Goal: Task Accomplishment & Management: Use online tool/utility

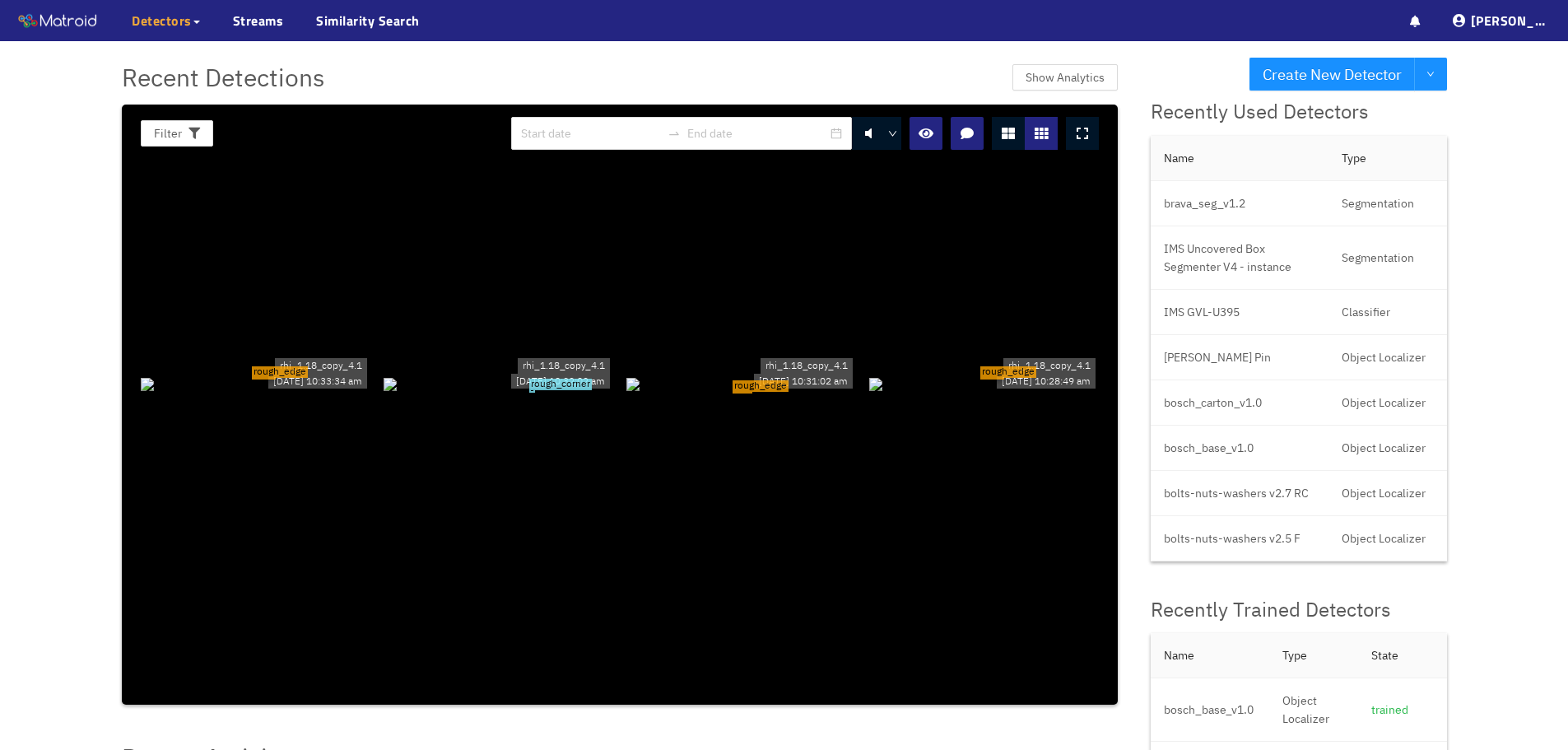
click at [173, 12] on span "Detectors" at bounding box center [162, 21] width 60 height 20
click at [187, 64] on link "My Detectors" at bounding box center [179, 60] width 68 height 33
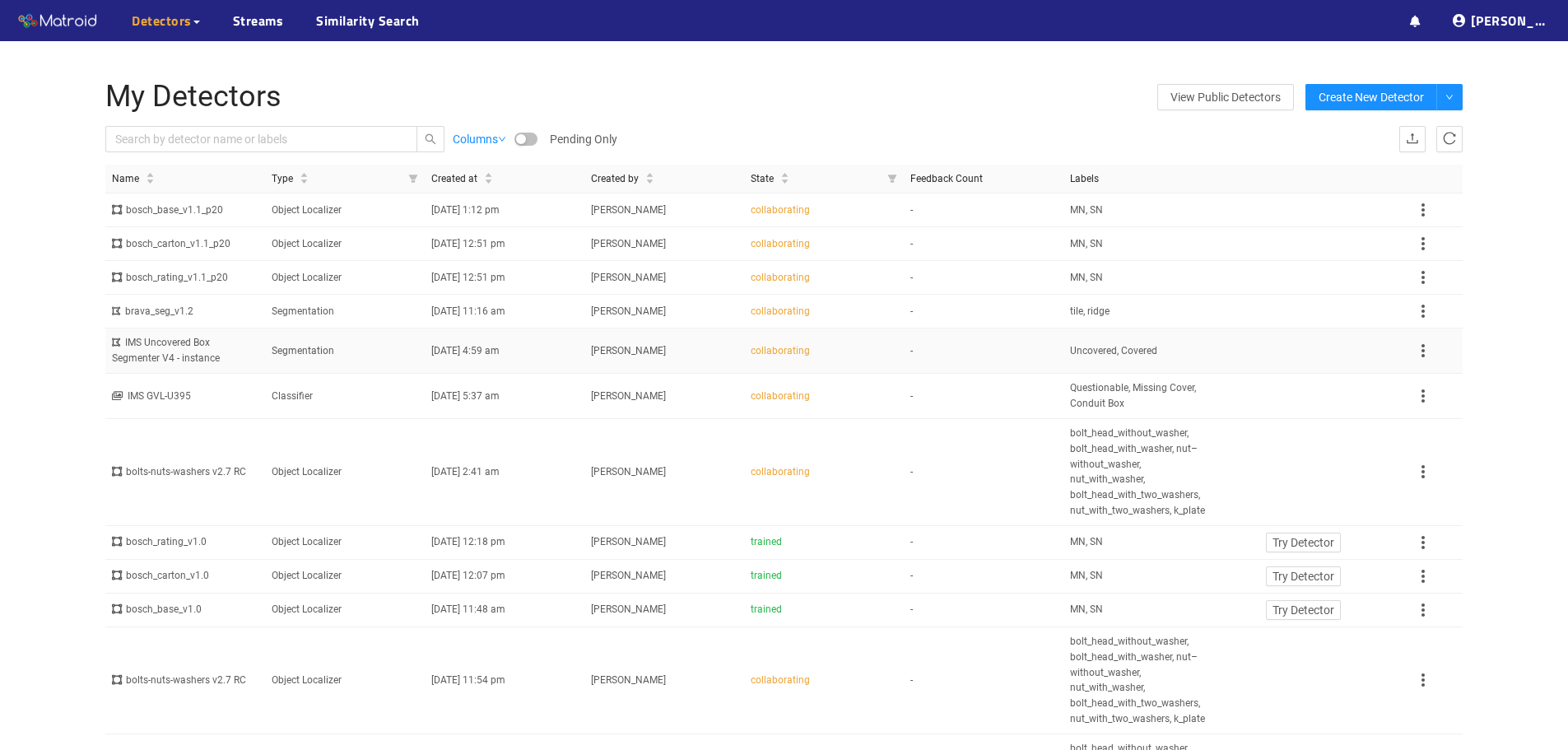
click at [193, 351] on div "IMS Uncovered Box Segmenter V4 - instance" at bounding box center [185, 350] width 146 height 31
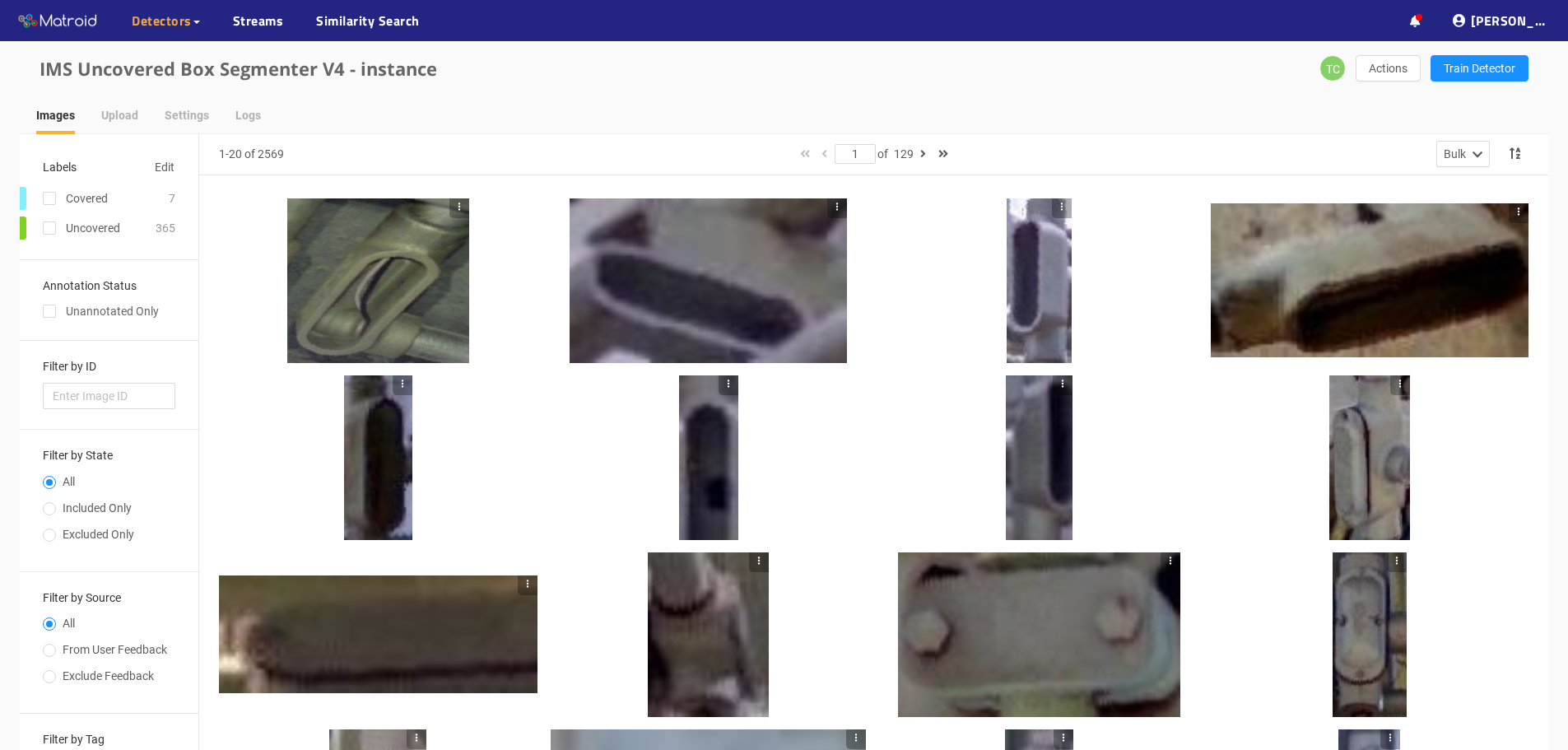
click at [355, 298] on div at bounding box center [378, 280] width 182 height 165
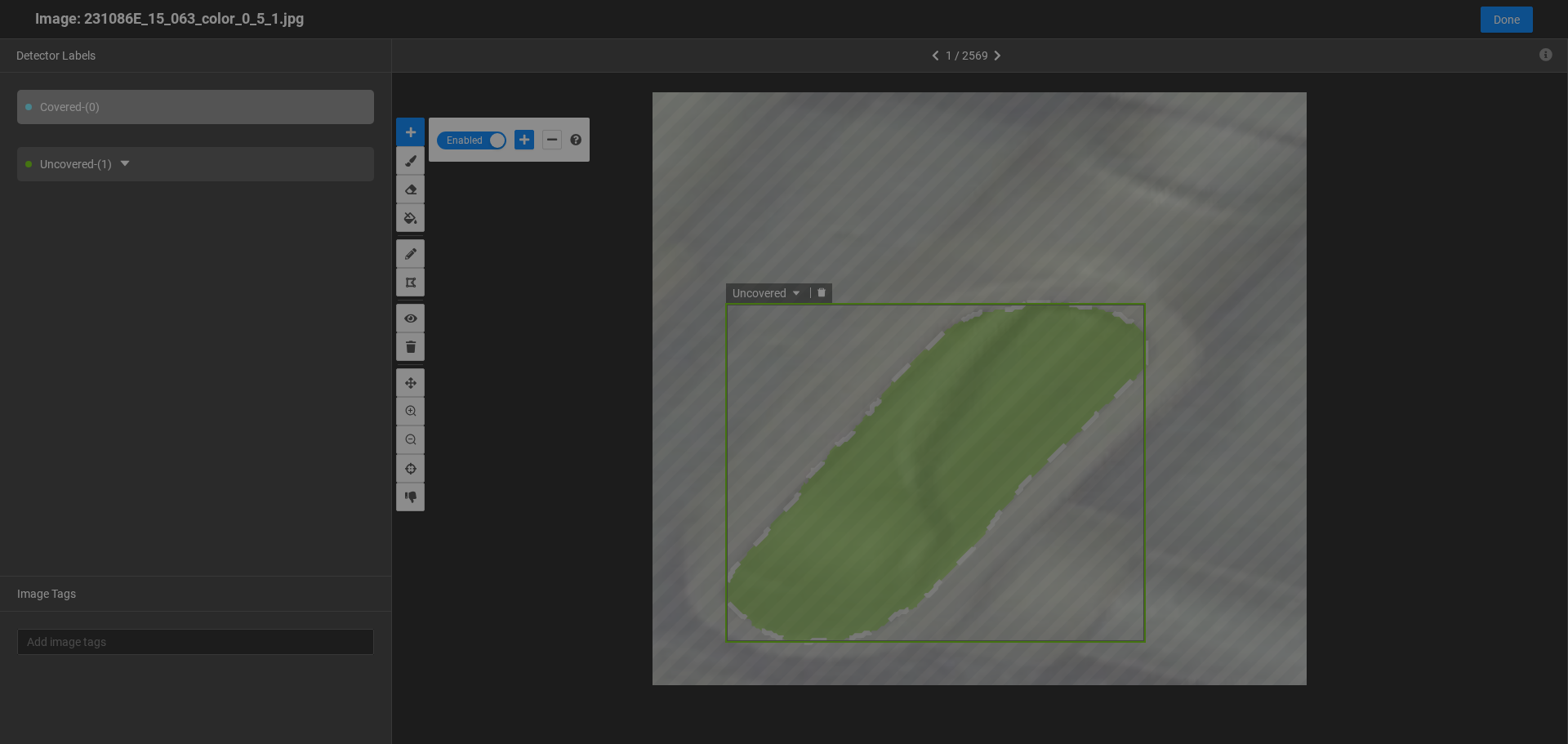
scroll to position [735, 0]
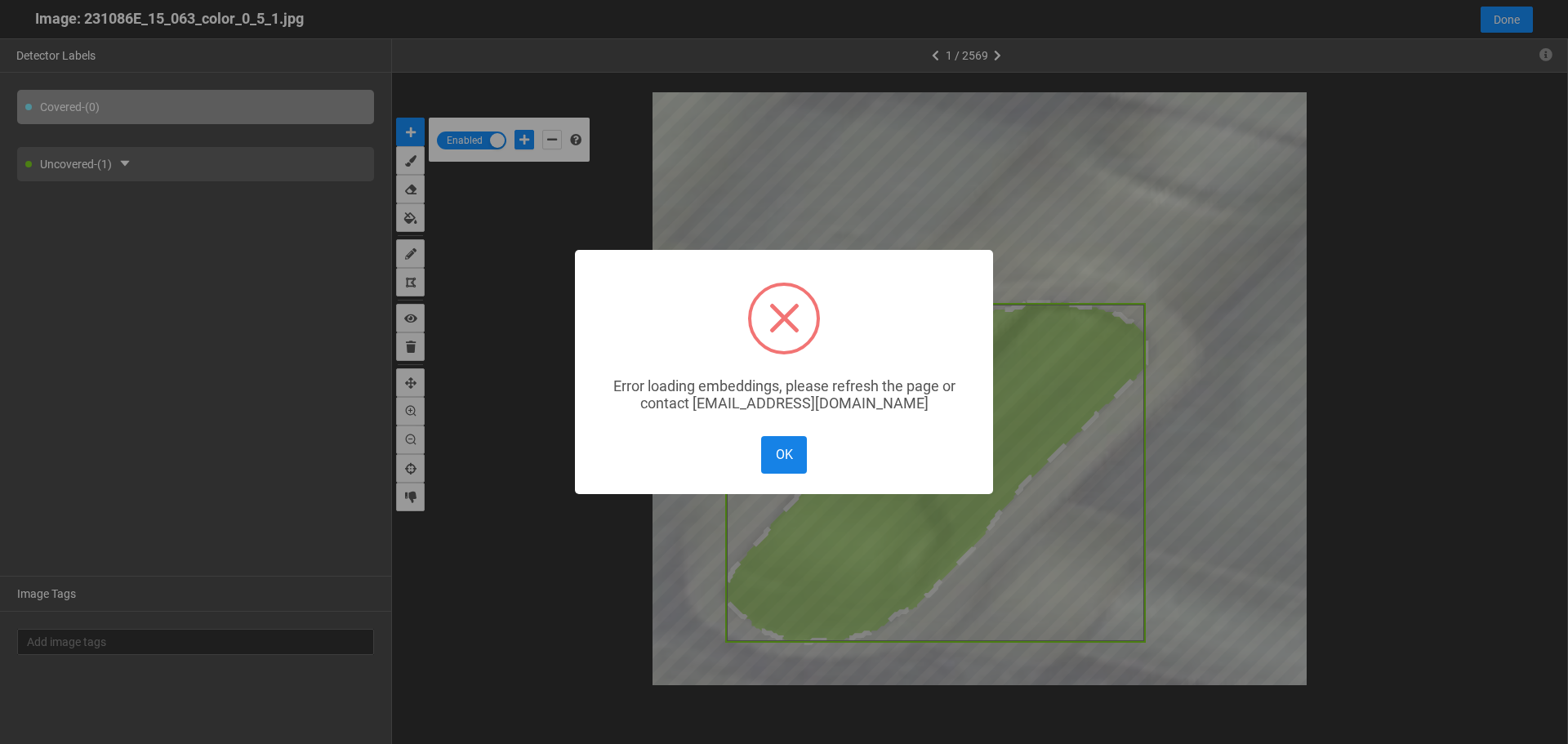
click at [791, 459] on button "OK" at bounding box center [784, 453] width 46 height 37
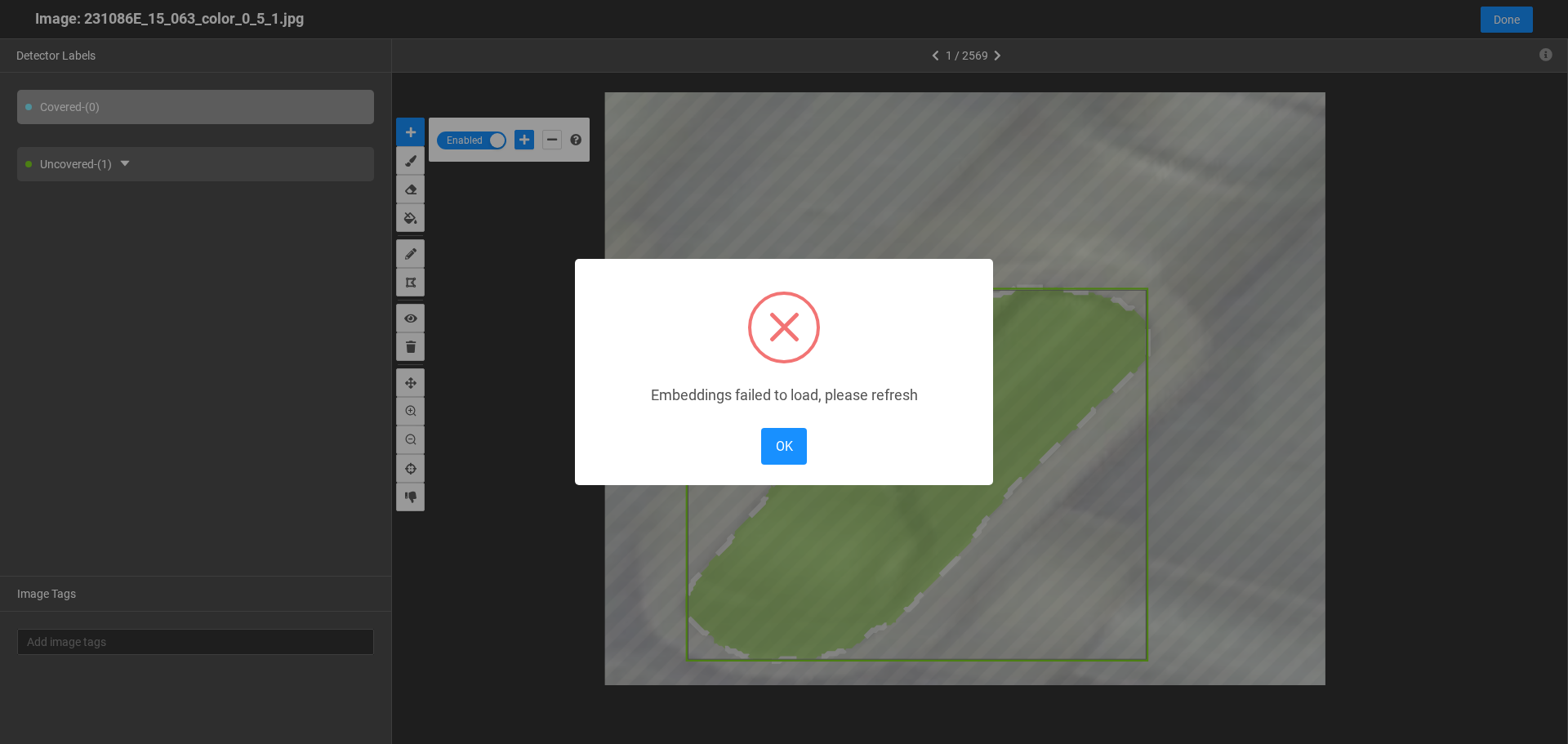
click at [1206, 469] on body "··· Detectors ··· Streams ··· Similarity Search ··· ··· ··· Shafi I. ··· IMS Un…" at bounding box center [784, 584] width 1568 height 1169
click at [793, 449] on button "OK" at bounding box center [784, 445] width 46 height 37
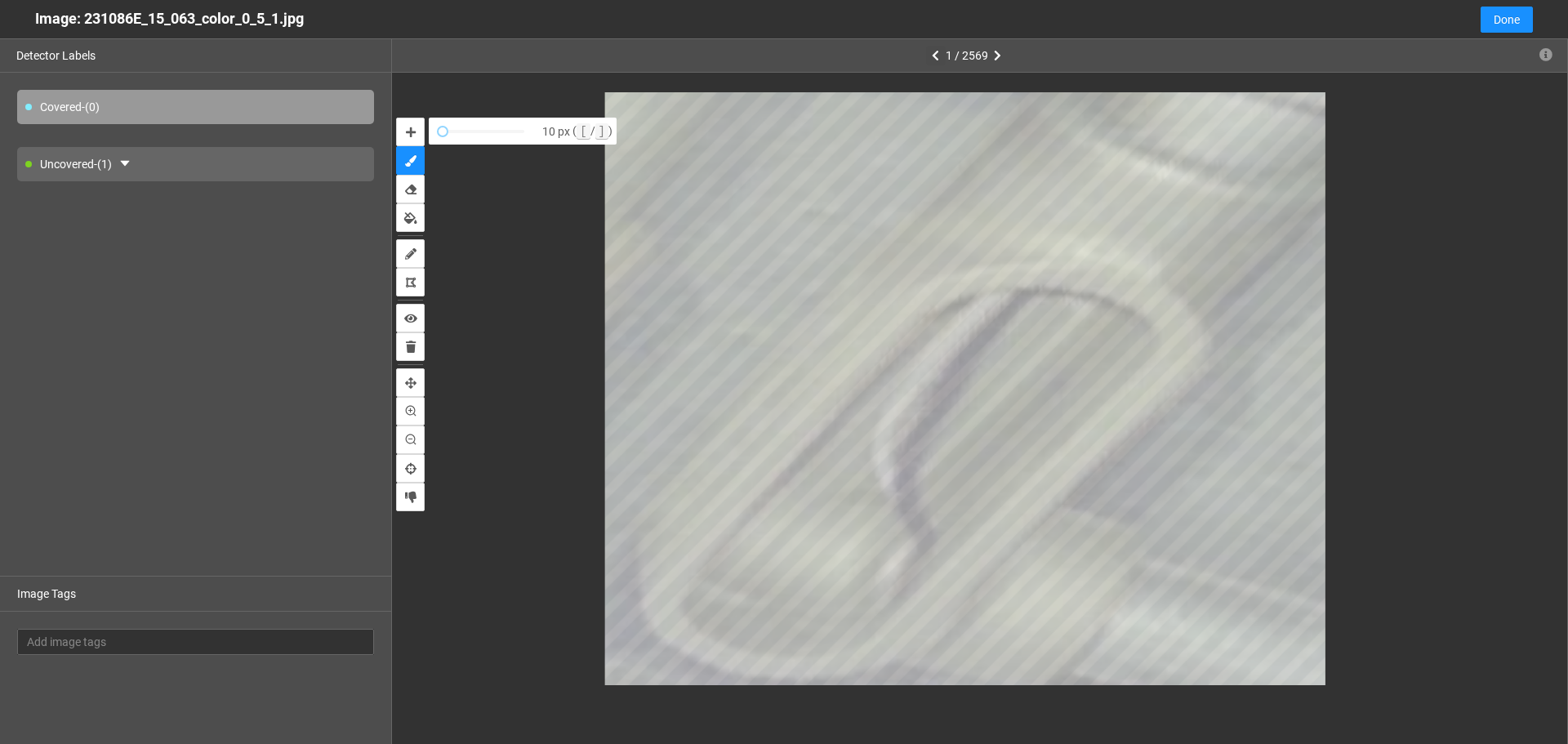
click at [936, 57] on icon "button" at bounding box center [935, 56] width 7 height 12
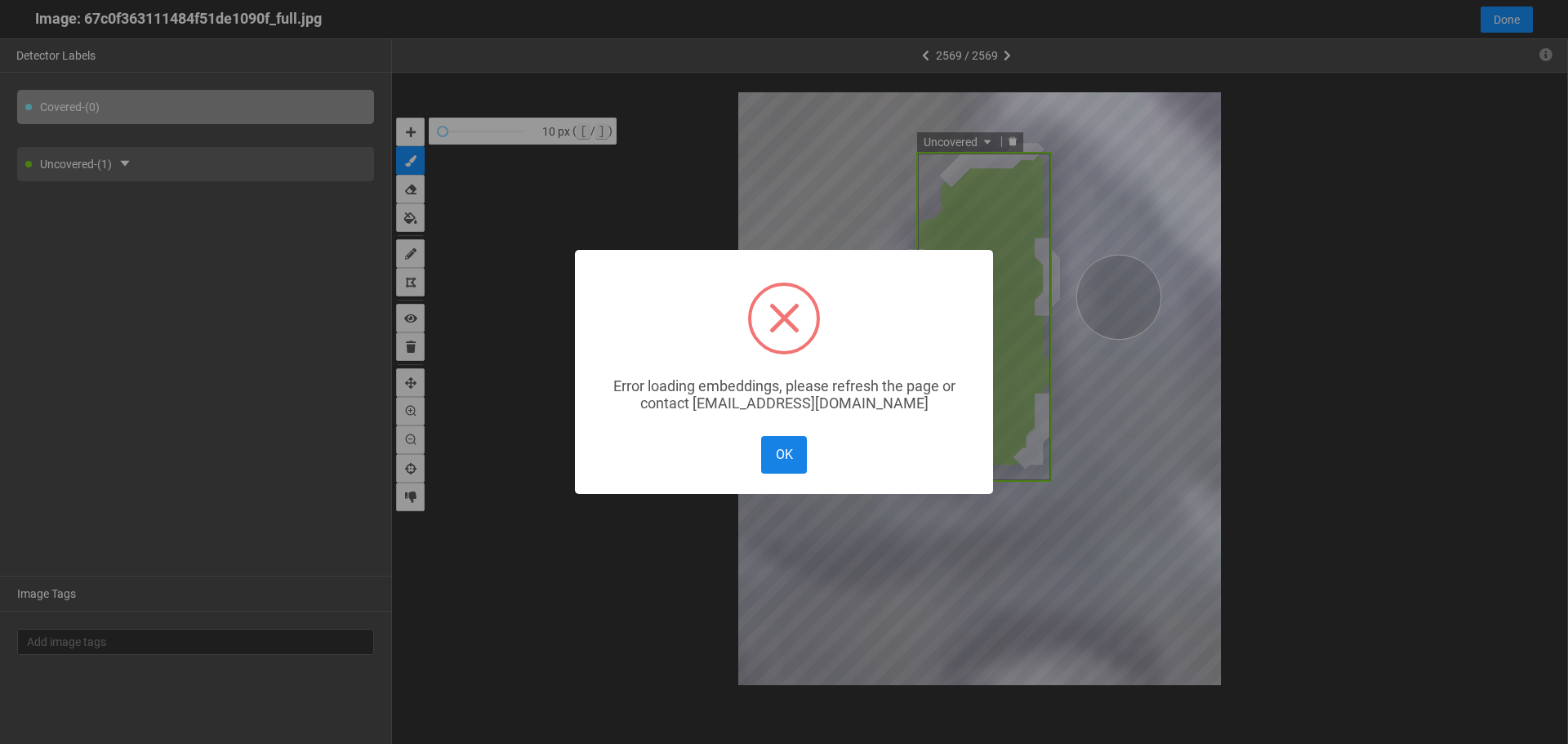
click at [790, 462] on button "OK" at bounding box center [784, 453] width 46 height 37
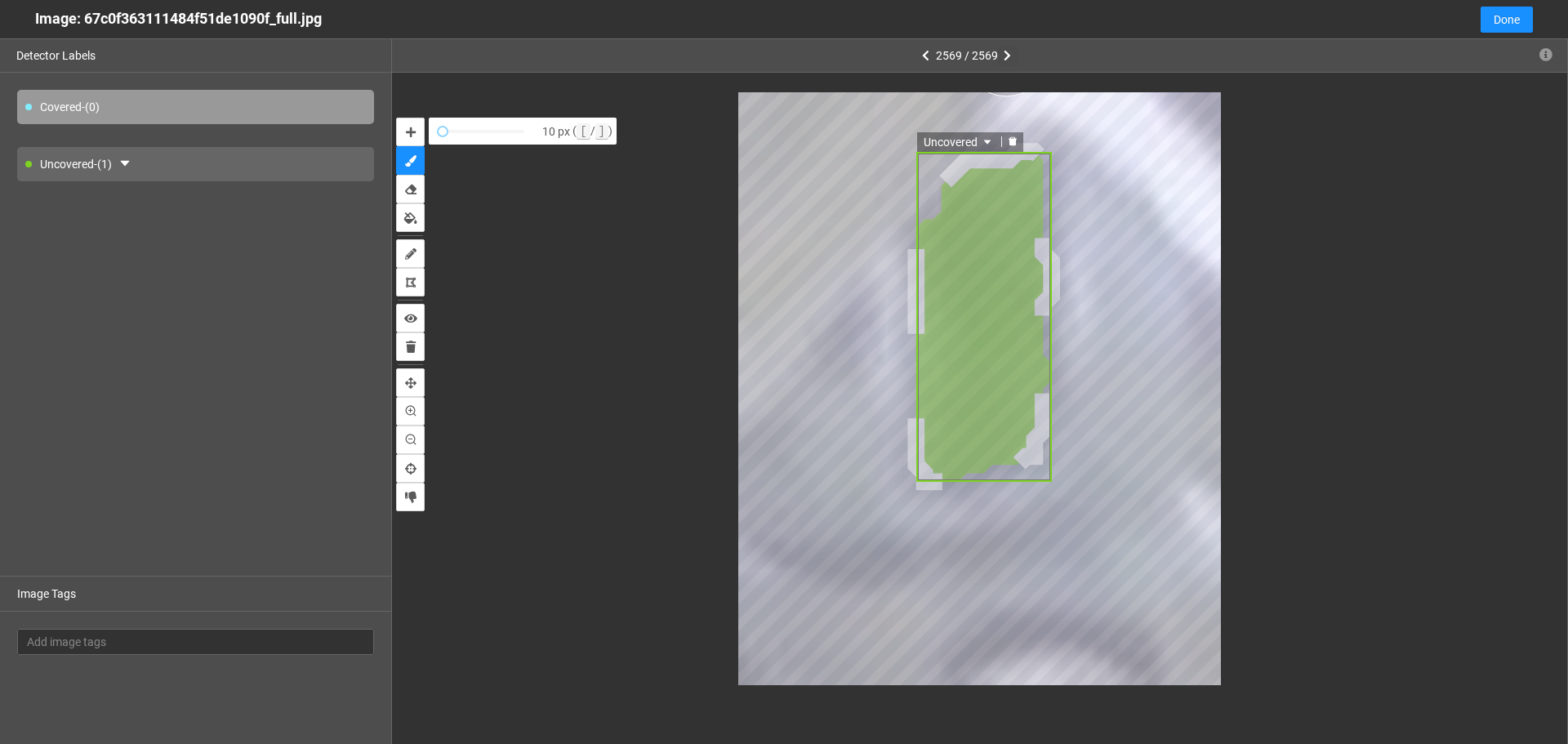
click at [1006, 54] on icon "button" at bounding box center [1006, 56] width 7 height 12
type input "1"
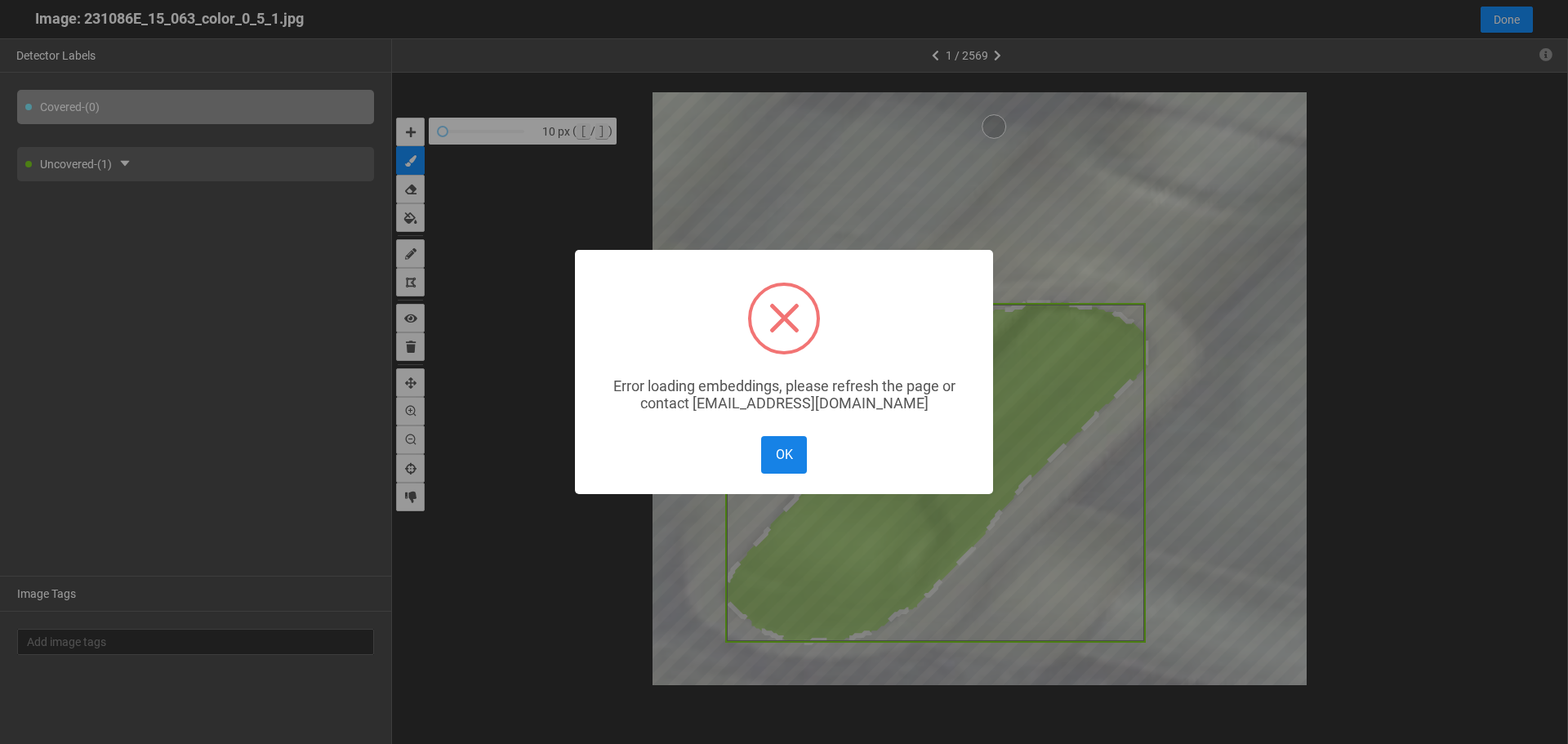
click at [787, 463] on button "OK" at bounding box center [784, 453] width 46 height 37
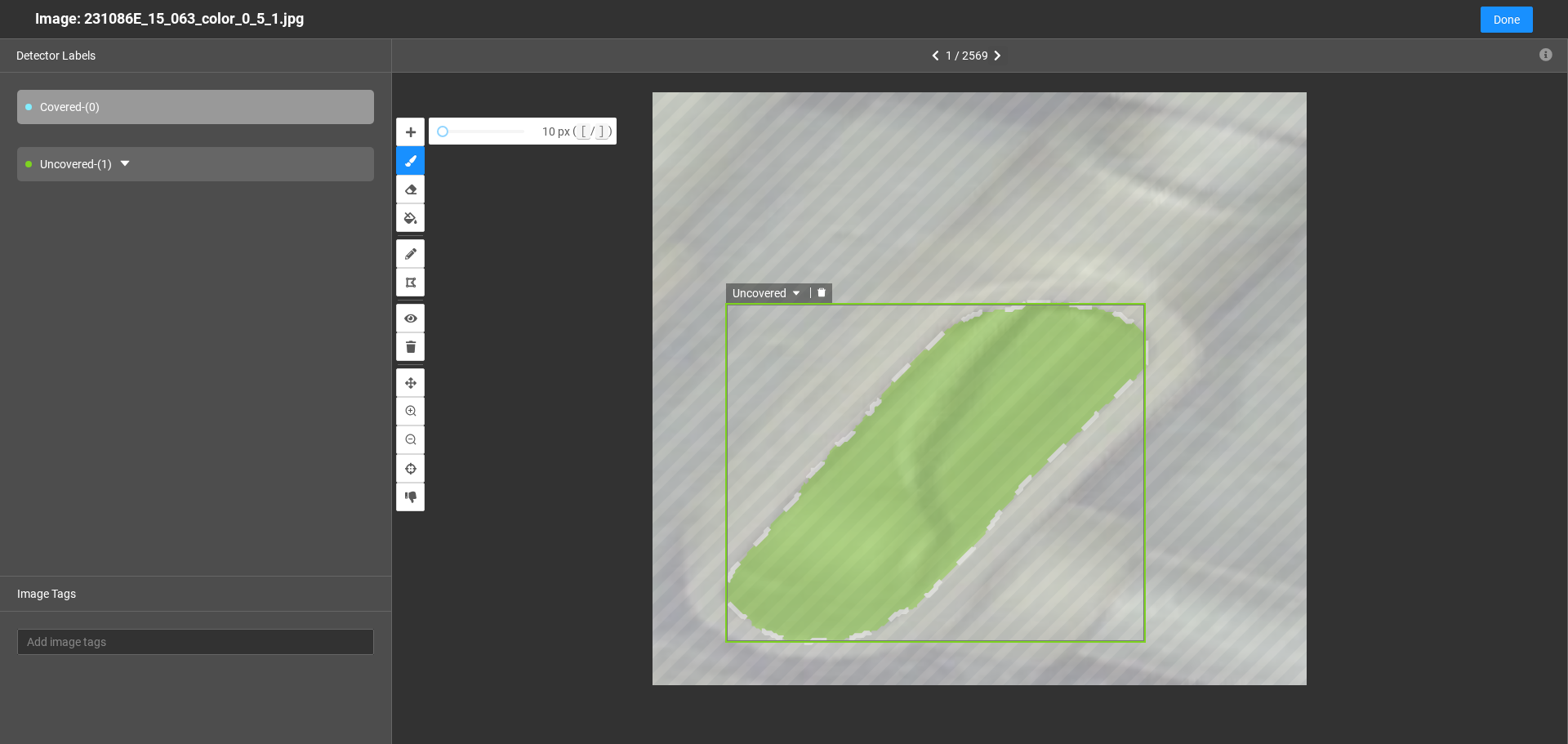
click at [998, 58] on icon "button" at bounding box center [997, 56] width 7 height 12
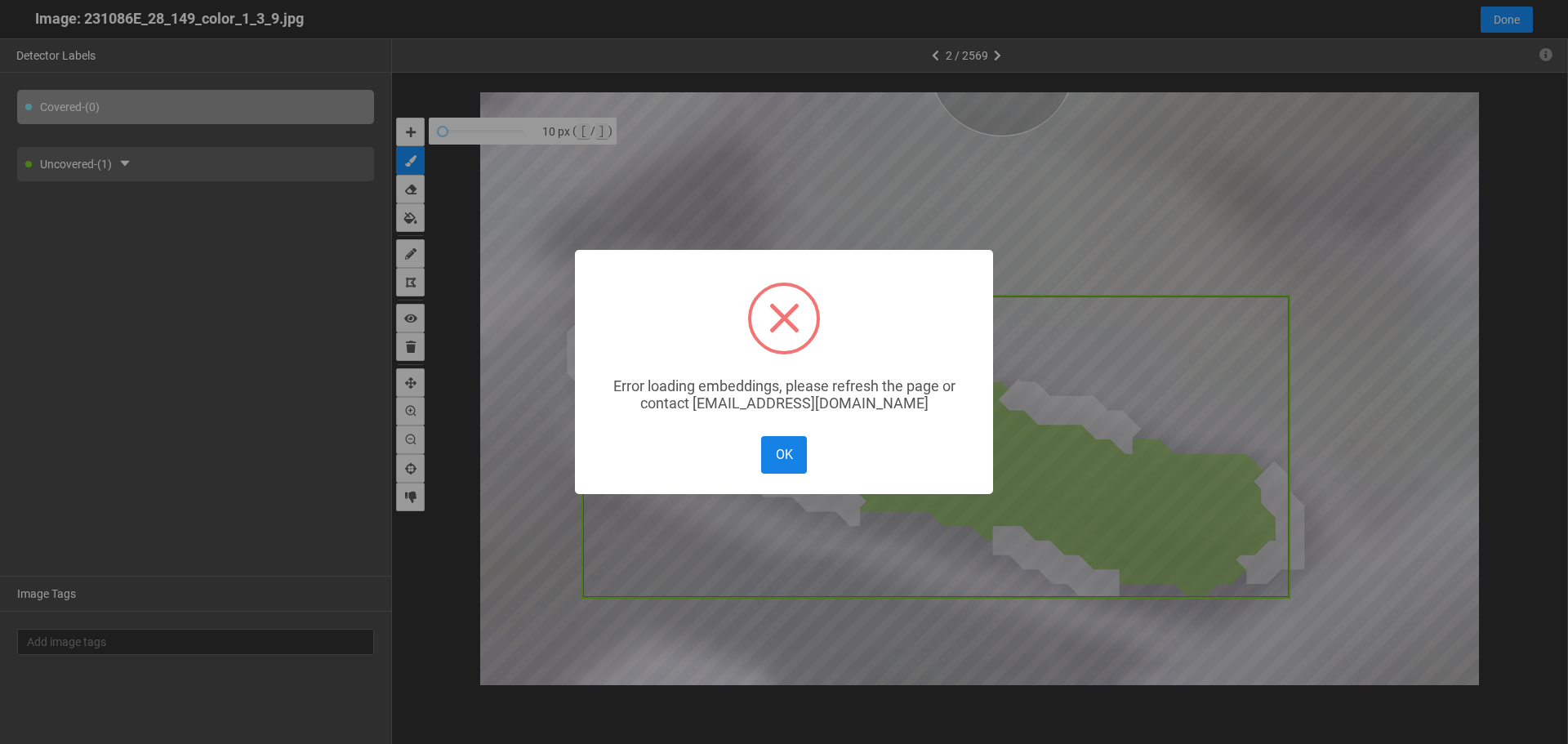
click at [790, 444] on button "OK" at bounding box center [784, 453] width 46 height 37
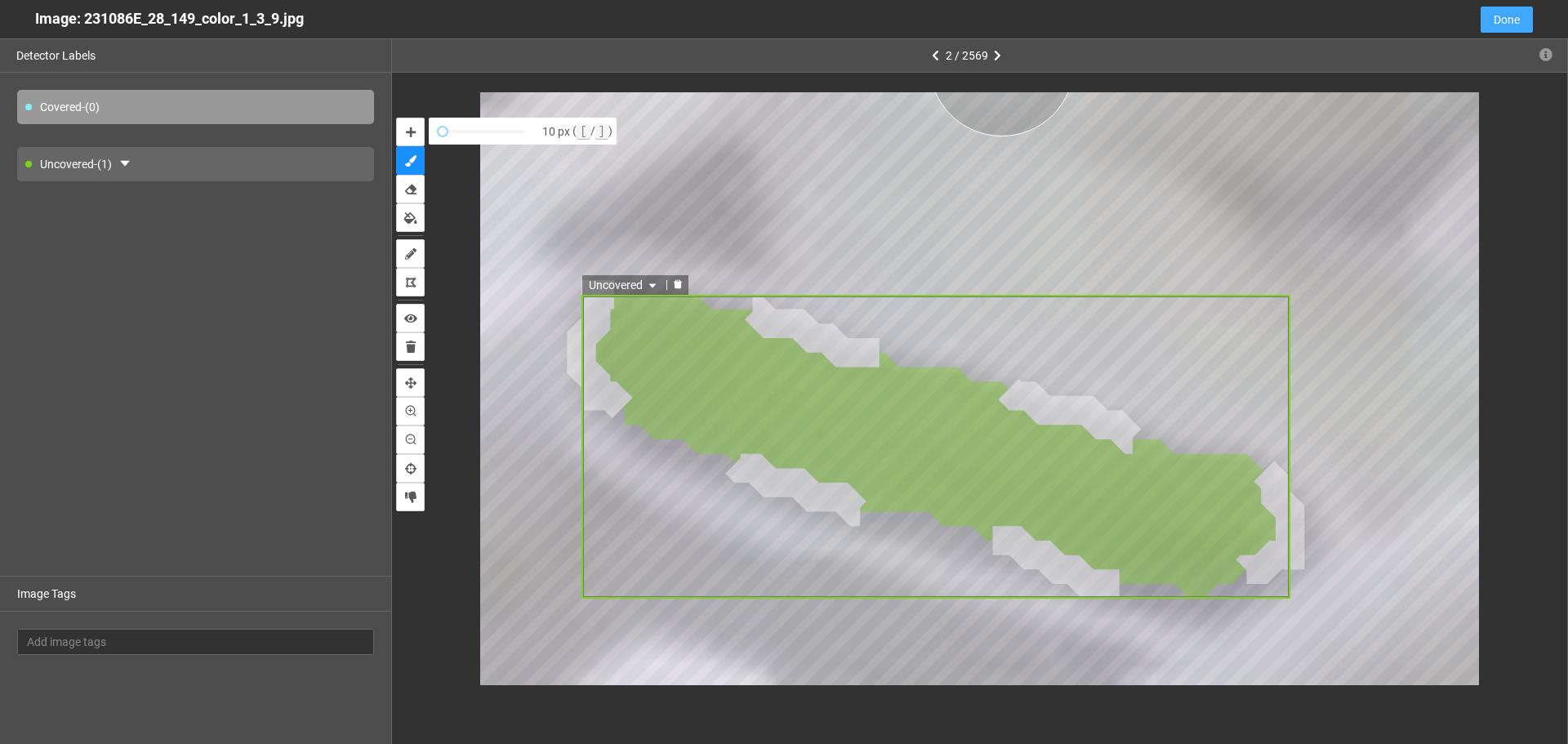
click at [1518, 12] on span "Done" at bounding box center [1506, 20] width 26 height 18
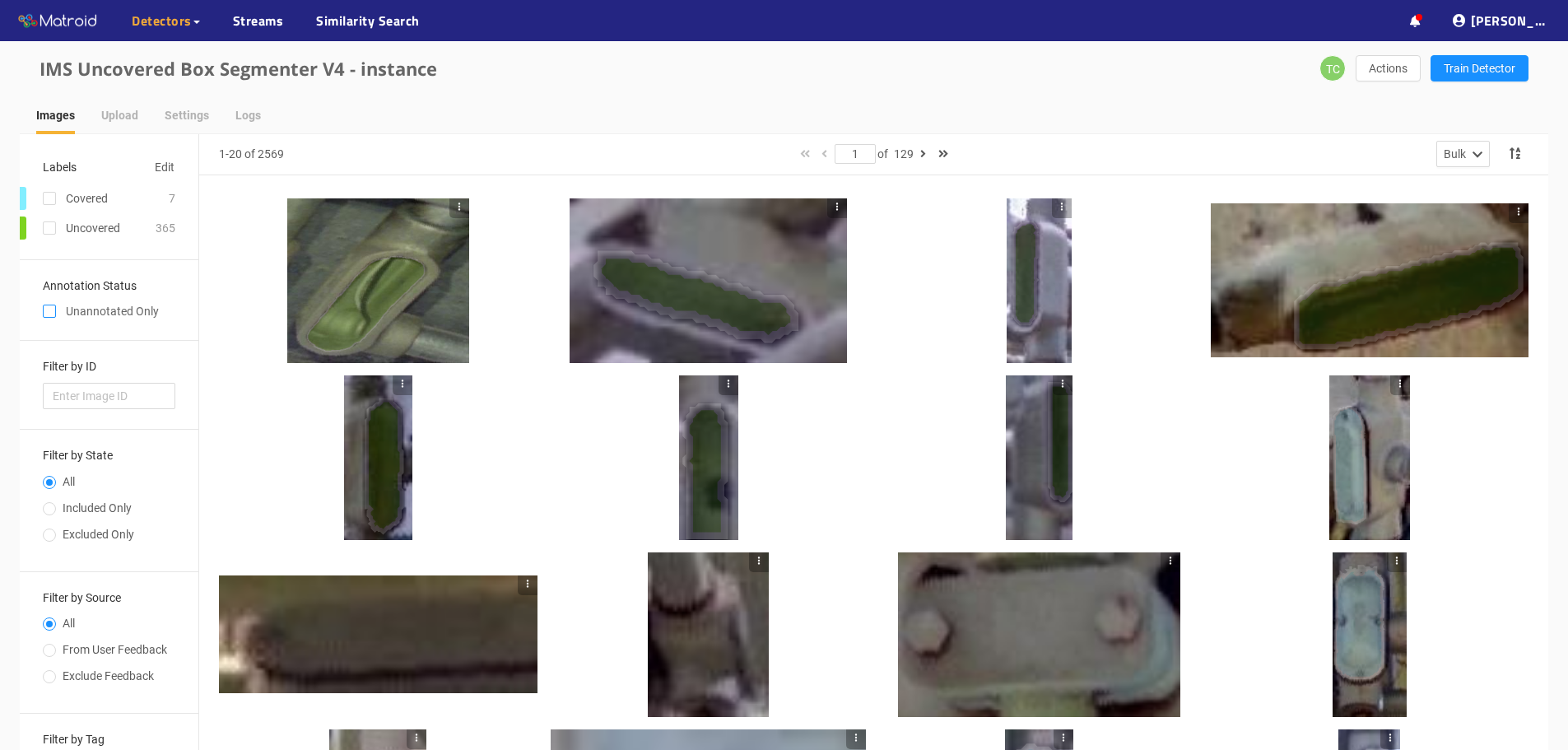
click at [46, 314] on input "checkbox" at bounding box center [49, 314] width 13 height 13
checkbox input "true"
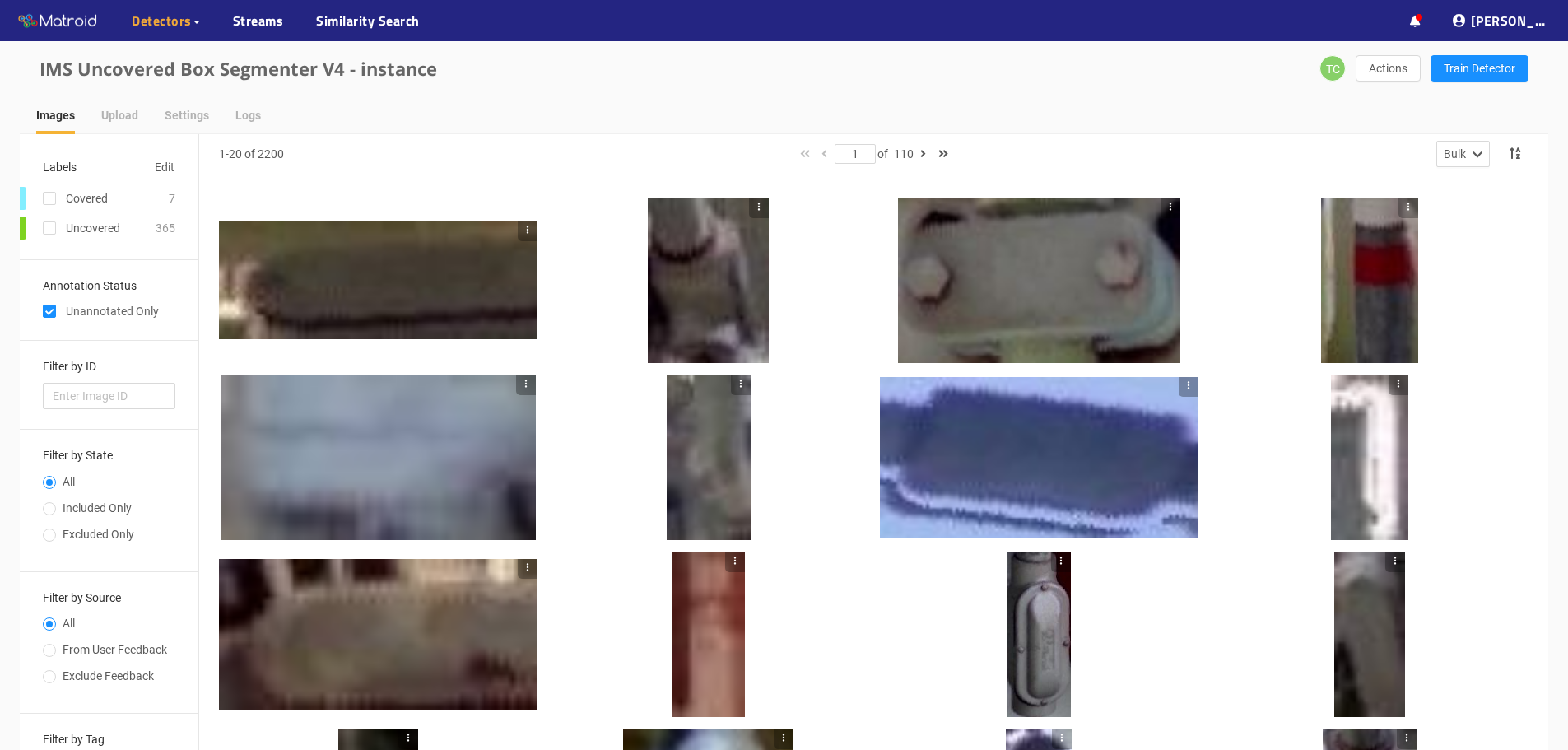
click at [397, 292] on div at bounding box center [378, 280] width 319 height 119
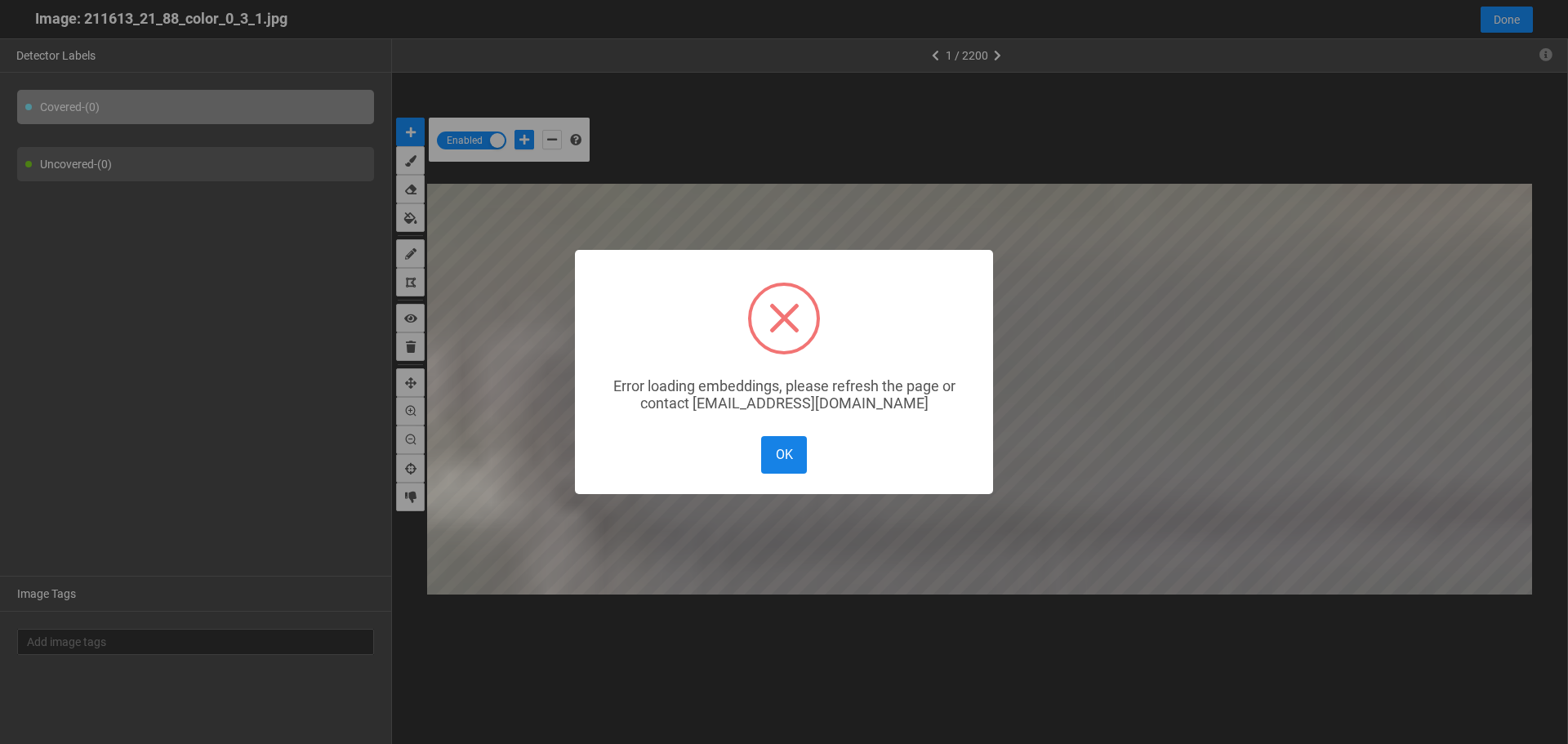
click at [773, 458] on button "OK" at bounding box center [784, 453] width 46 height 37
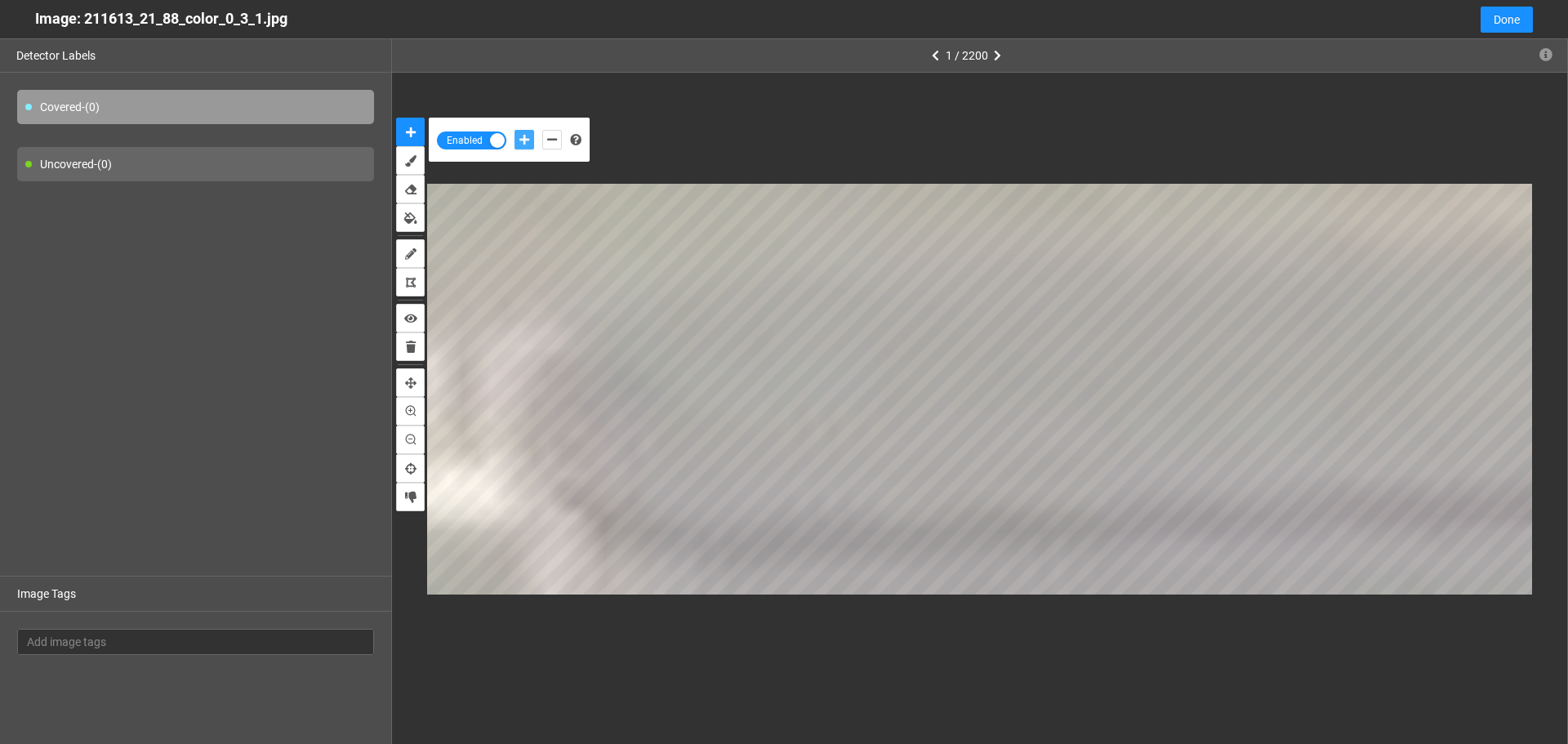
click at [524, 139] on icon "add-positive-points" at bounding box center [524, 140] width 10 height 12
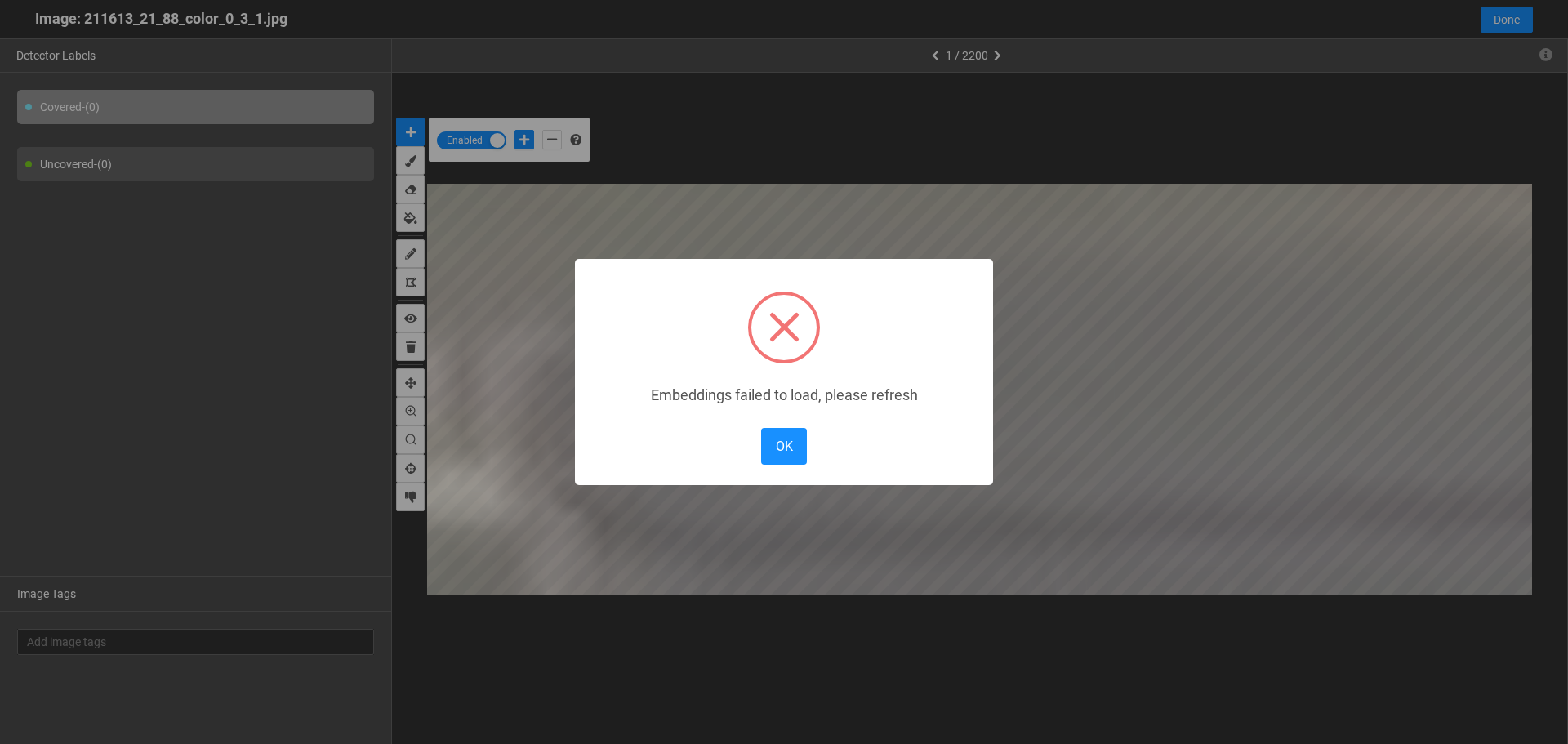
click at [717, 407] on body "··· Detectors ··· Streams ··· Similarity Search ··· ··· ··· Shafi I. ··· IMS Un…" at bounding box center [784, 584] width 1568 height 1169
click at [791, 457] on button "OK" at bounding box center [784, 445] width 46 height 37
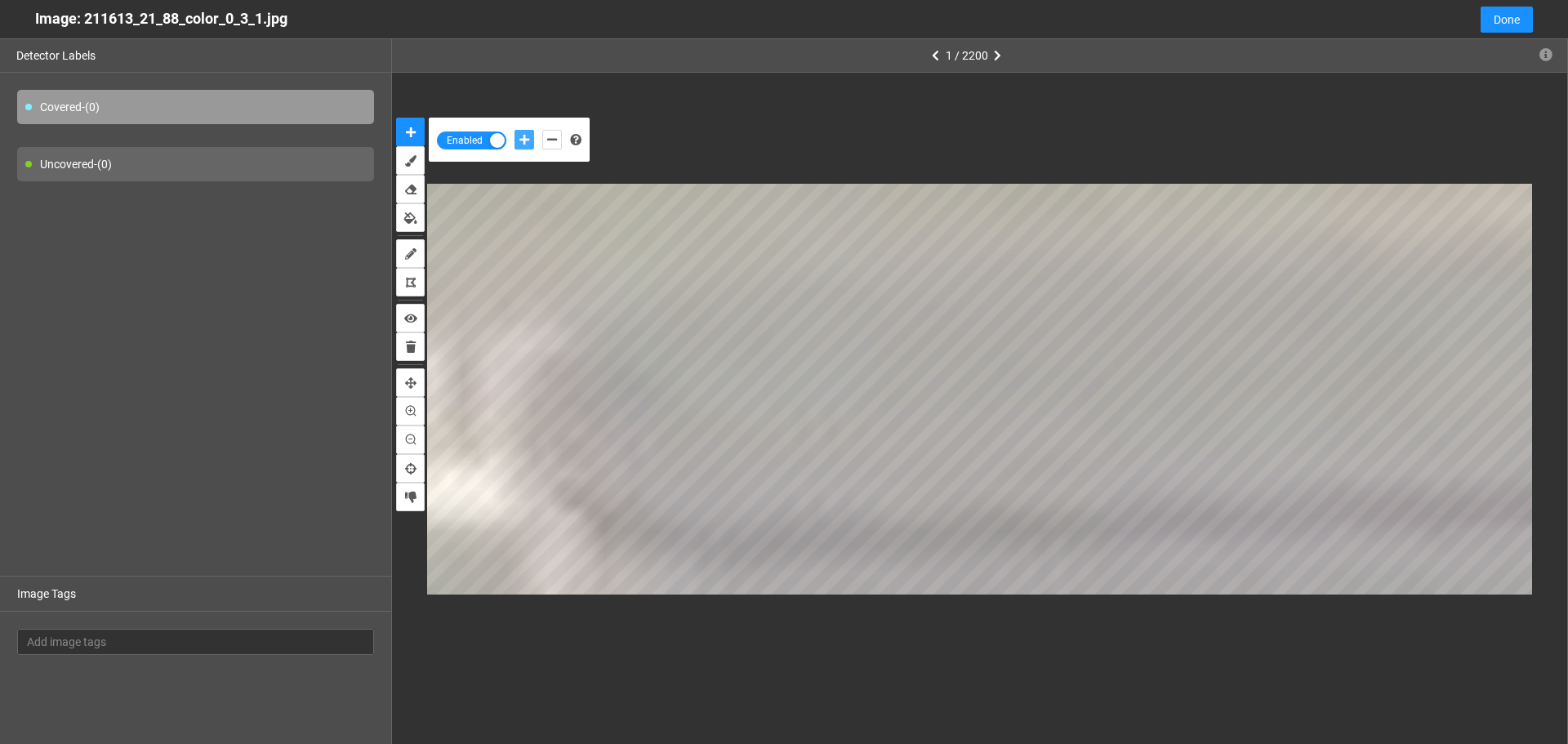
click at [530, 138] on button "add-positive-points" at bounding box center [524, 140] width 20 height 20
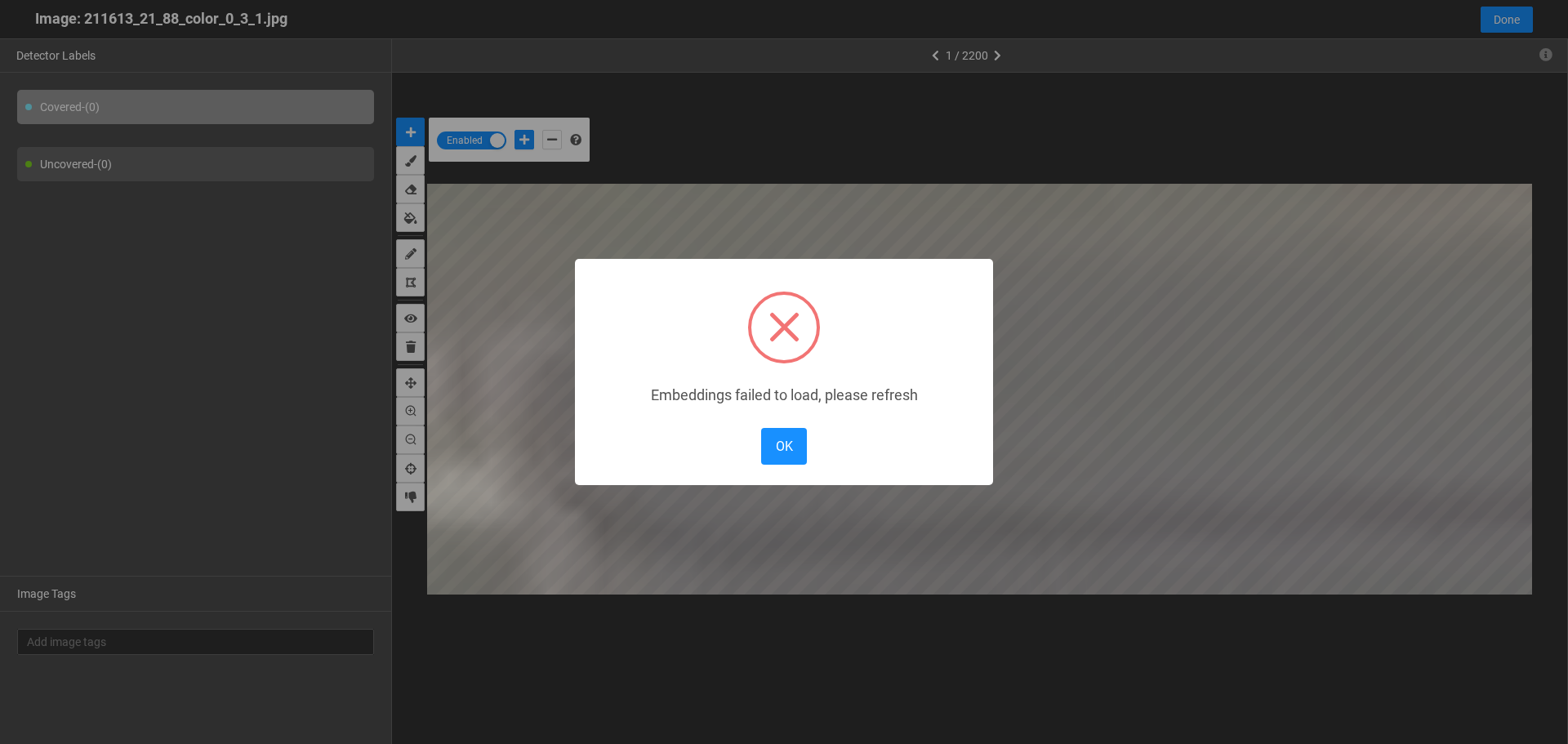
click at [1004, 372] on body "··· Detectors ··· Streams ··· Similarity Search ··· ··· ··· Shafi I. ··· IMS Un…" at bounding box center [784, 584] width 1568 height 1169
click at [785, 444] on button "OK" at bounding box center [784, 445] width 46 height 37
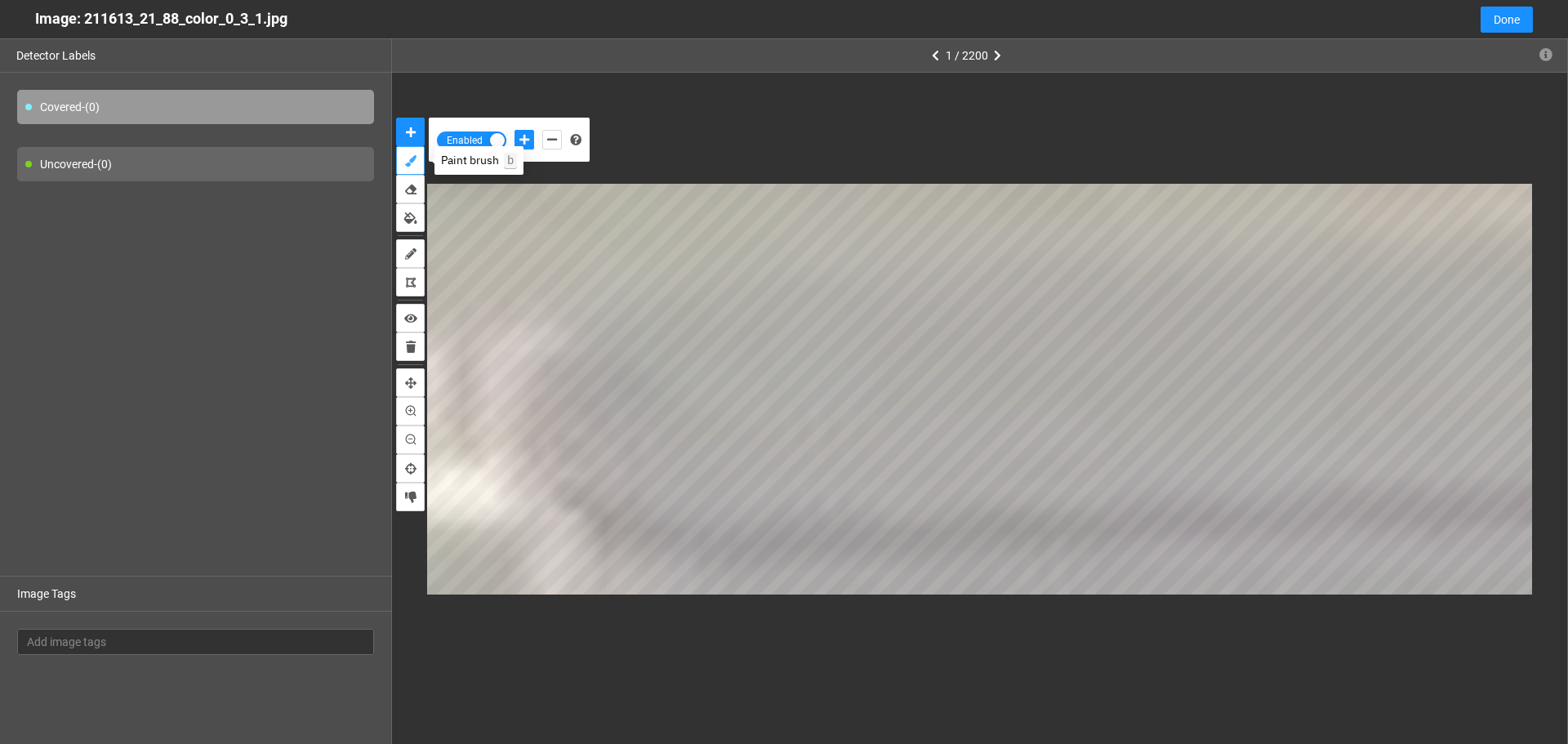
click at [405, 161] on icon "brush" at bounding box center [411, 161] width 12 height 12
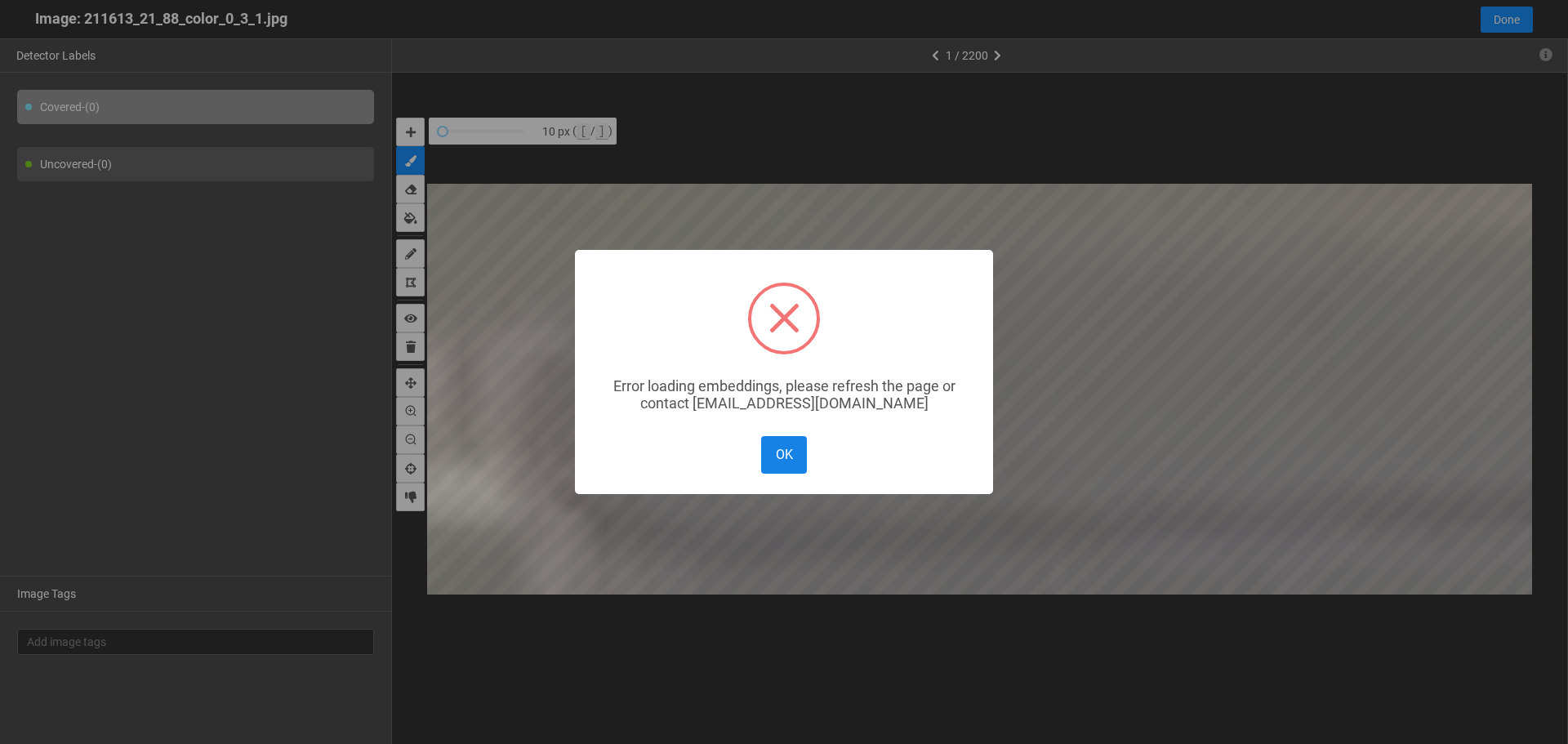
click at [776, 467] on button "OK" at bounding box center [784, 453] width 46 height 37
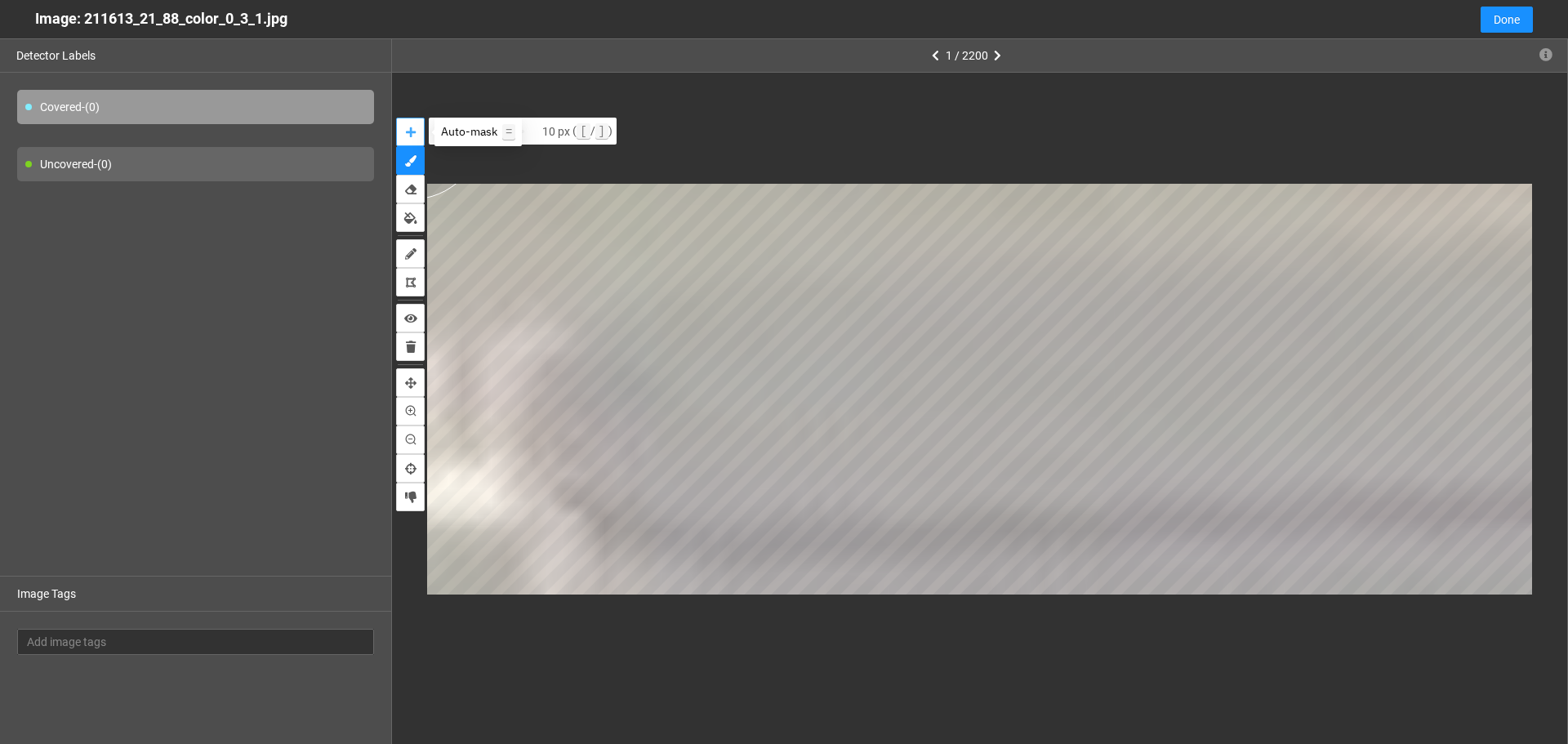
click at [412, 128] on icon "auto-mask" at bounding box center [411, 133] width 10 height 12
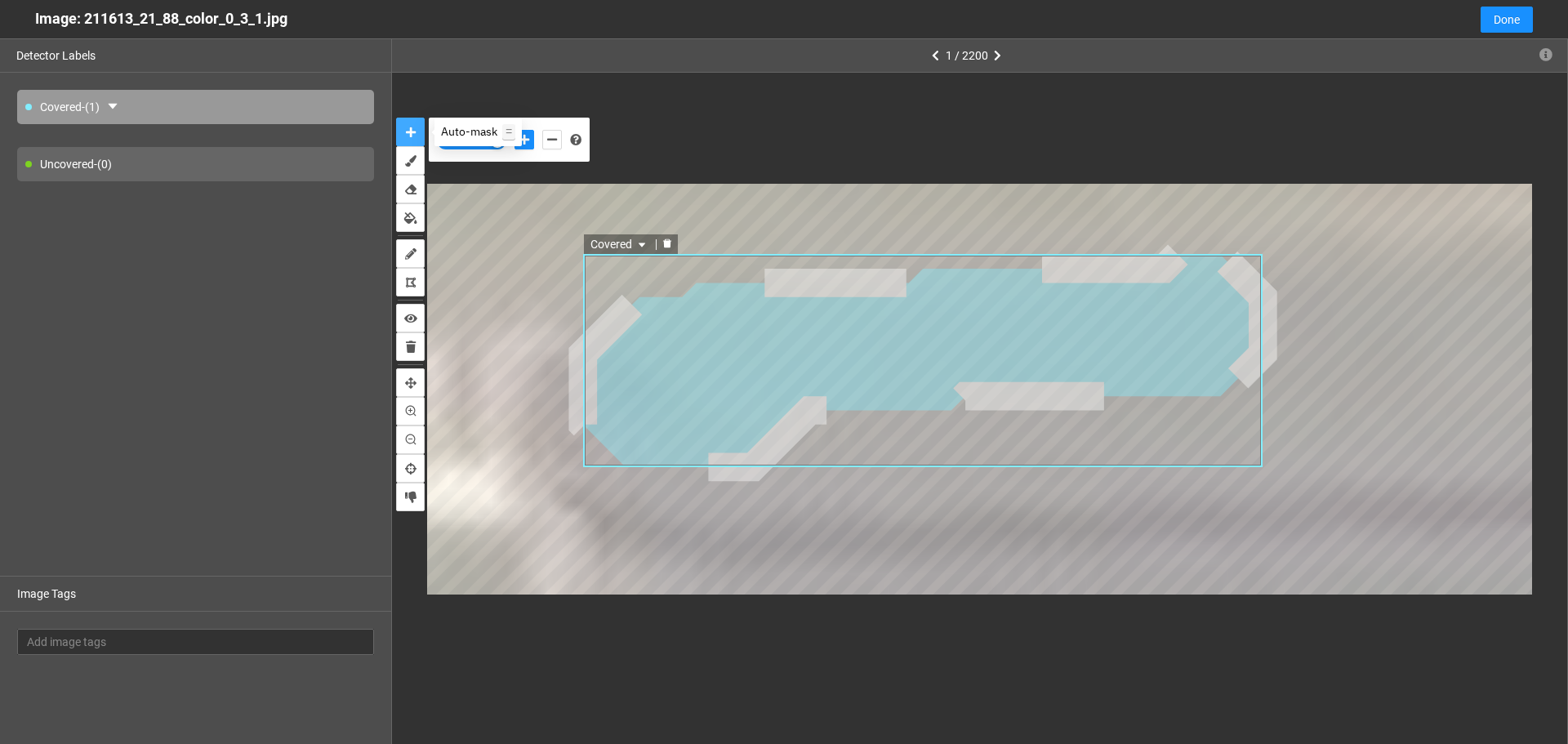
click at [410, 132] on icon "auto-mask" at bounding box center [411, 133] width 10 height 12
click at [505, 131] on kbd "=" at bounding box center [508, 132] width 13 height 16
click at [514, 133] on kbd "=" at bounding box center [508, 132] width 13 height 16
click at [506, 134] on kbd "=" at bounding box center [508, 132] width 13 height 16
click at [490, 134] on span "Auto-mask =" at bounding box center [477, 131] width 74 height 15
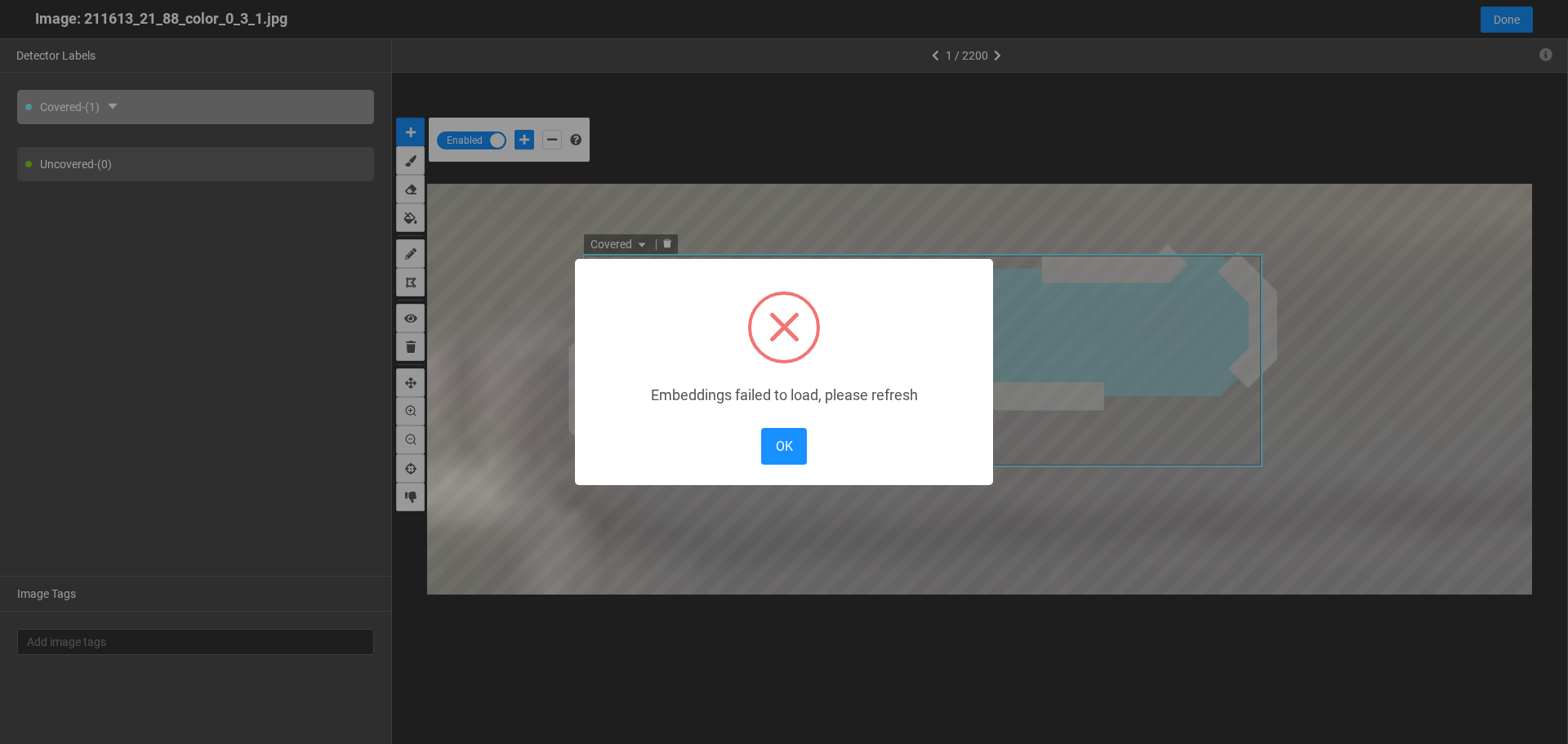
click at [1419, 495] on body "··· Detectors ··· Streams ··· Similarity Search ··· ··· ··· Shafi I. ··· IMS Un…" at bounding box center [784, 584] width 1568 height 1169
click at [789, 455] on button "OK" at bounding box center [784, 445] width 46 height 37
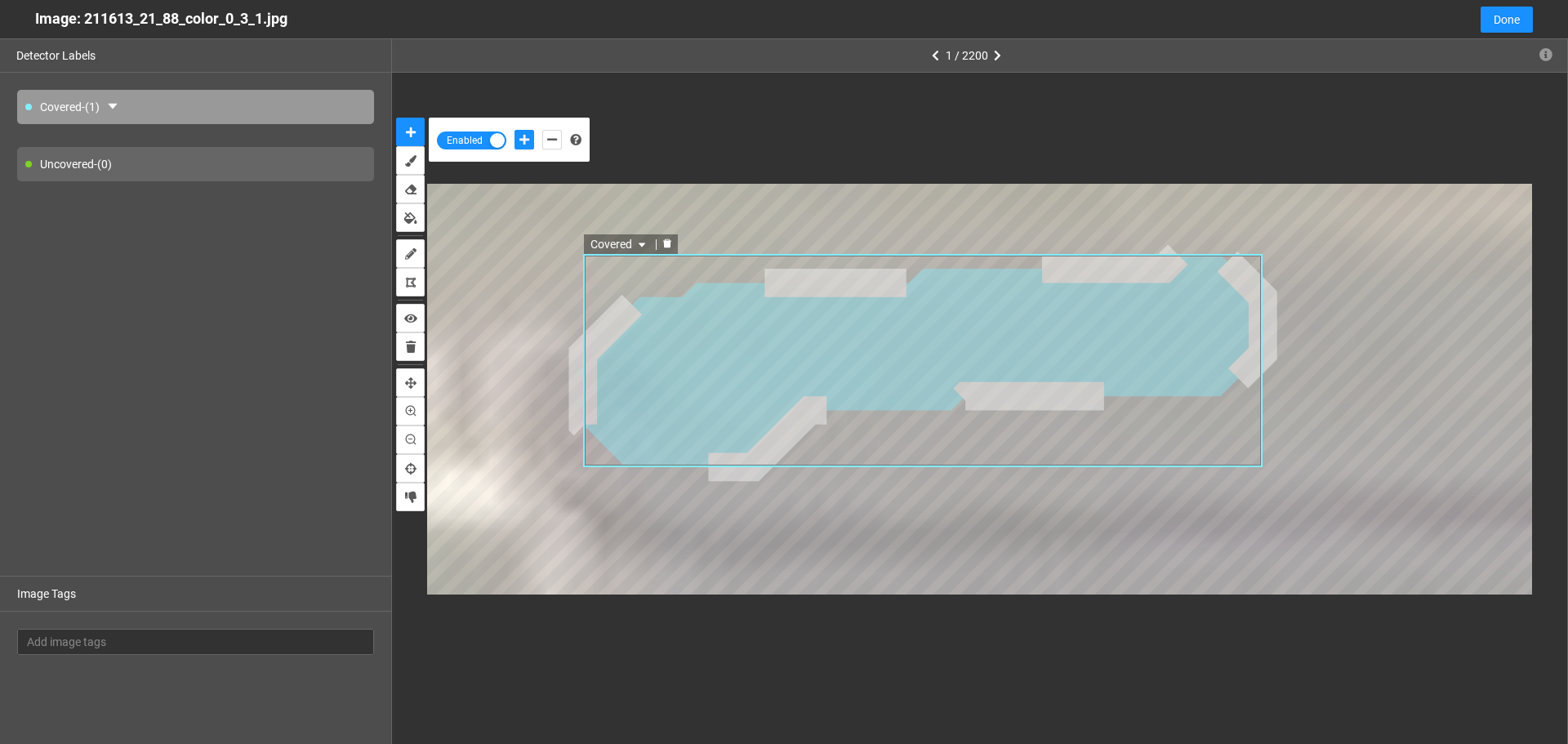
click at [671, 244] on icon "delete" at bounding box center [667, 243] width 8 height 9
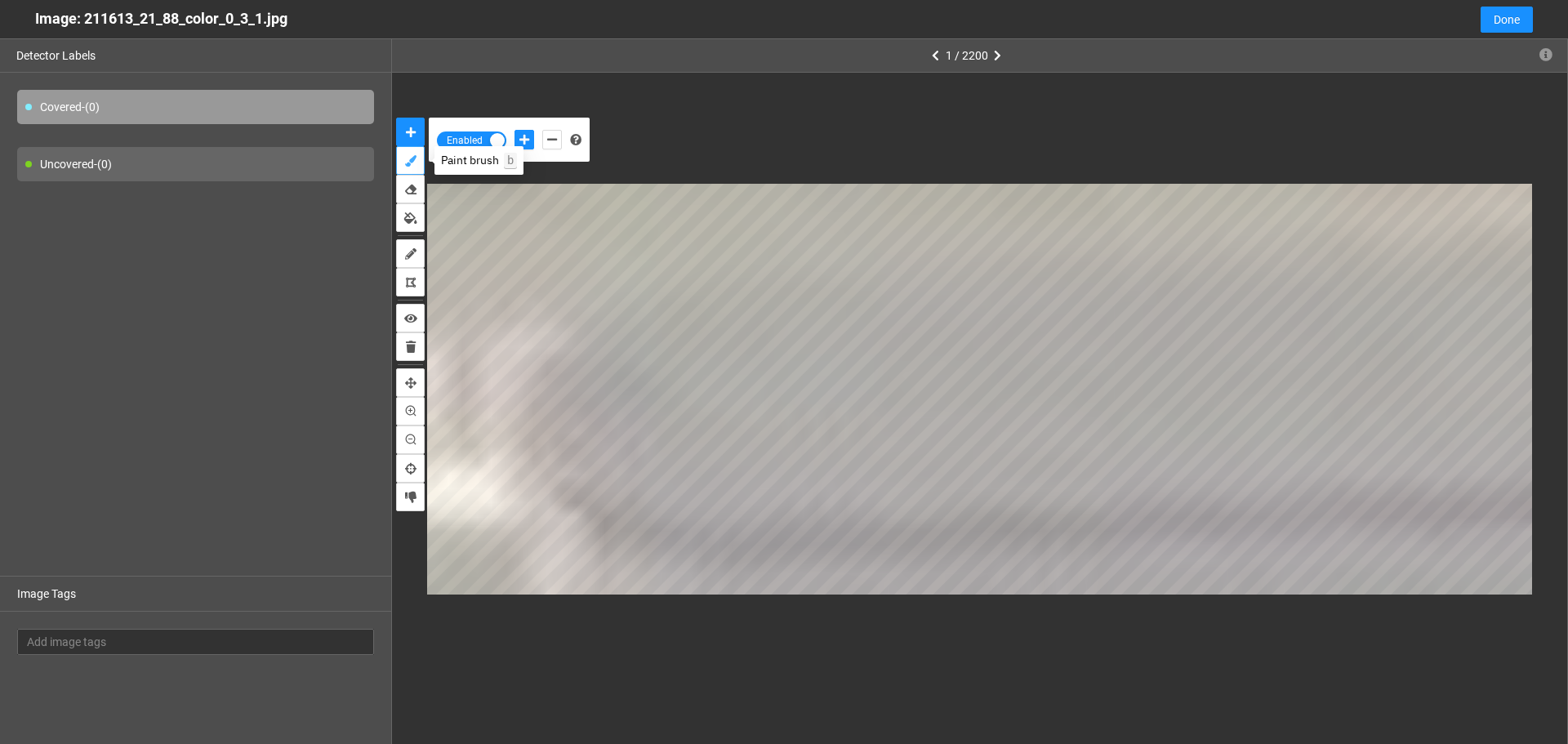
click at [414, 157] on icon "brush" at bounding box center [411, 161] width 12 height 12
click at [412, 136] on icon "auto-mask" at bounding box center [411, 133] width 10 height 12
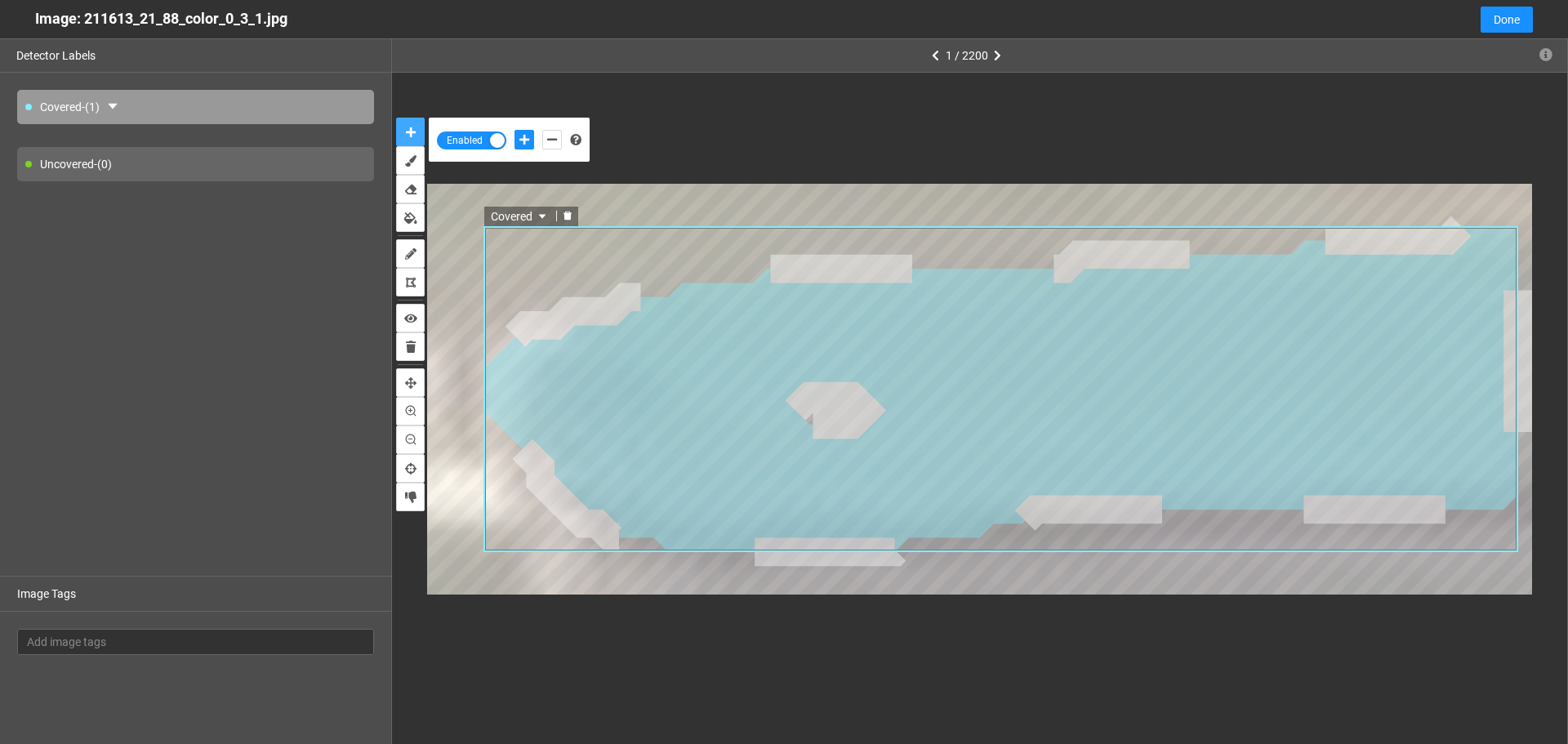
drag, startPoint x: 783, startPoint y: 434, endPoint x: 935, endPoint y: 398, distance: 156.2
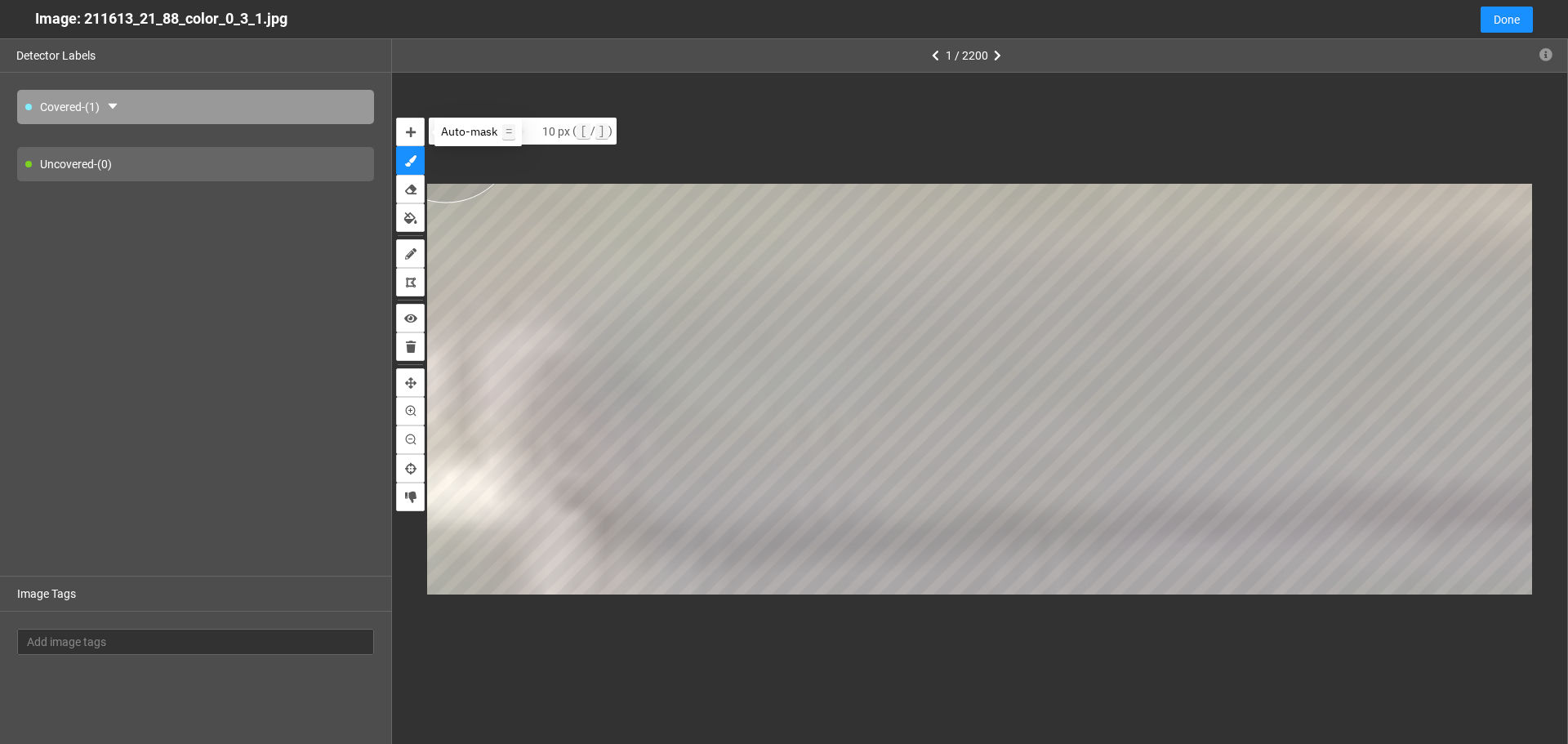
click at [446, 132] on span "Auto-mask =" at bounding box center [477, 131] width 74 height 15
click at [417, 131] on button "auto-mask" at bounding box center [410, 132] width 29 height 29
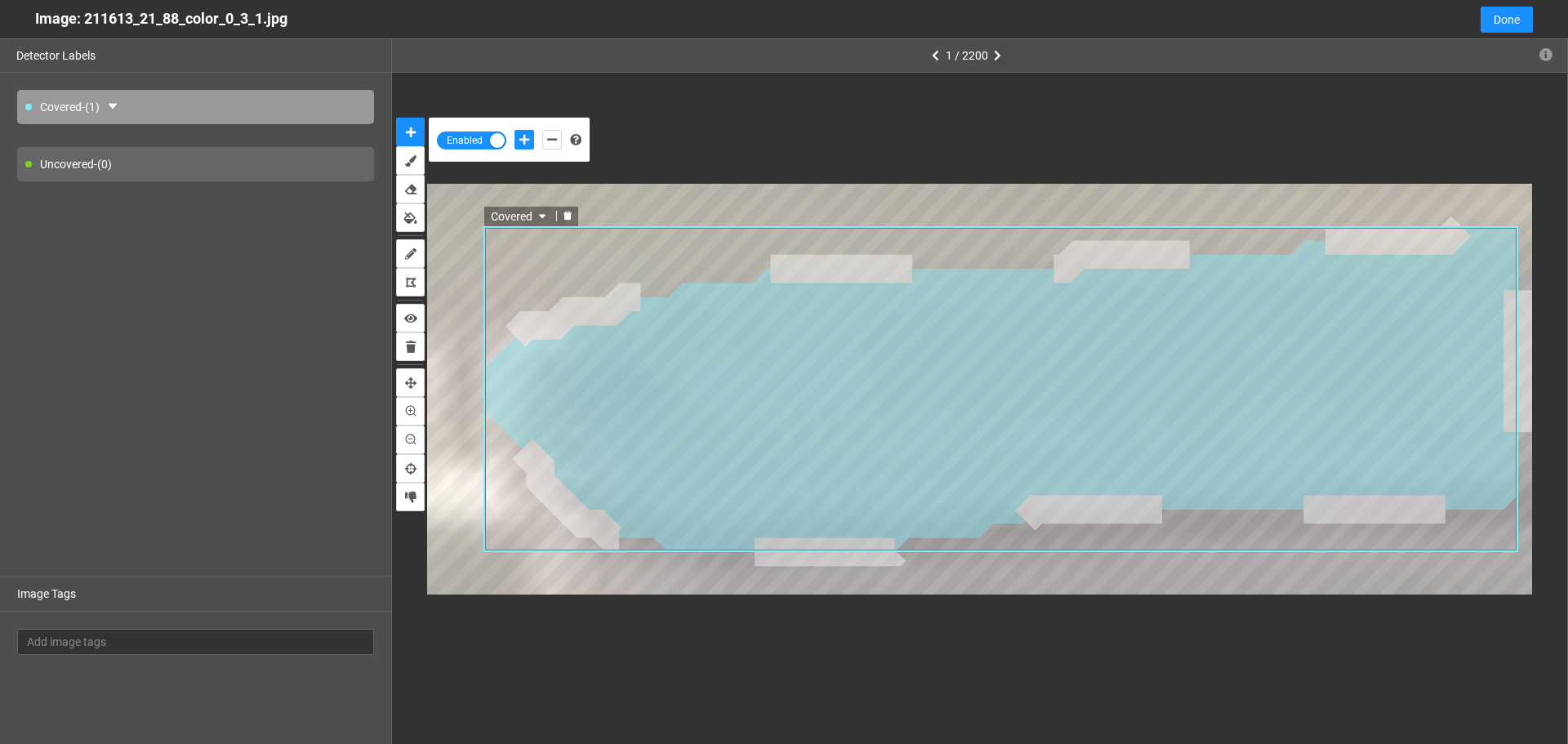
click at [998, 56] on icon "button" at bounding box center [997, 56] width 7 height 12
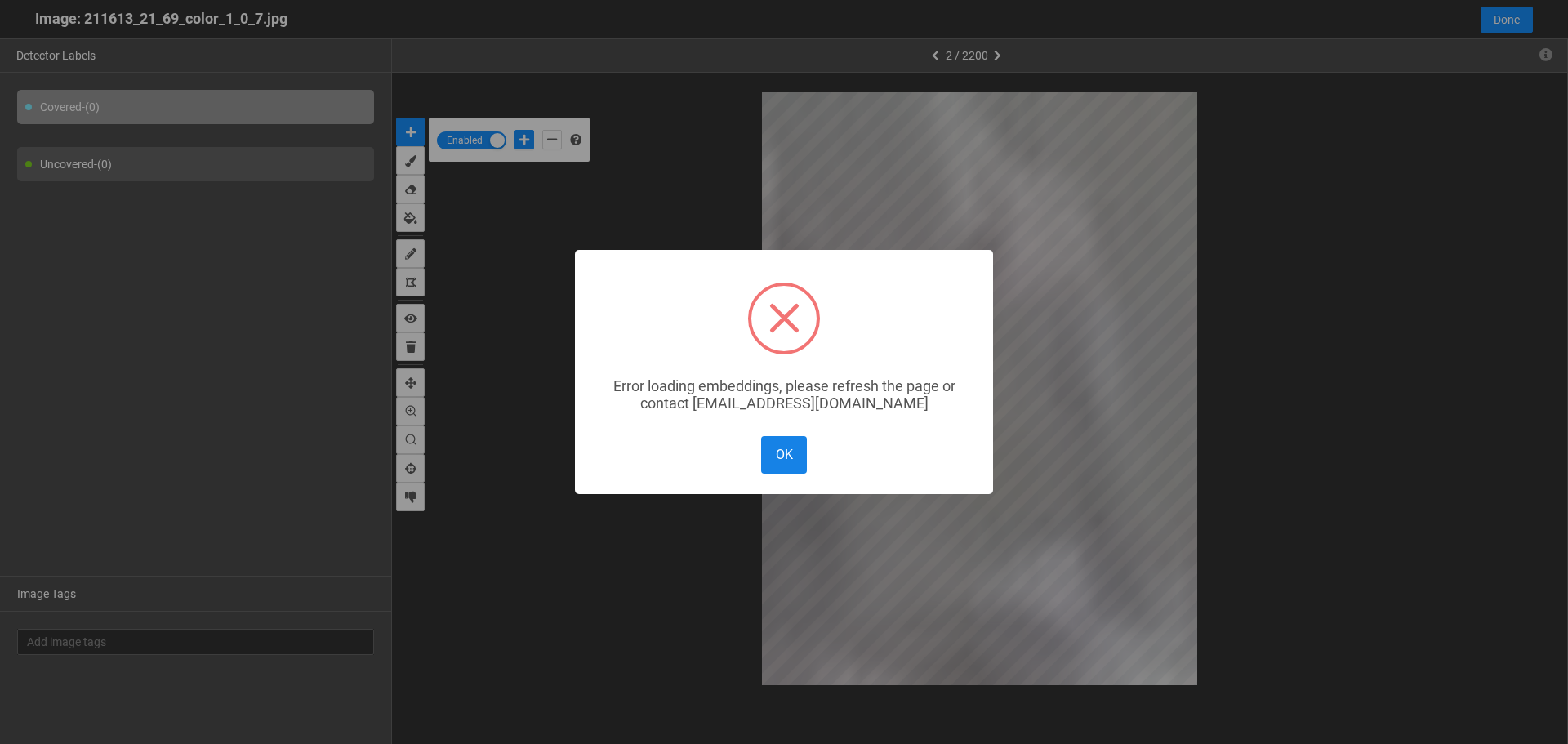
click at [783, 465] on button "OK" at bounding box center [784, 453] width 46 height 37
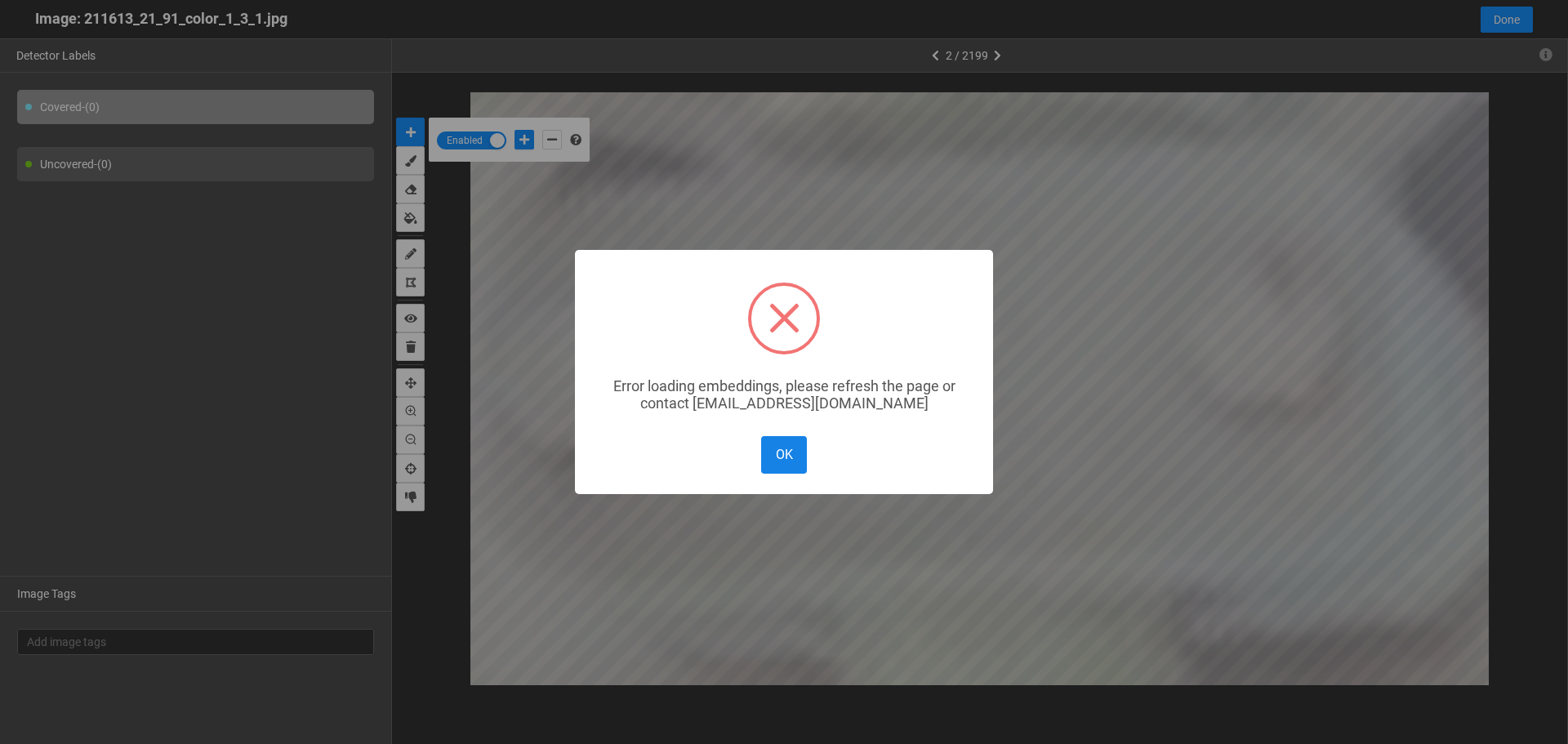
click at [798, 452] on button "OK" at bounding box center [784, 453] width 46 height 37
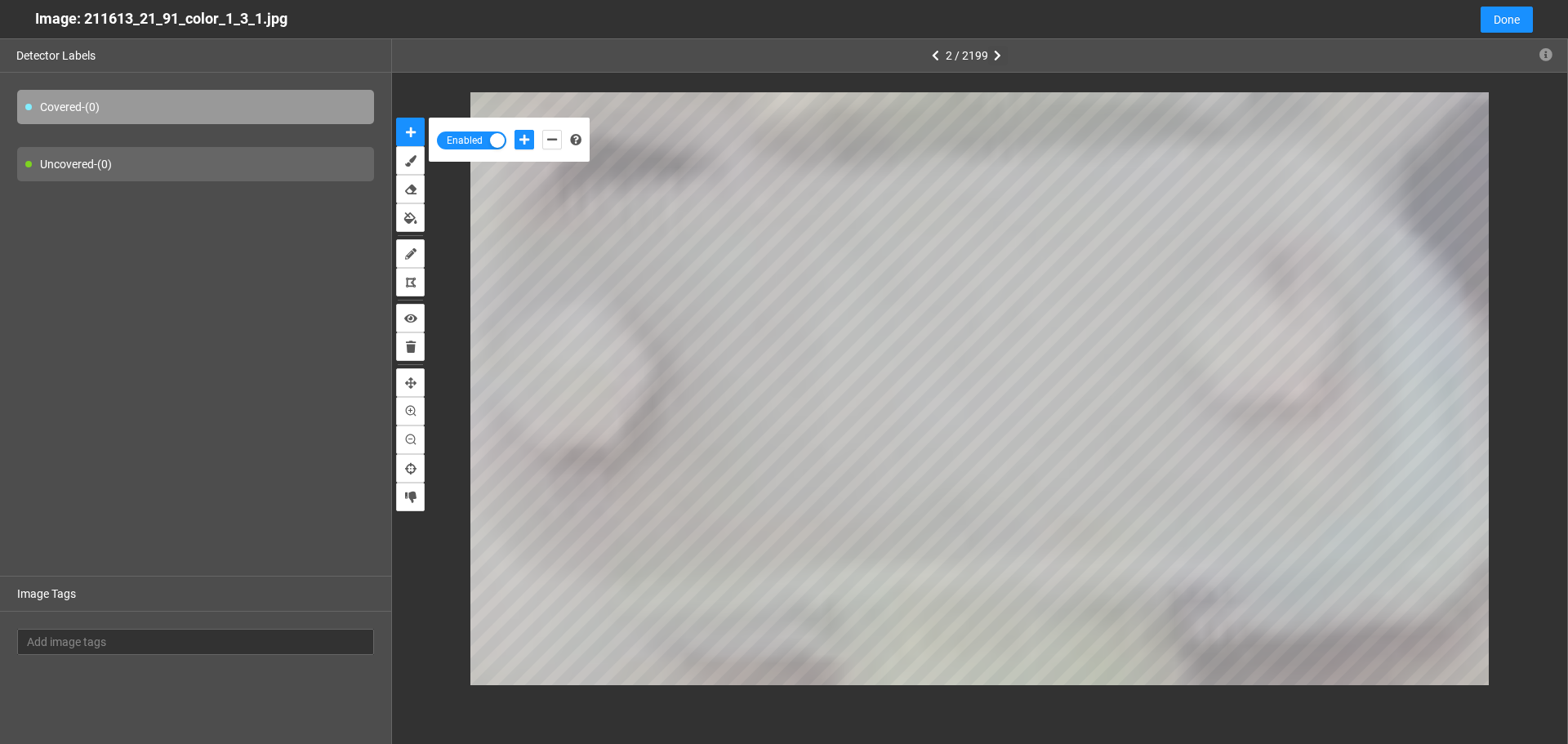
click at [1003, 58] on button "button" at bounding box center [998, 56] width 20 height 20
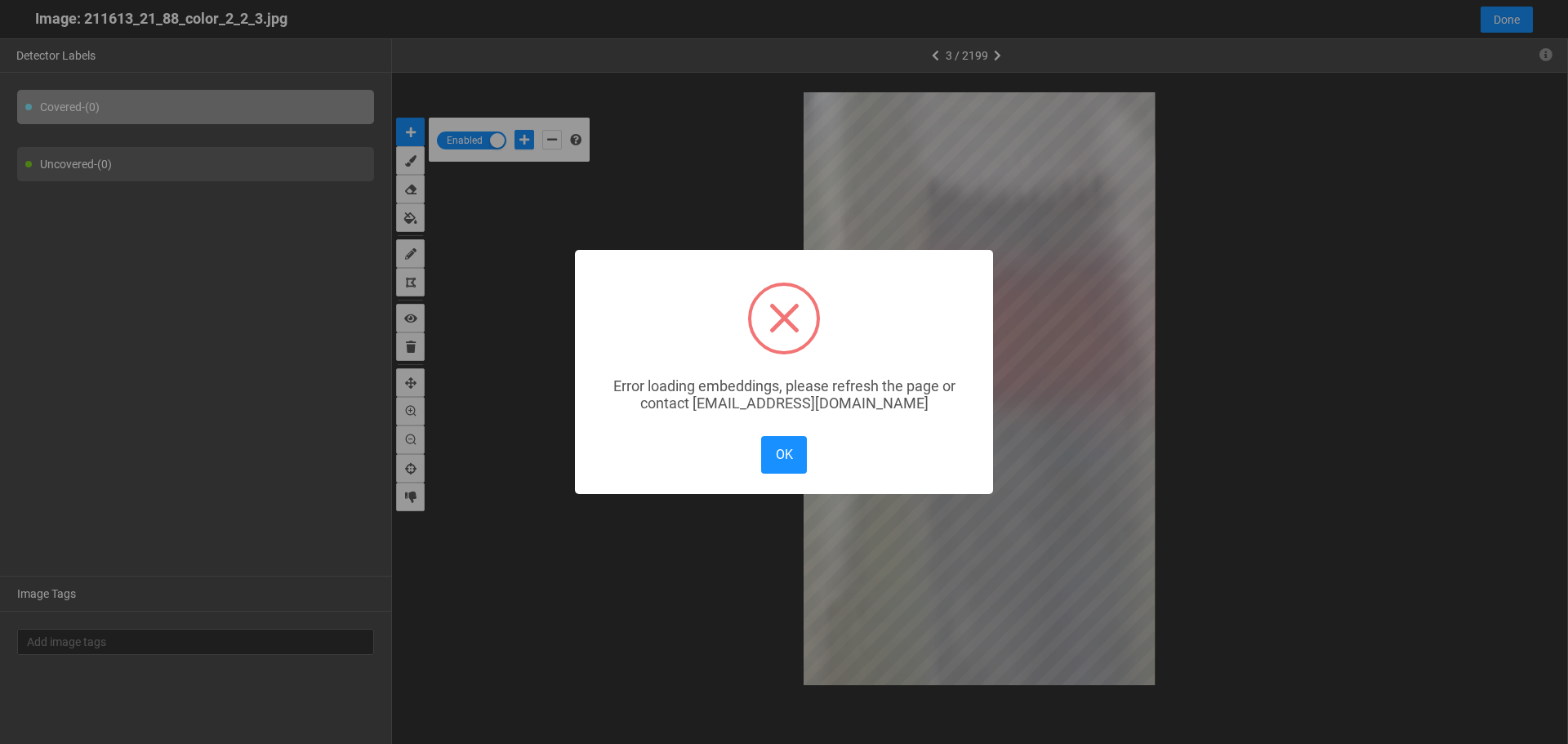
click at [993, 55] on div "× Error loading embeddings, please refresh the page or contact solutions@matroi…" at bounding box center [784, 372] width 1568 height 744
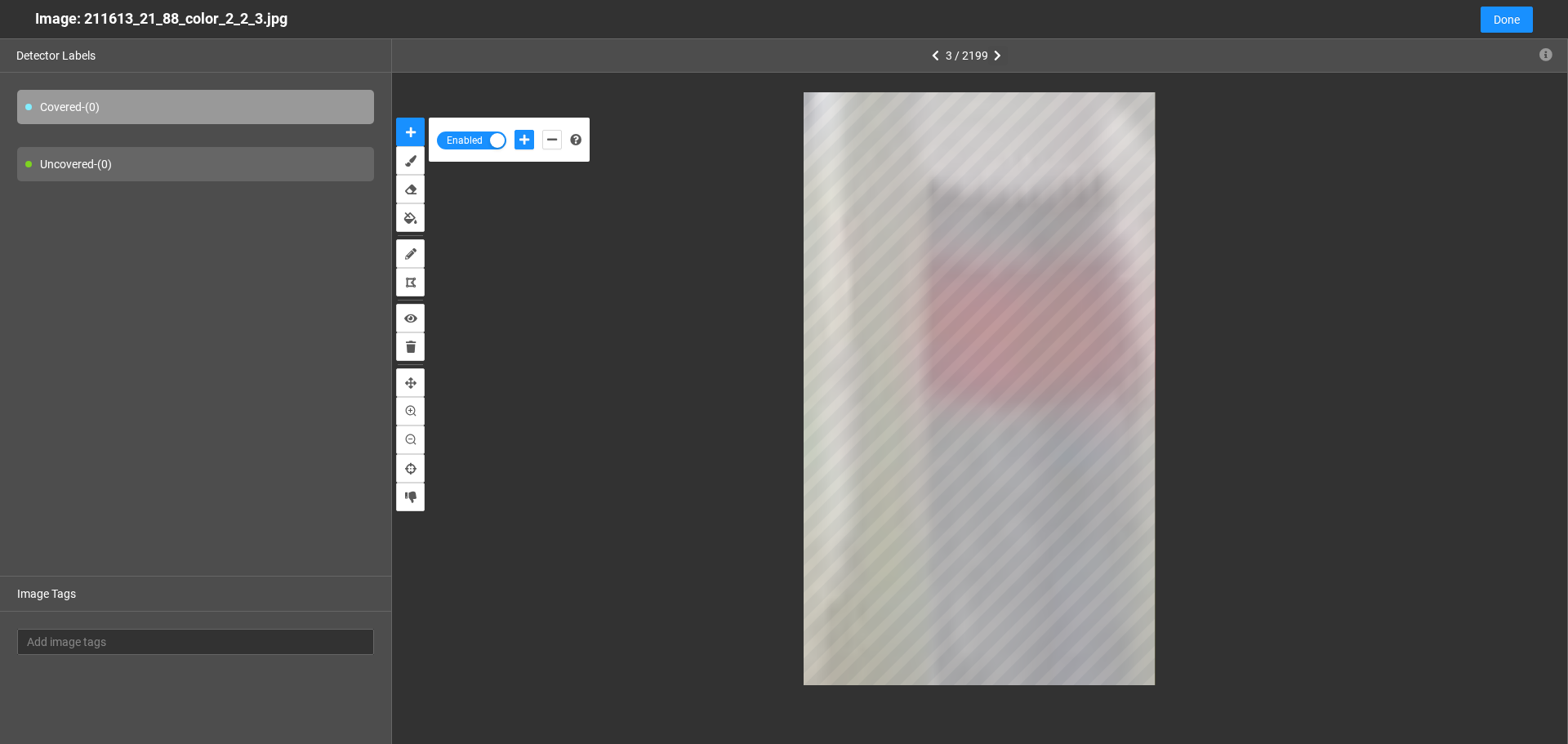
click at [994, 55] on icon "button" at bounding box center [997, 56] width 7 height 12
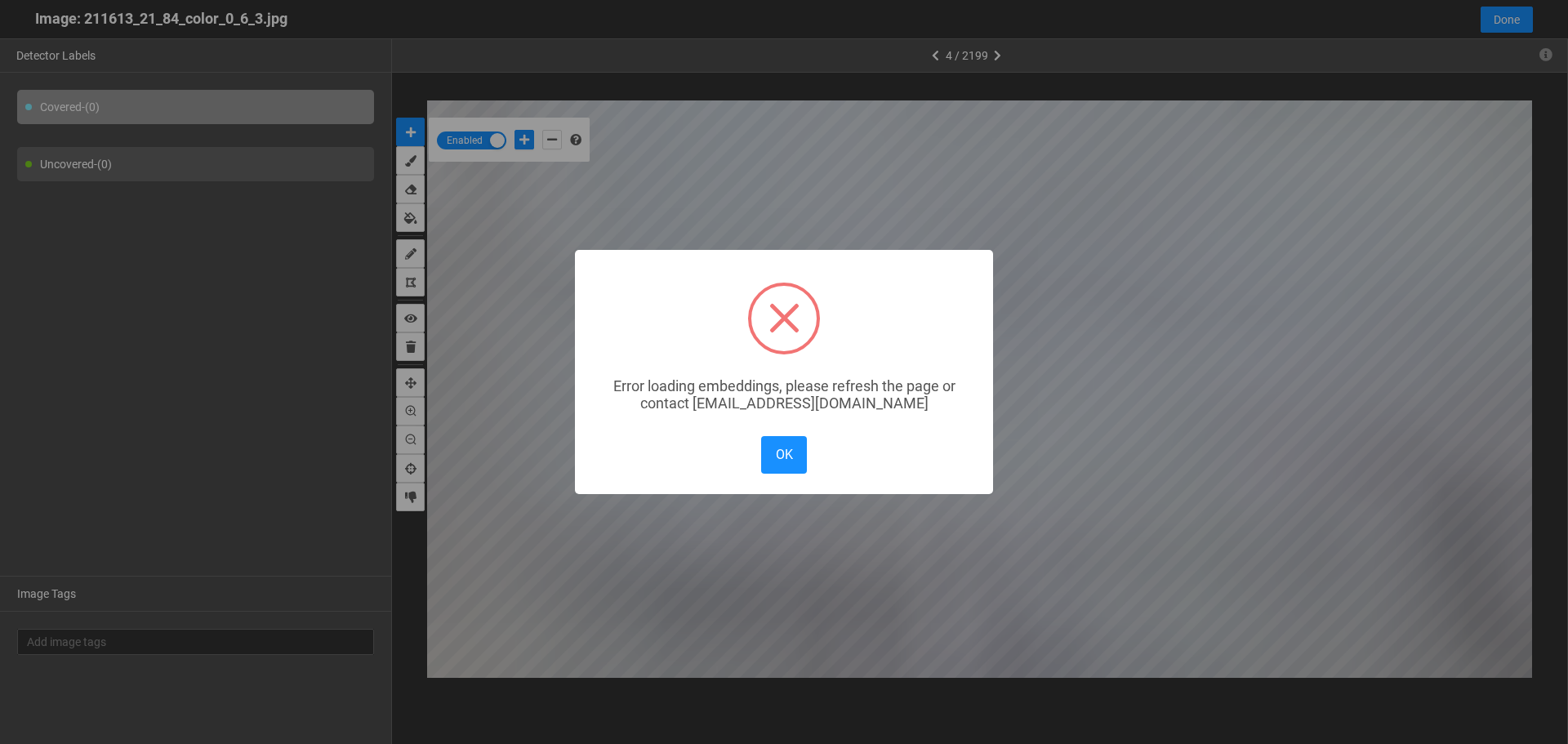
click at [1003, 56] on div "× Error loading embeddings, please refresh the page or contact solutions@matroi…" at bounding box center [784, 372] width 1568 height 744
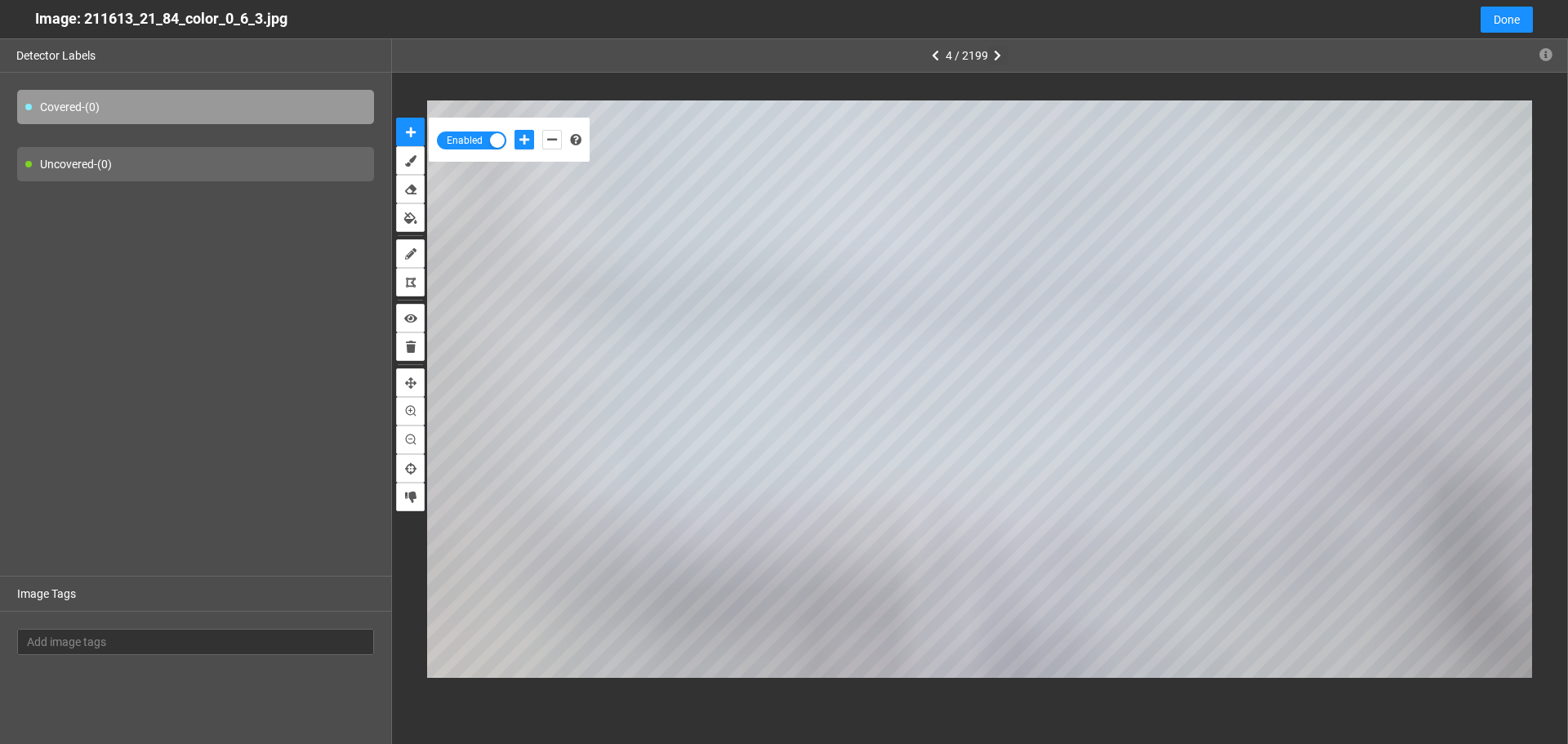
click at [1000, 53] on icon "button" at bounding box center [997, 56] width 7 height 12
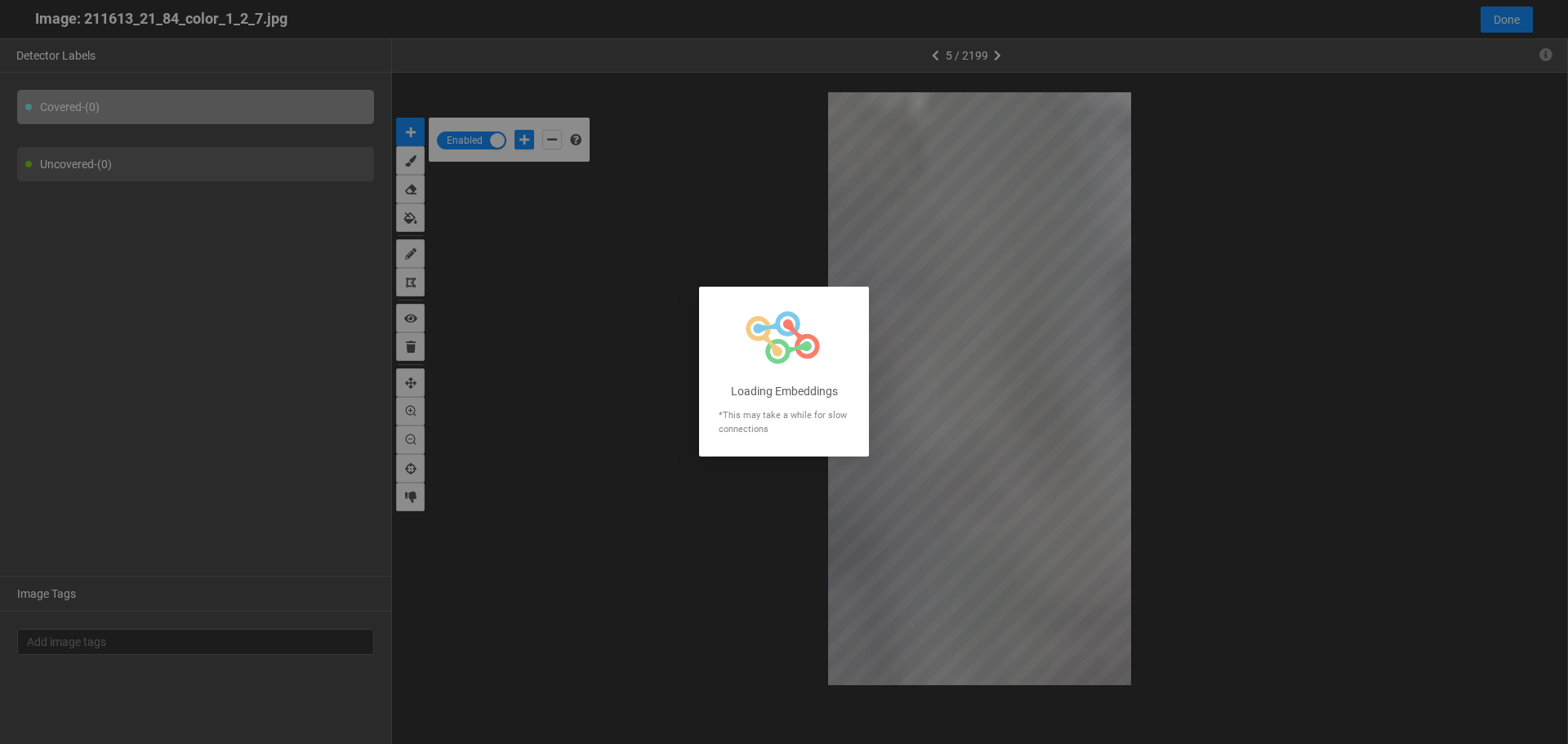
click at [1000, 53] on div at bounding box center [784, 372] width 1568 height 744
click at [998, 52] on div at bounding box center [784, 372] width 1568 height 744
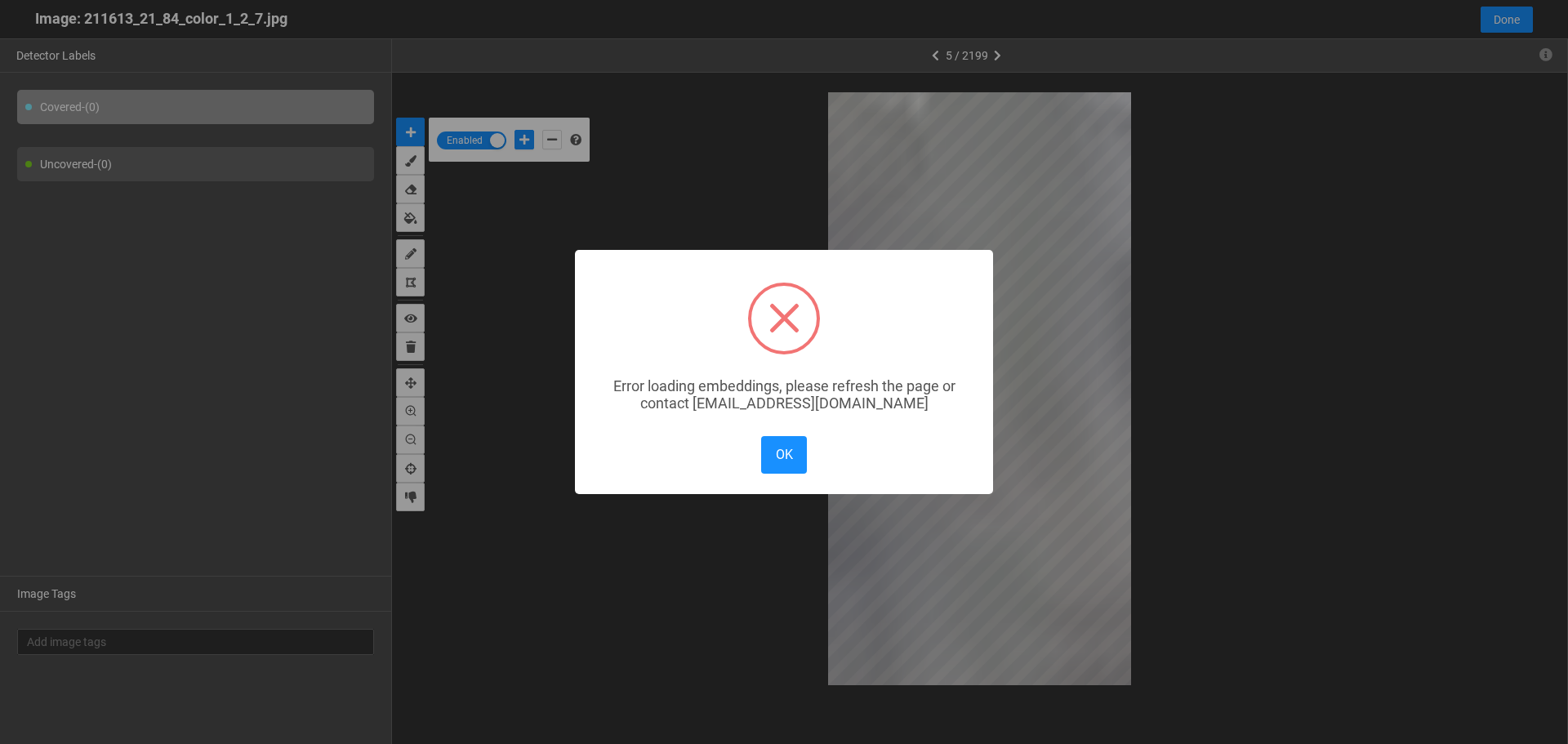
click at [998, 52] on div "× Error loading embeddings, please refresh the page or contact solutions@matroi…" at bounding box center [784, 372] width 1568 height 744
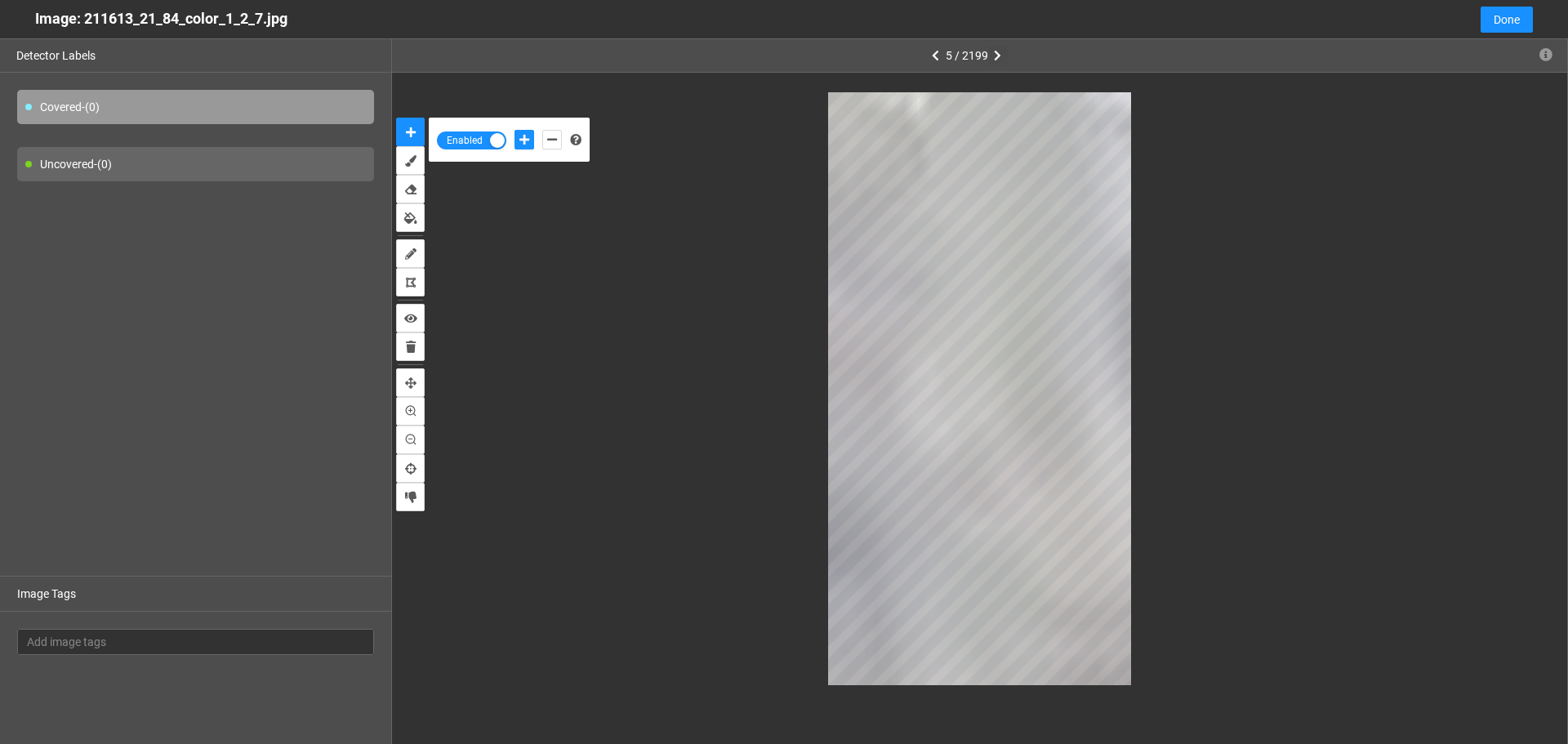
click at [998, 52] on icon "button" at bounding box center [997, 56] width 7 height 12
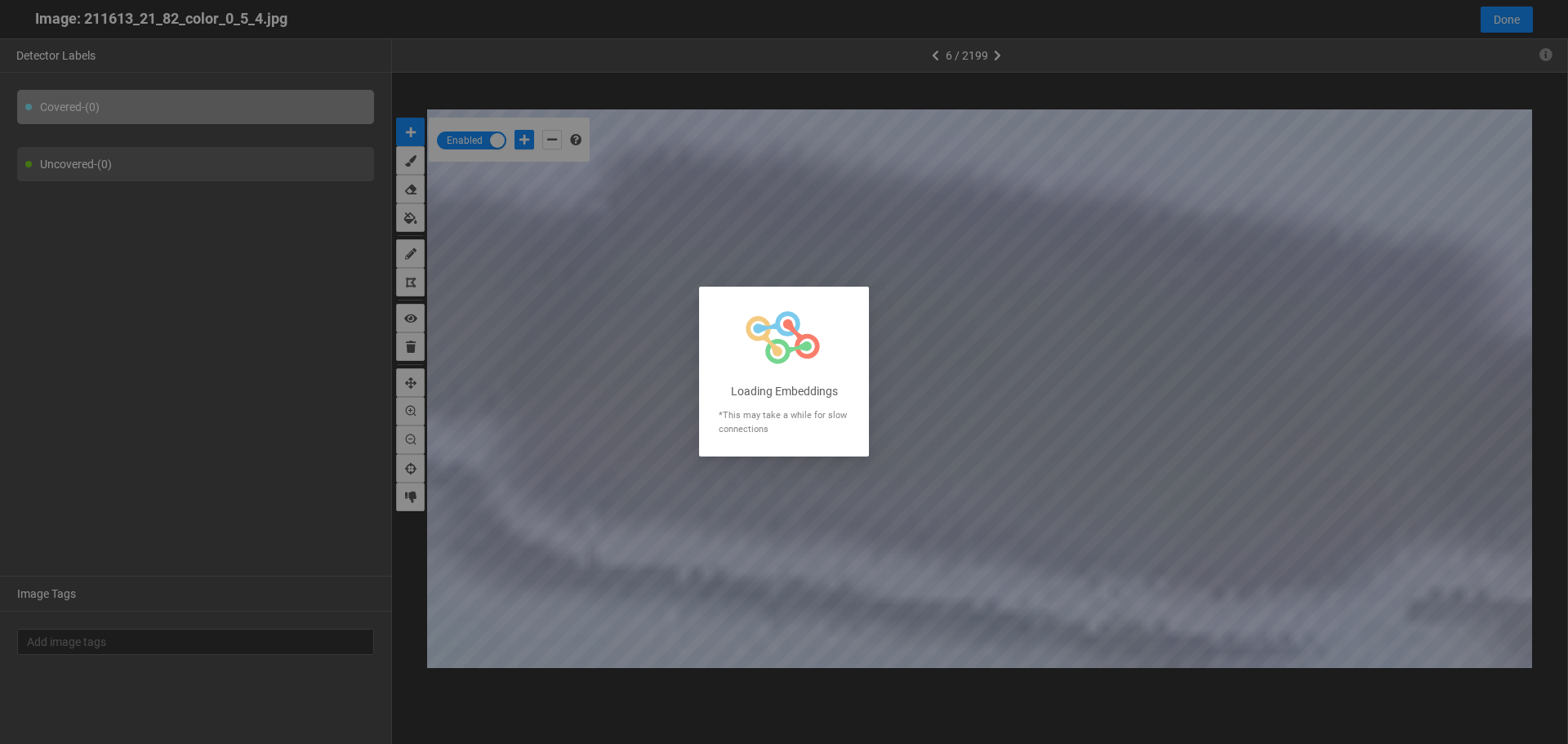
click at [998, 52] on div at bounding box center [784, 372] width 1568 height 744
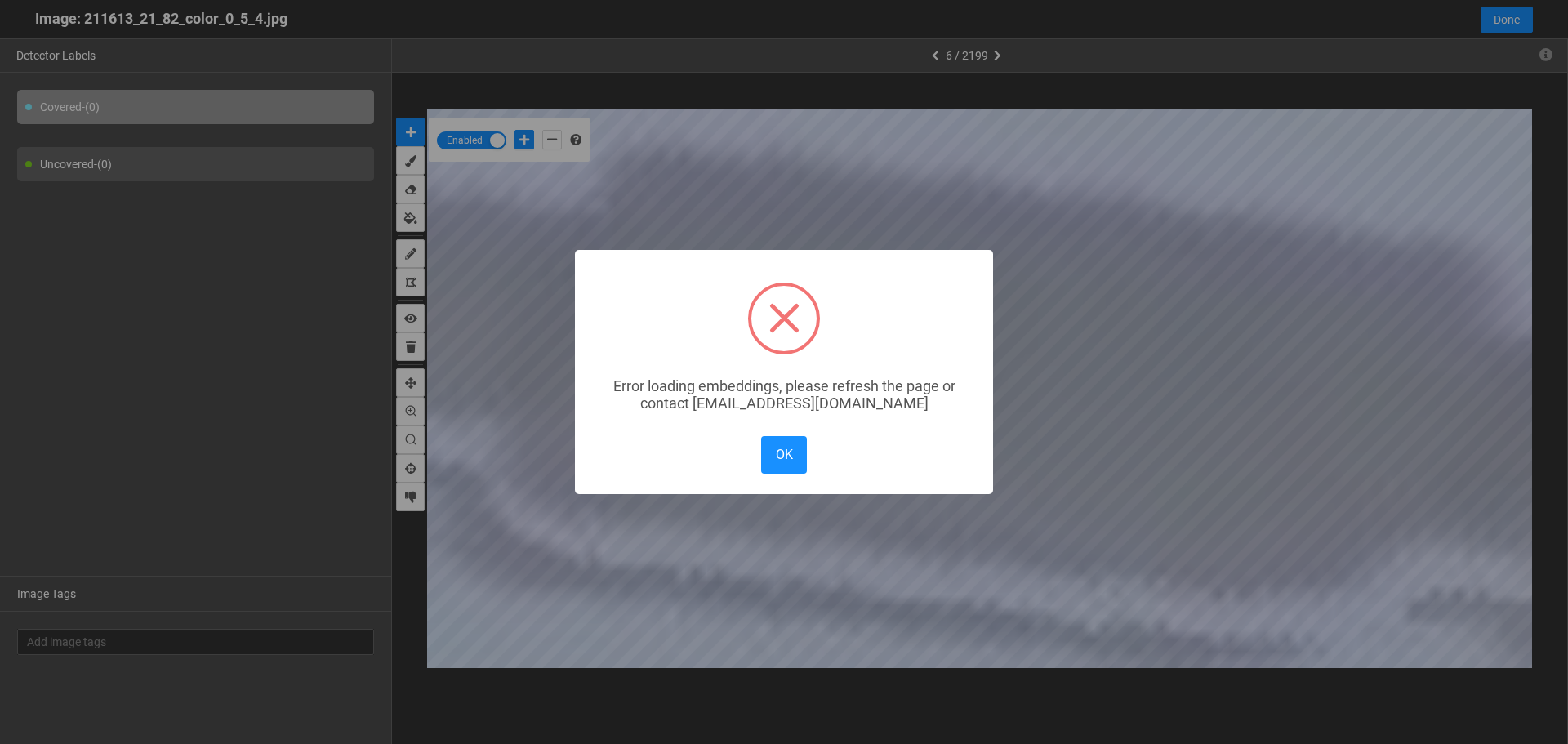
click at [998, 53] on div "× Error loading embeddings, please refresh the page or contact solutions@matroi…" at bounding box center [784, 372] width 1568 height 744
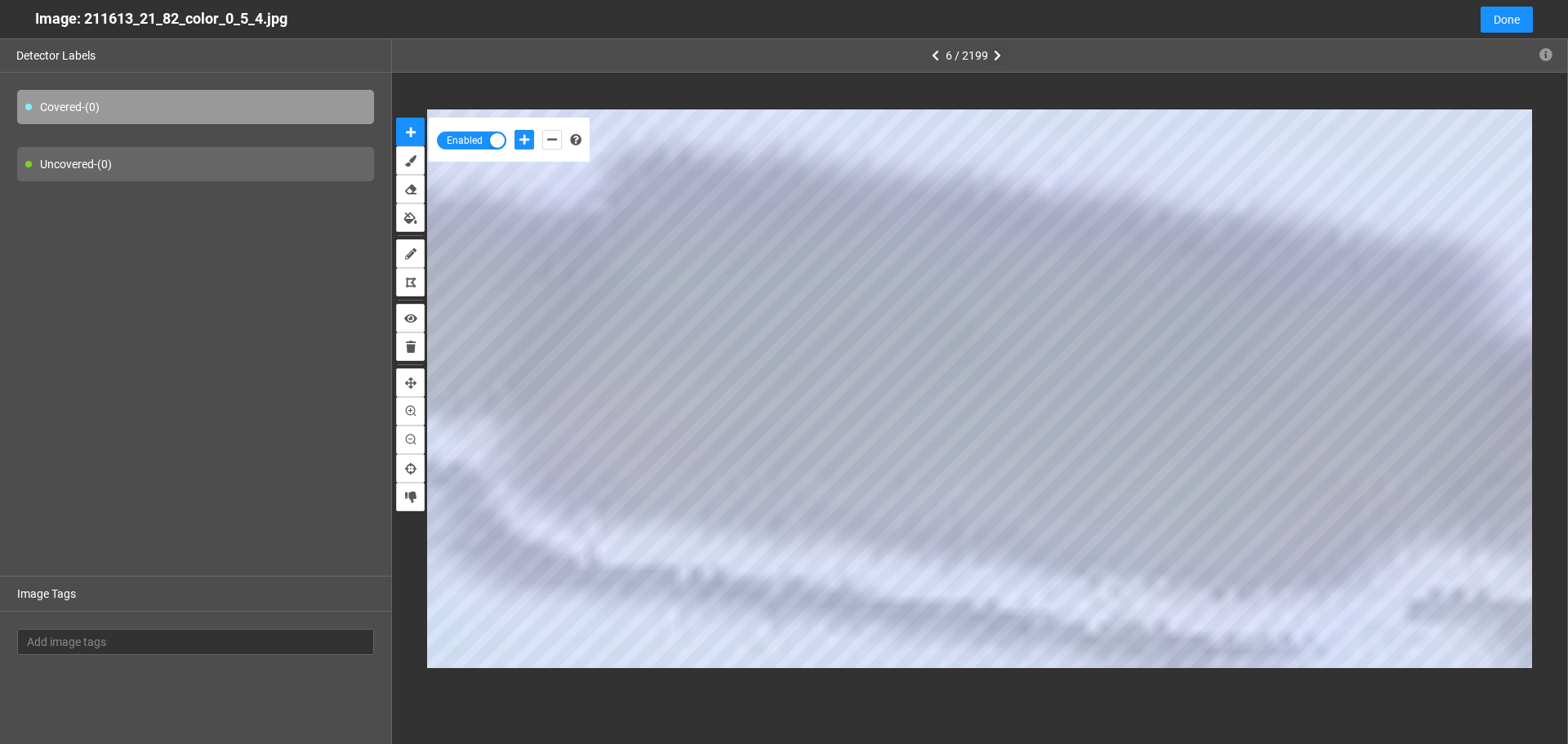
click at [998, 53] on icon "button" at bounding box center [997, 56] width 7 height 12
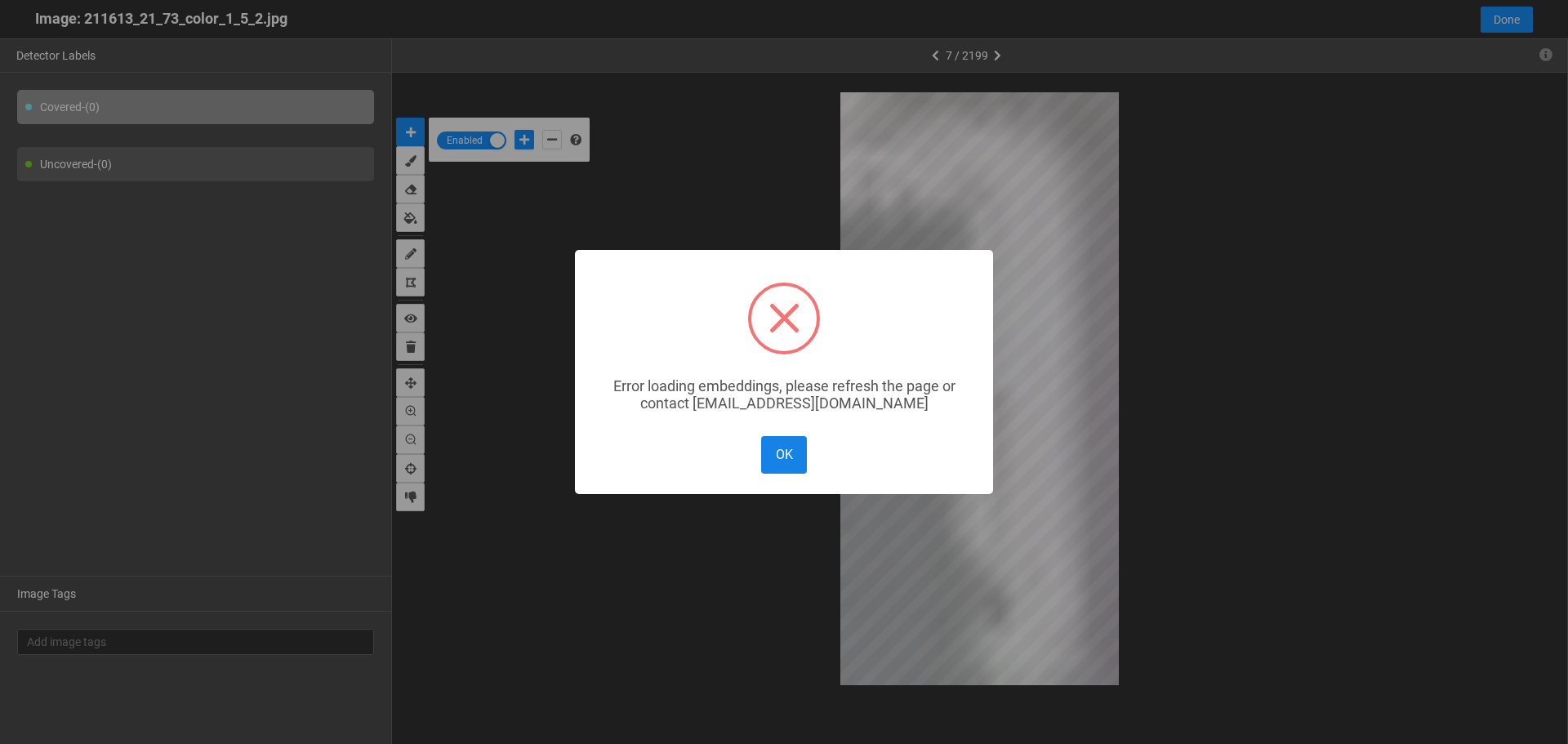
click at [775, 451] on button "OK" at bounding box center [784, 453] width 46 height 37
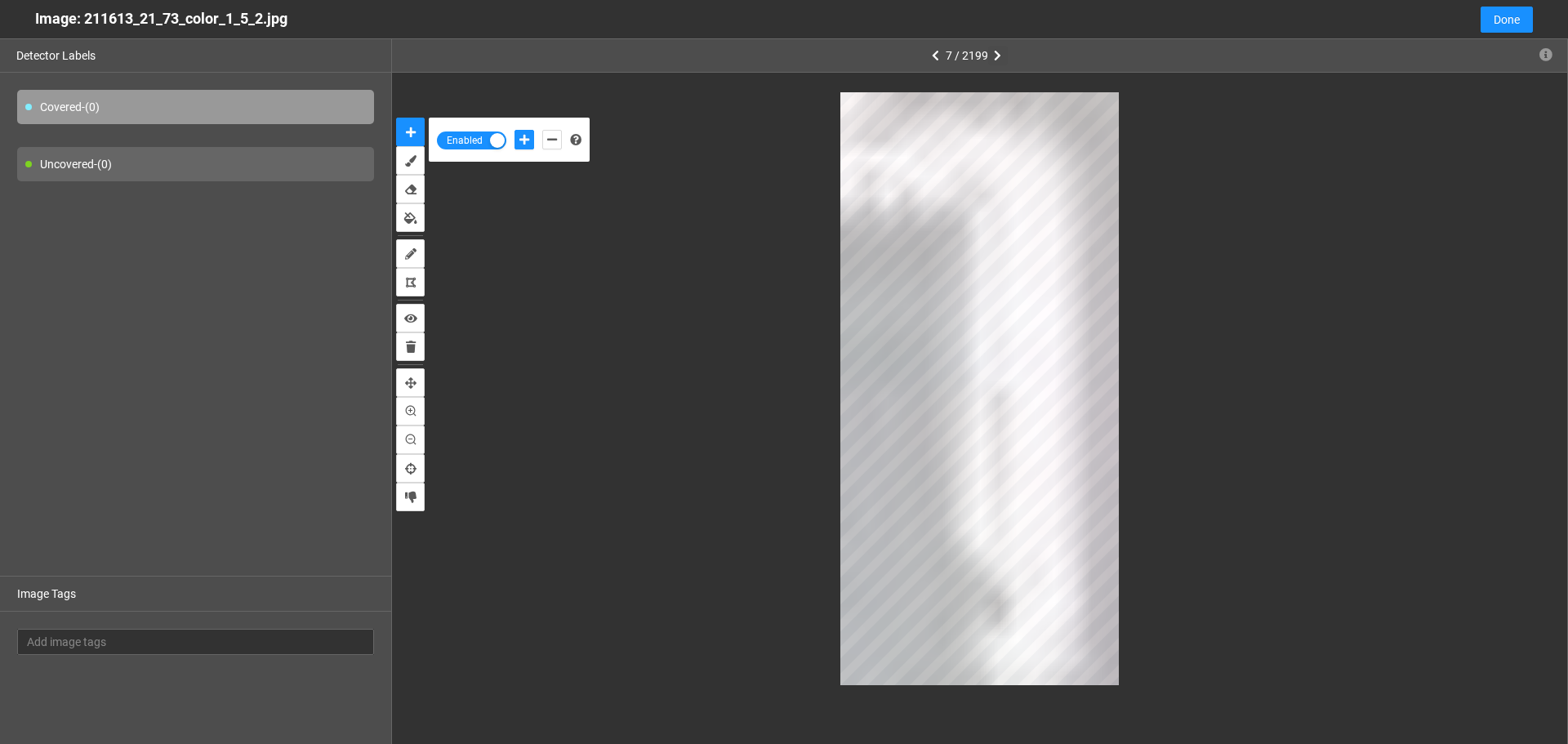
click at [999, 62] on button "button" at bounding box center [998, 56] width 20 height 20
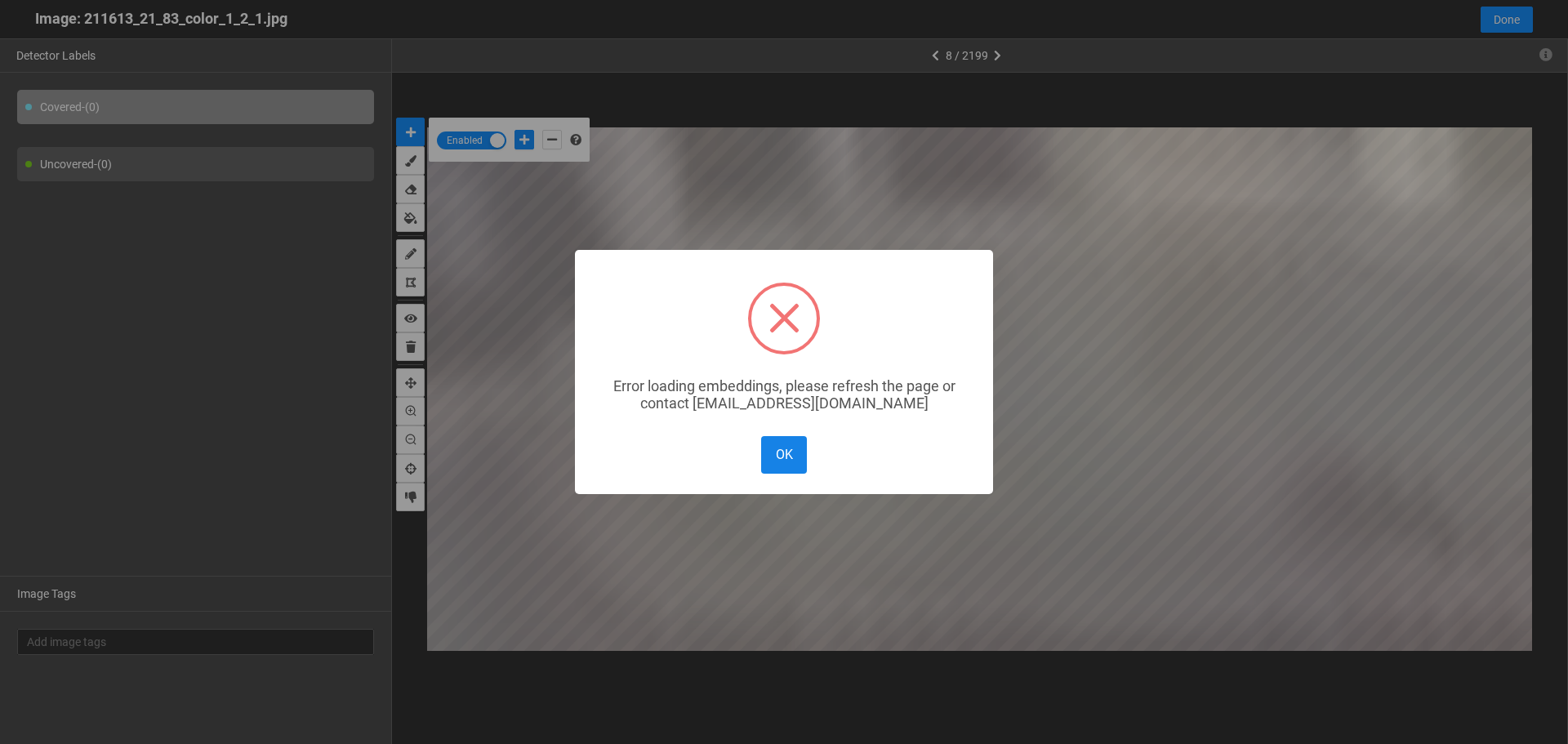
drag, startPoint x: 790, startPoint y: 473, endPoint x: 790, endPoint y: 422, distance: 51.0
click at [790, 469] on button "OK" at bounding box center [784, 453] width 46 height 37
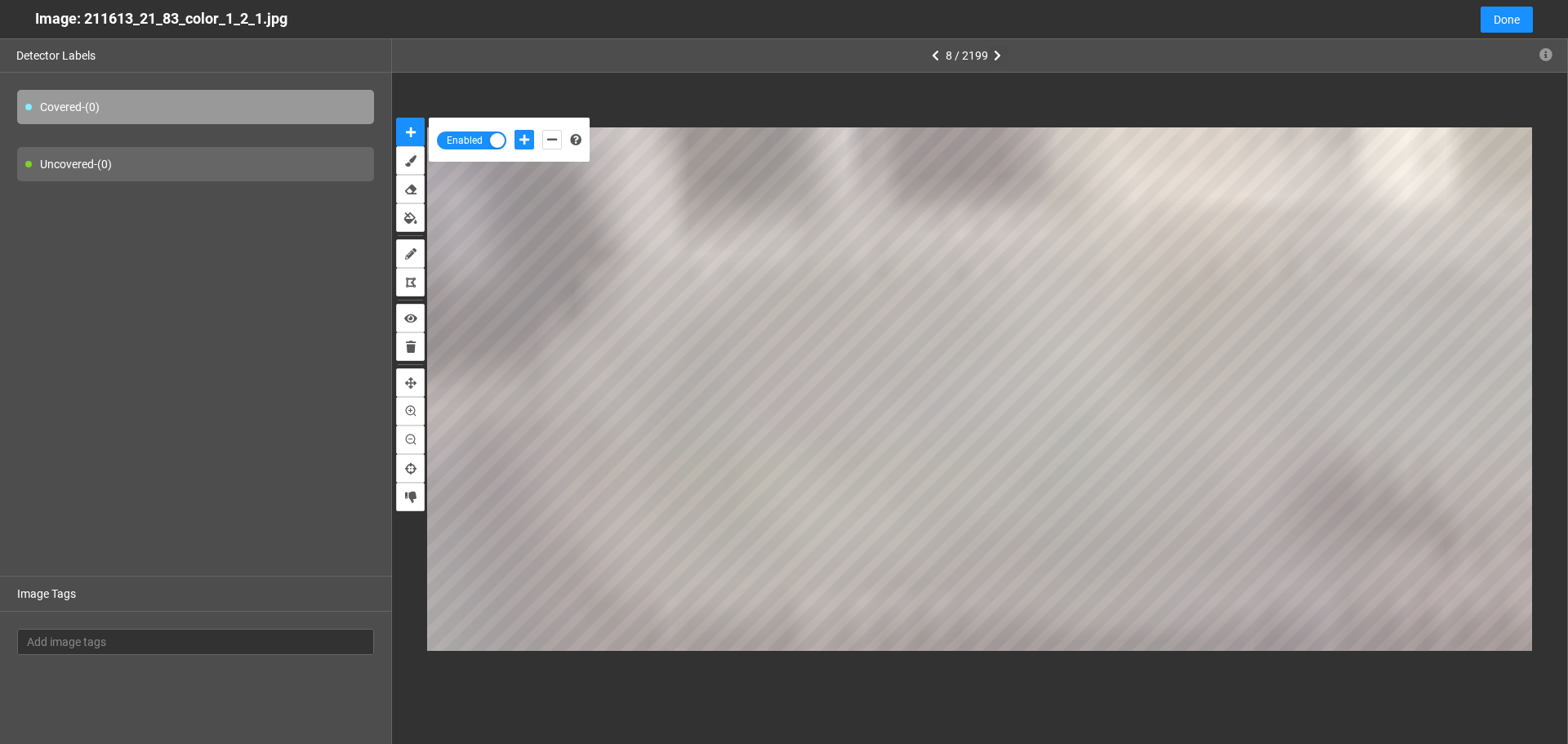
click at [1000, 47] on button "button" at bounding box center [998, 56] width 20 height 20
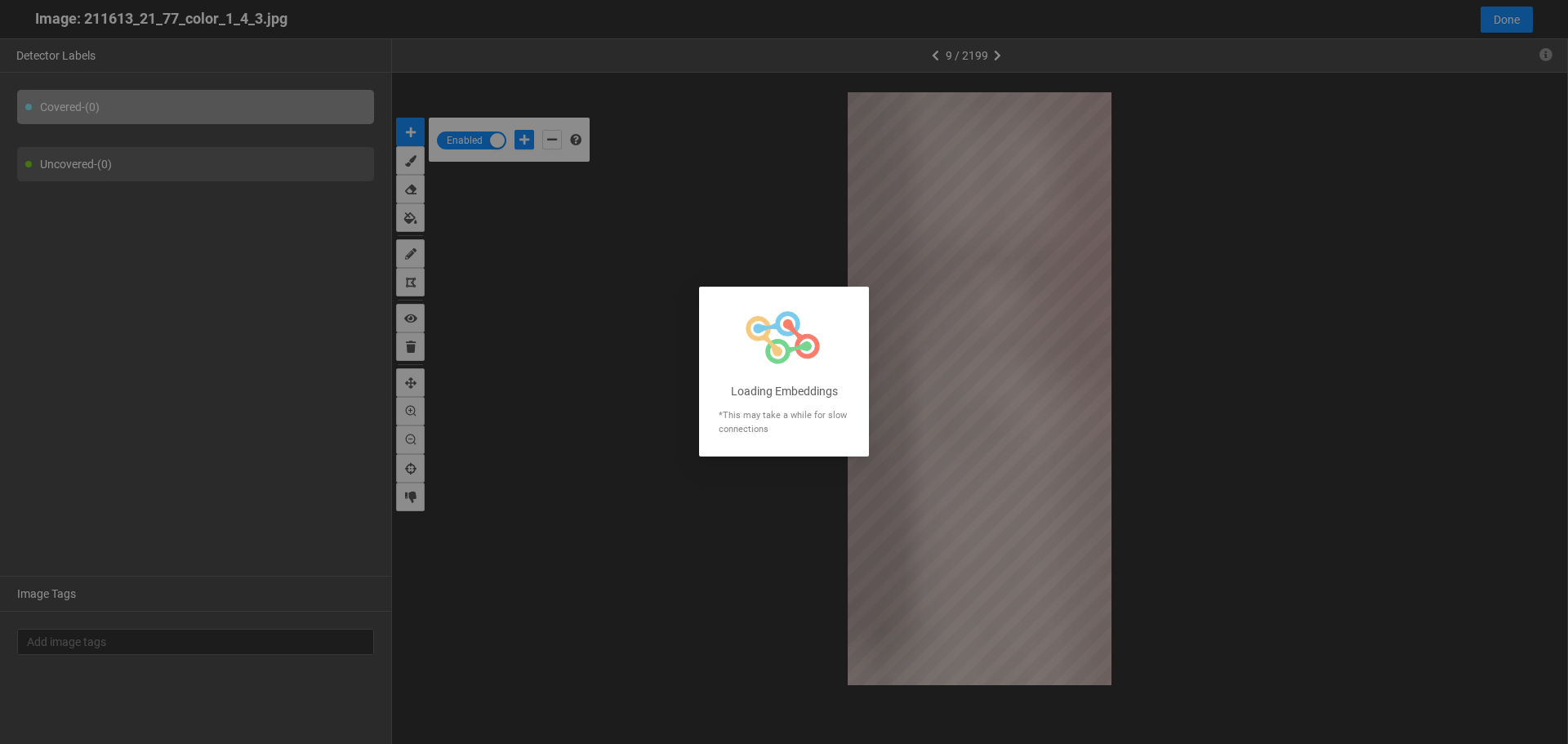
click at [999, 56] on div at bounding box center [784, 372] width 1568 height 744
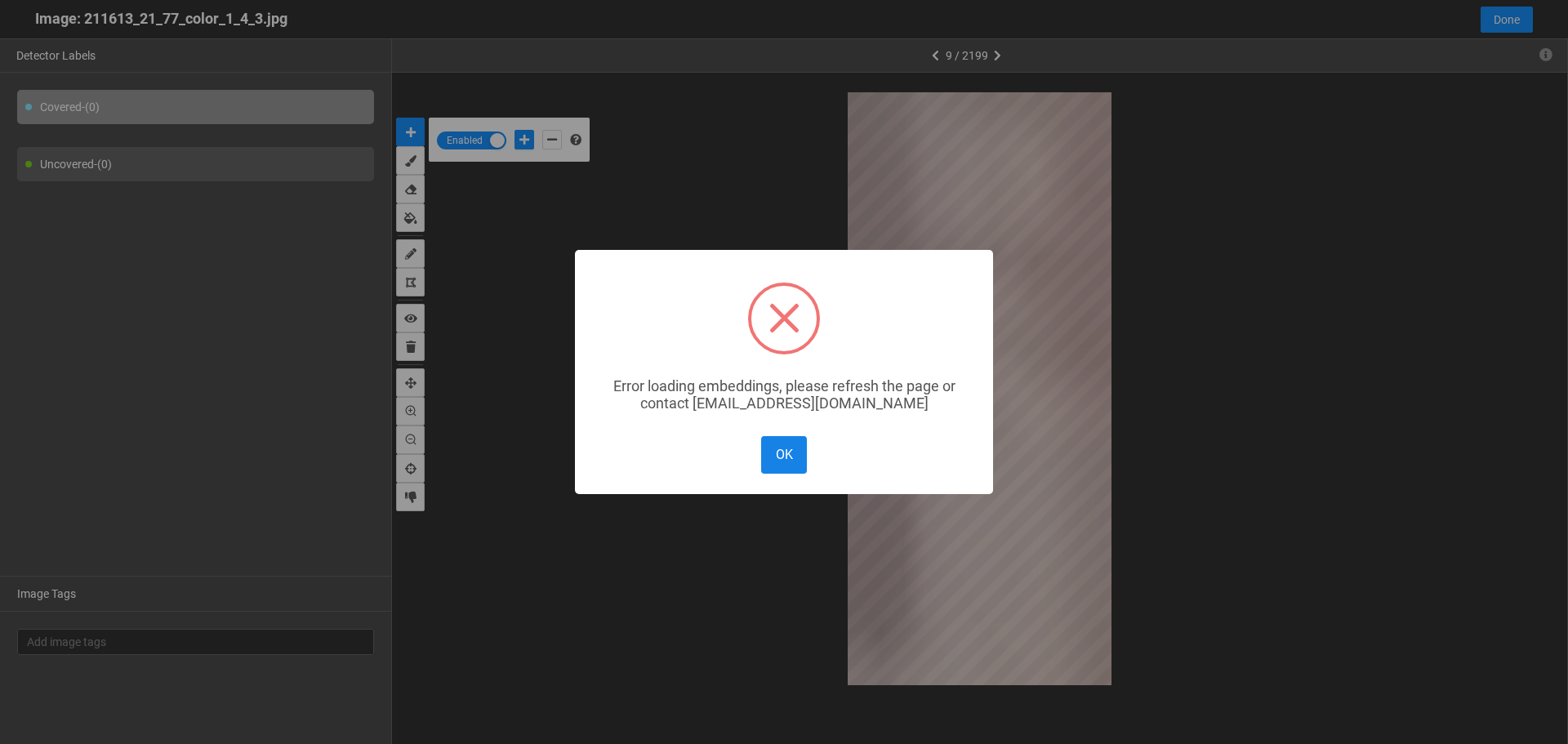
click at [787, 463] on button "OK" at bounding box center [784, 453] width 46 height 37
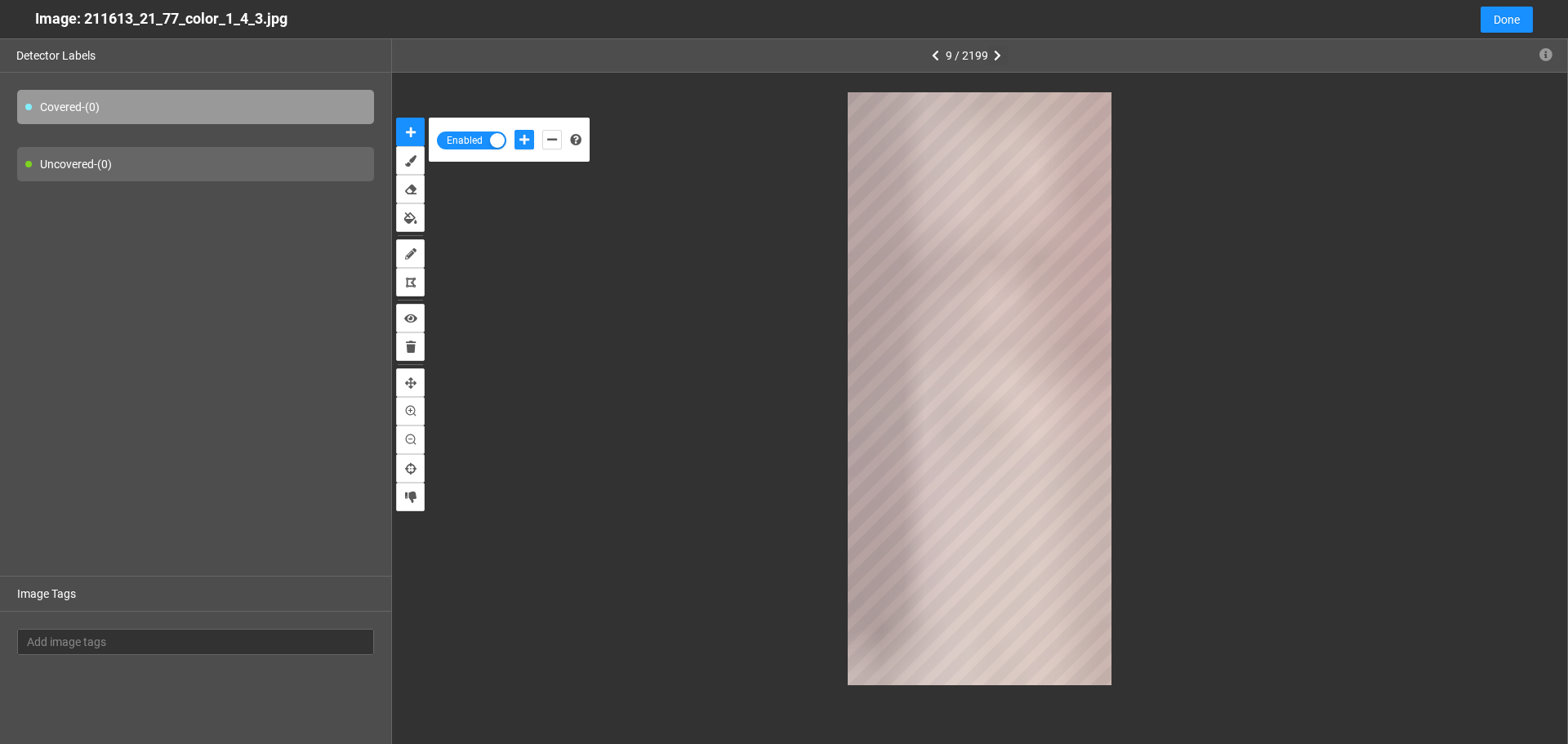
click at [998, 59] on icon "button" at bounding box center [997, 56] width 7 height 12
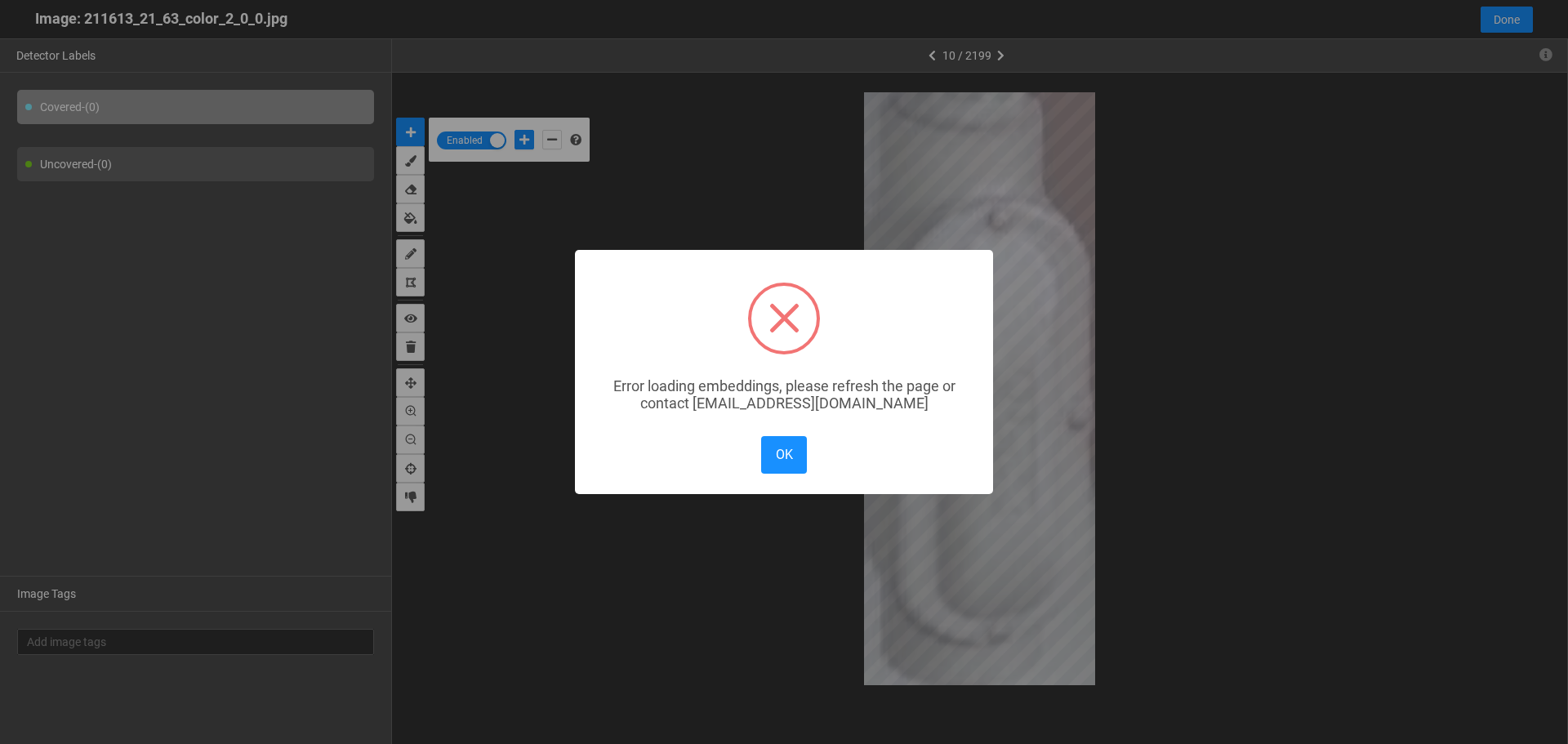
click at [1002, 54] on div "× Error loading embeddings, please refresh the page or contact solutions@matroi…" at bounding box center [784, 372] width 1568 height 744
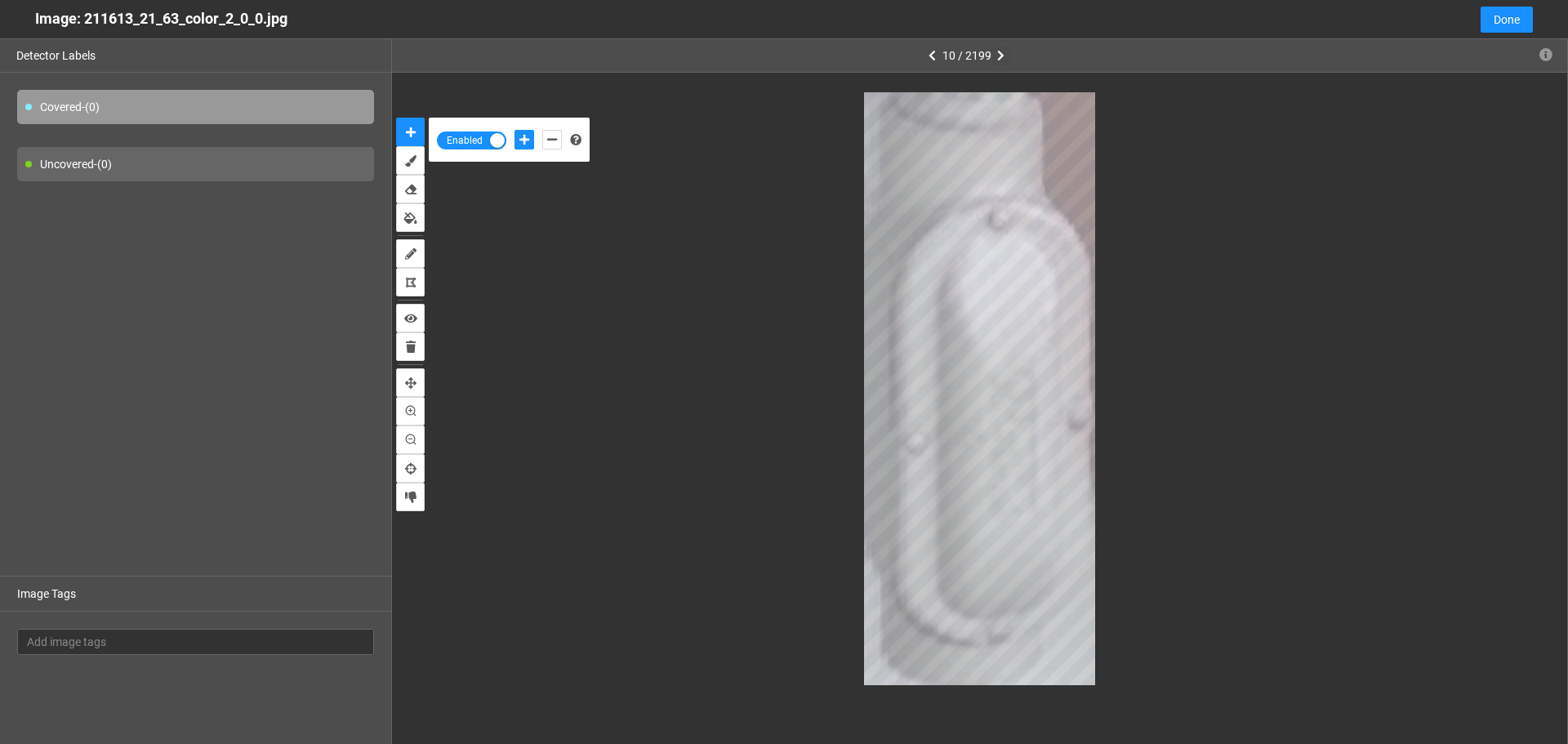
click at [1002, 53] on icon "button" at bounding box center [1000, 56] width 7 height 12
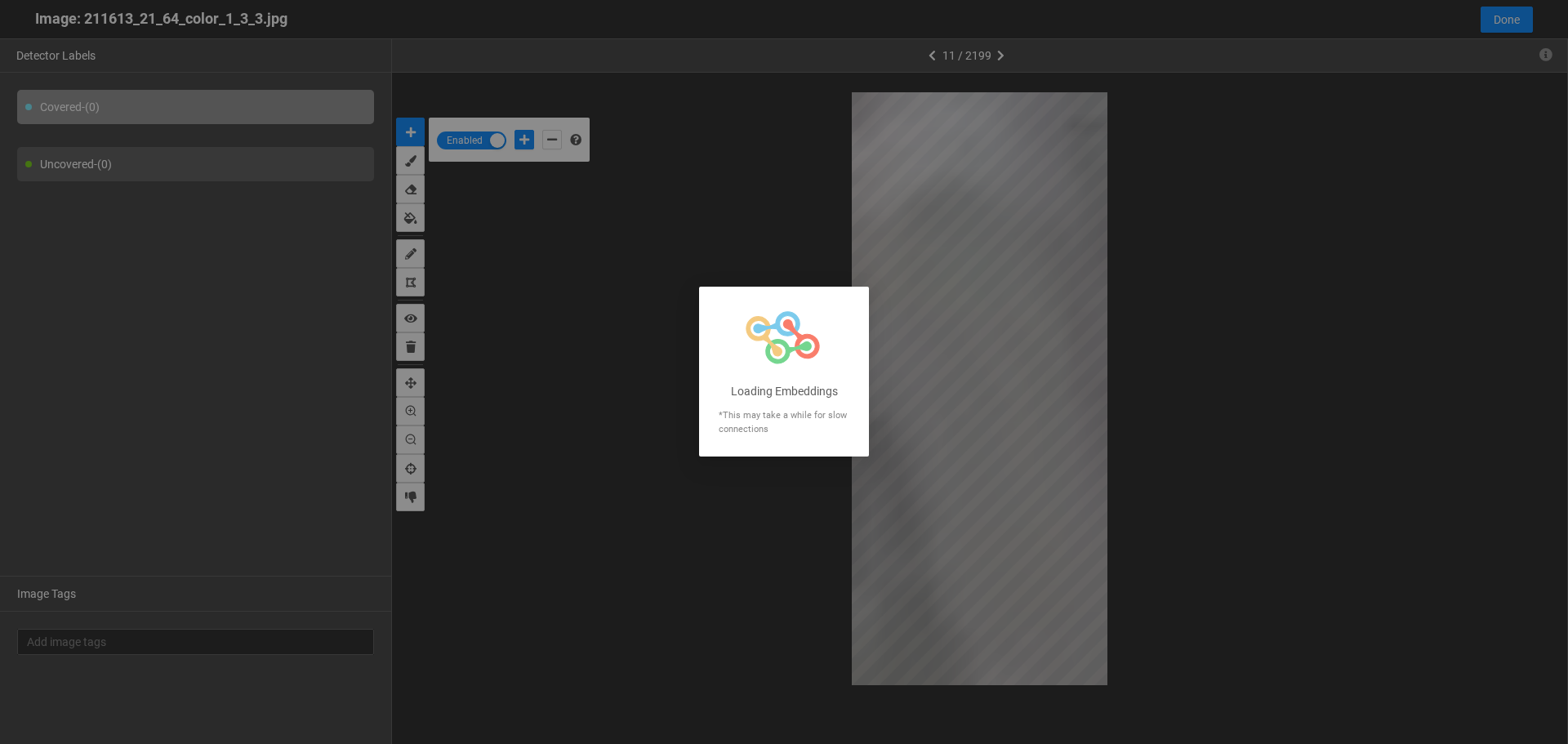
click at [1003, 53] on div at bounding box center [784, 372] width 1568 height 744
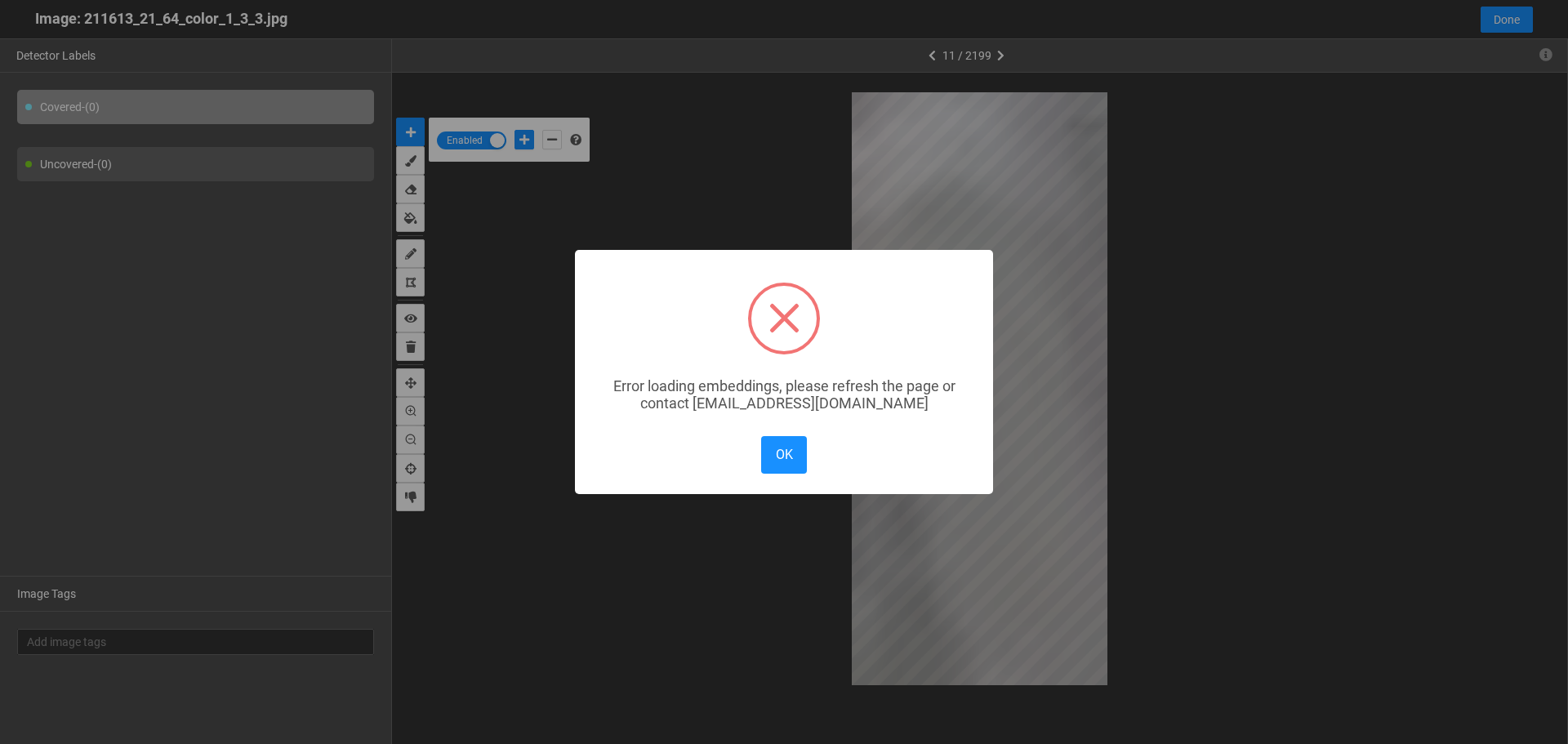
click at [1484, 172] on div "× Error loading embeddings, please refresh the page or contact solutions@matroi…" at bounding box center [784, 372] width 1568 height 744
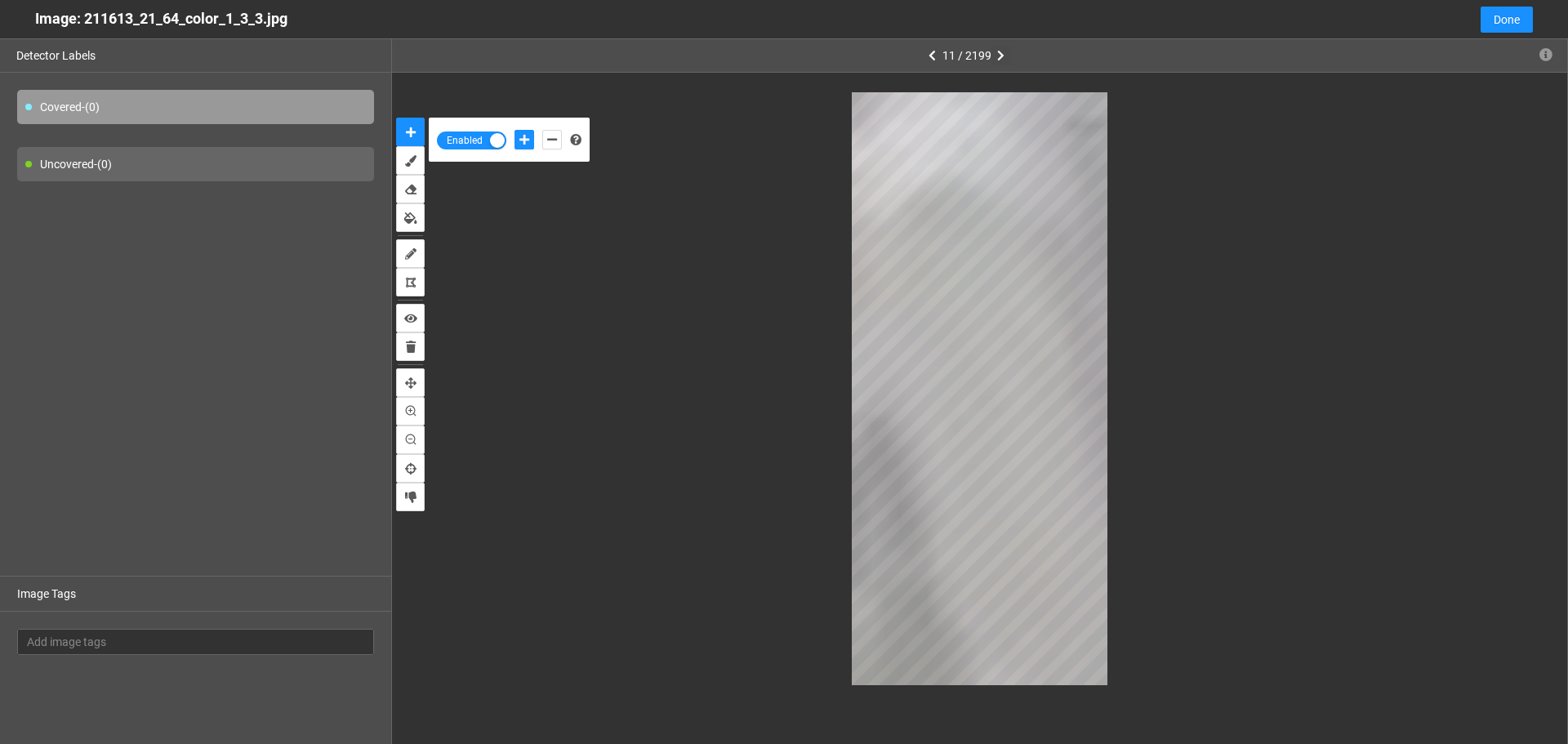
click at [1003, 48] on button "button" at bounding box center [1001, 56] width 20 height 20
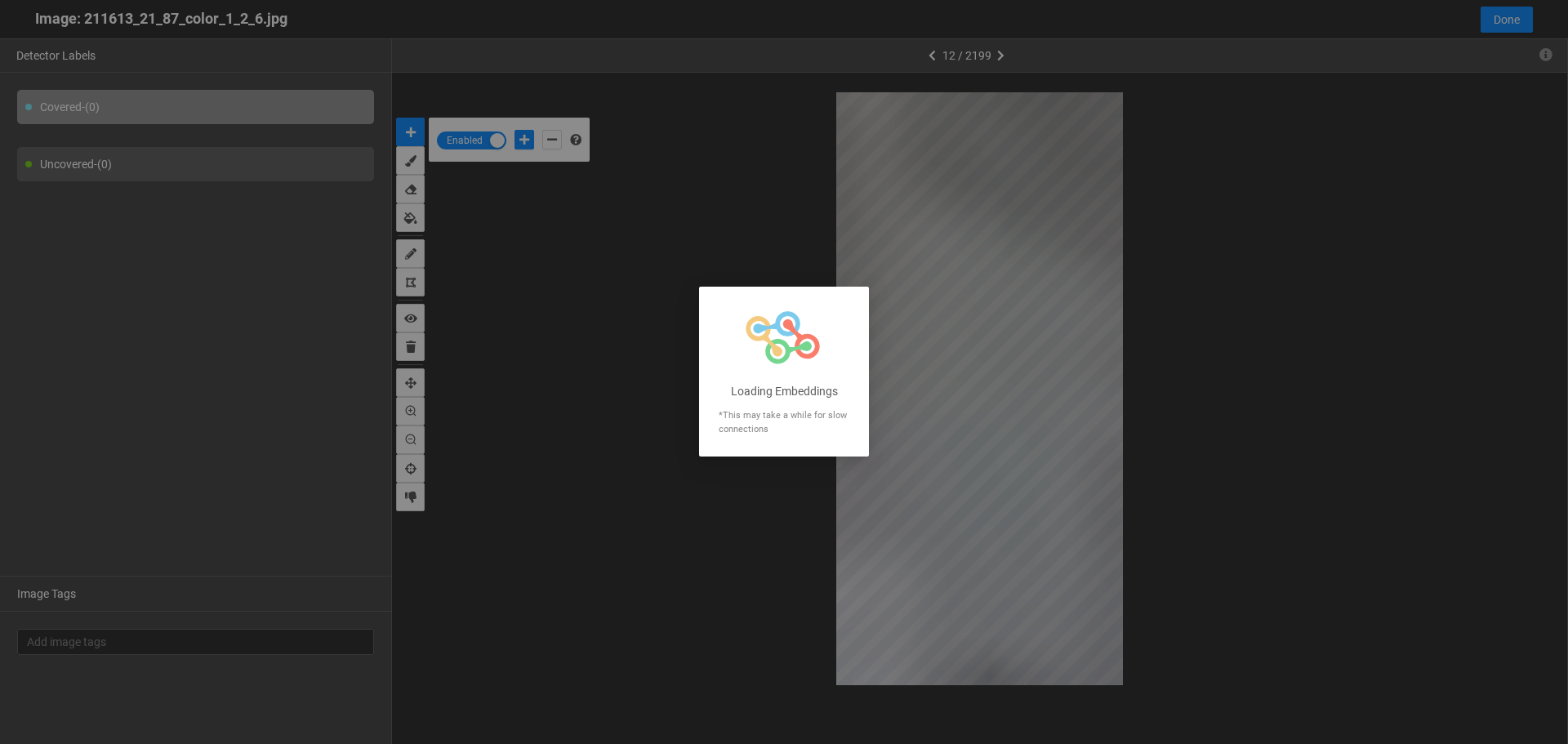
click at [1005, 56] on div at bounding box center [784, 372] width 1568 height 744
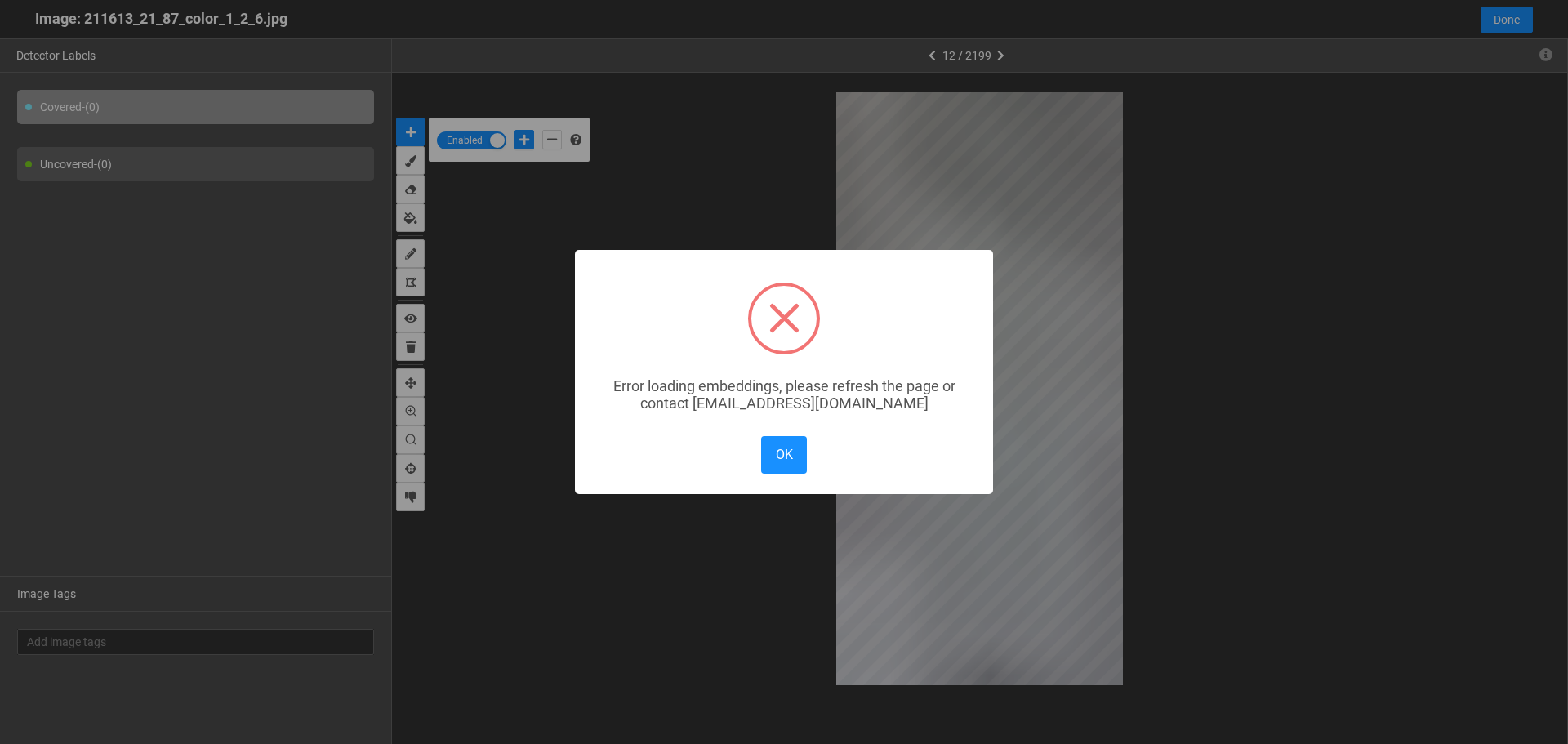
click at [1001, 56] on div "× Error loading embeddings, please refresh the page or contact solutions@matroi…" at bounding box center [784, 372] width 1568 height 744
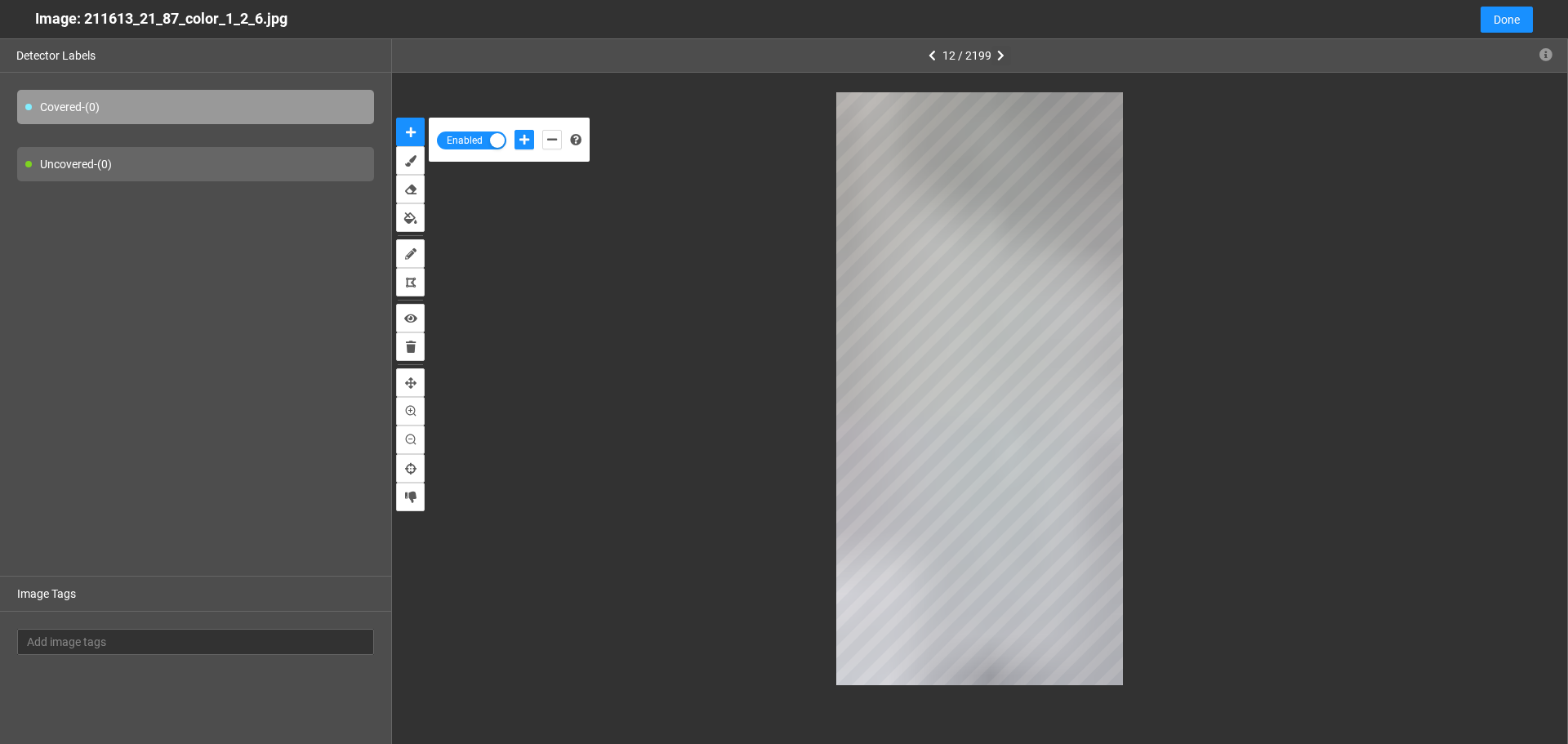
click at [1001, 56] on icon "button" at bounding box center [1000, 56] width 7 height 12
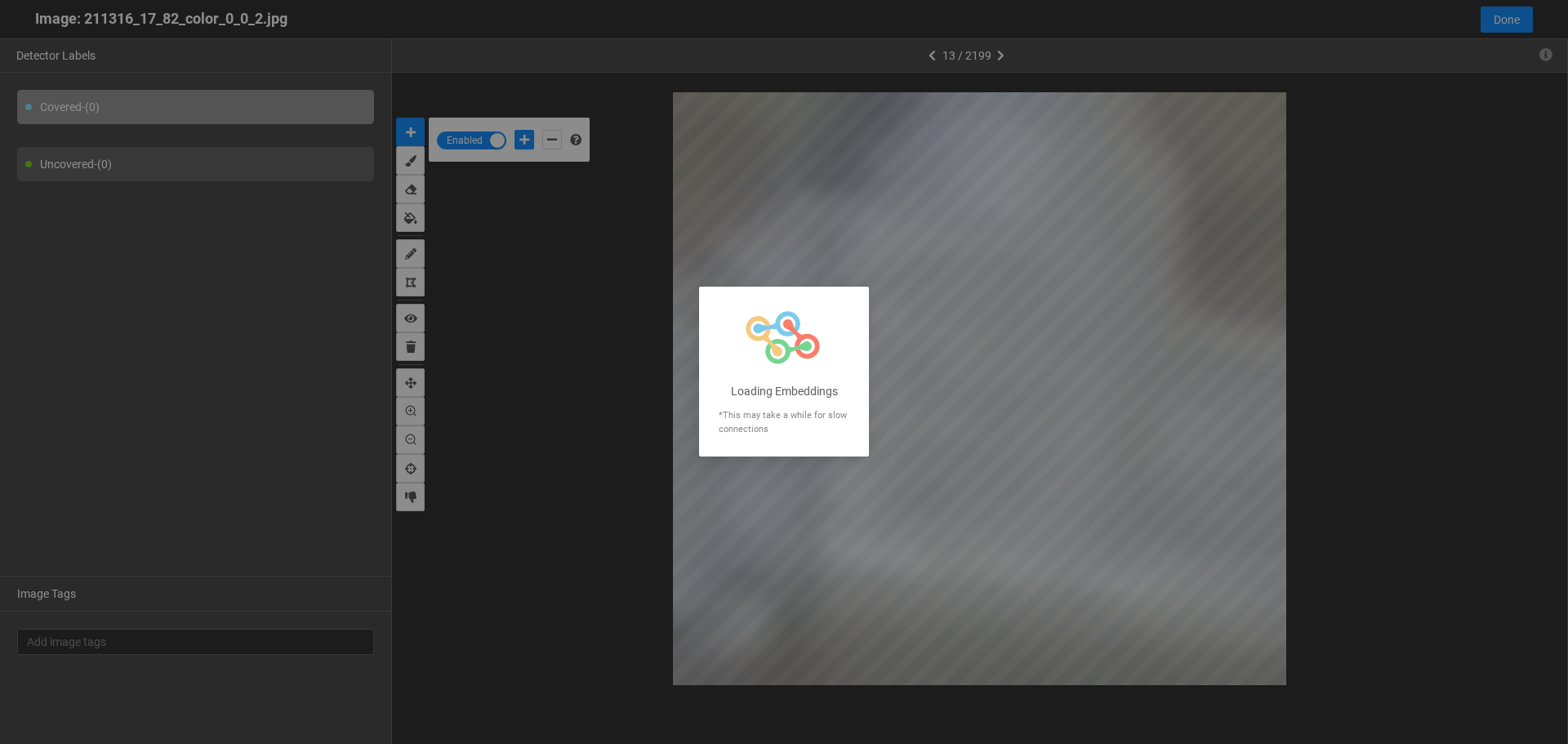
click at [1001, 56] on div at bounding box center [784, 372] width 1568 height 744
click at [929, 59] on div at bounding box center [784, 372] width 1568 height 744
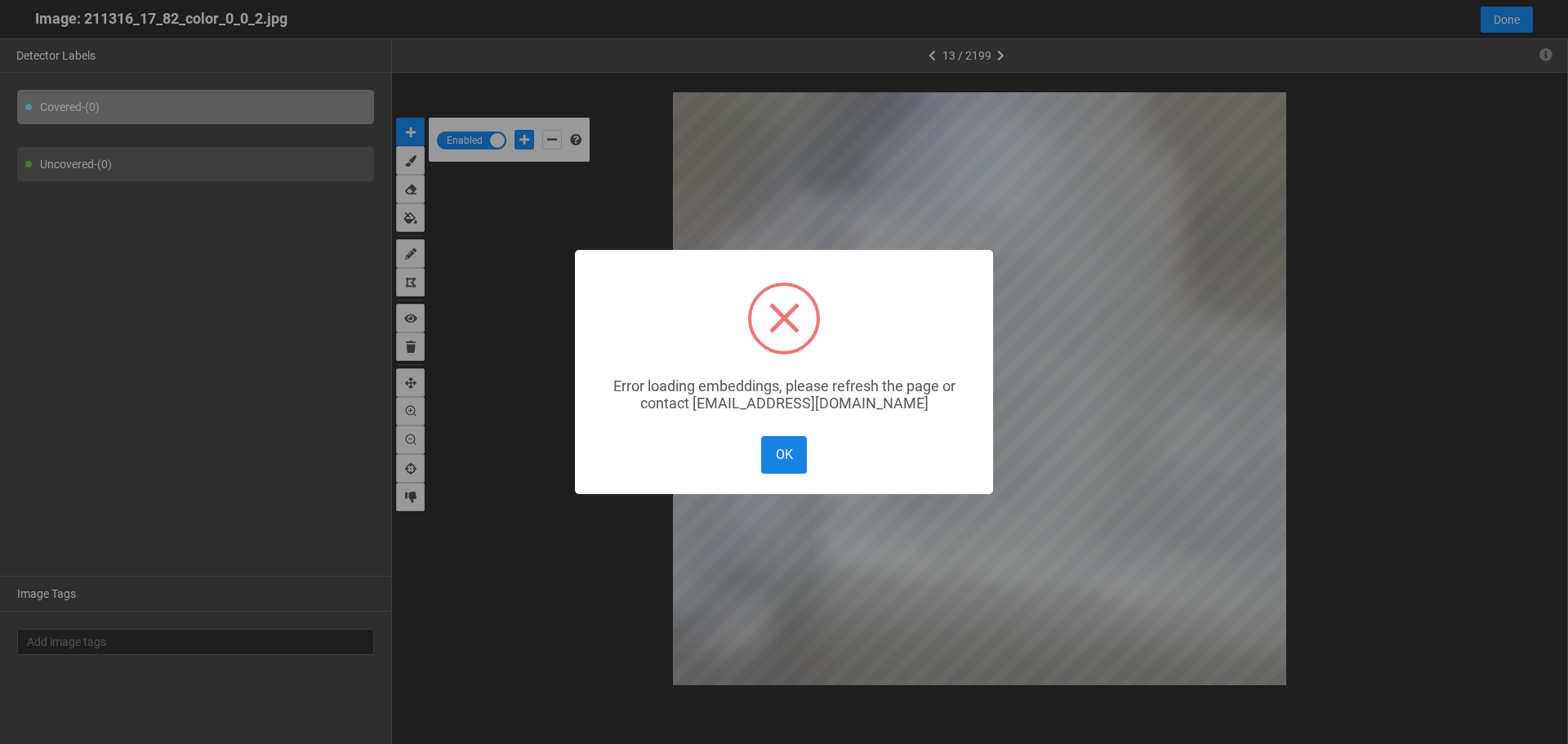
click at [779, 469] on button "OK" at bounding box center [784, 453] width 46 height 37
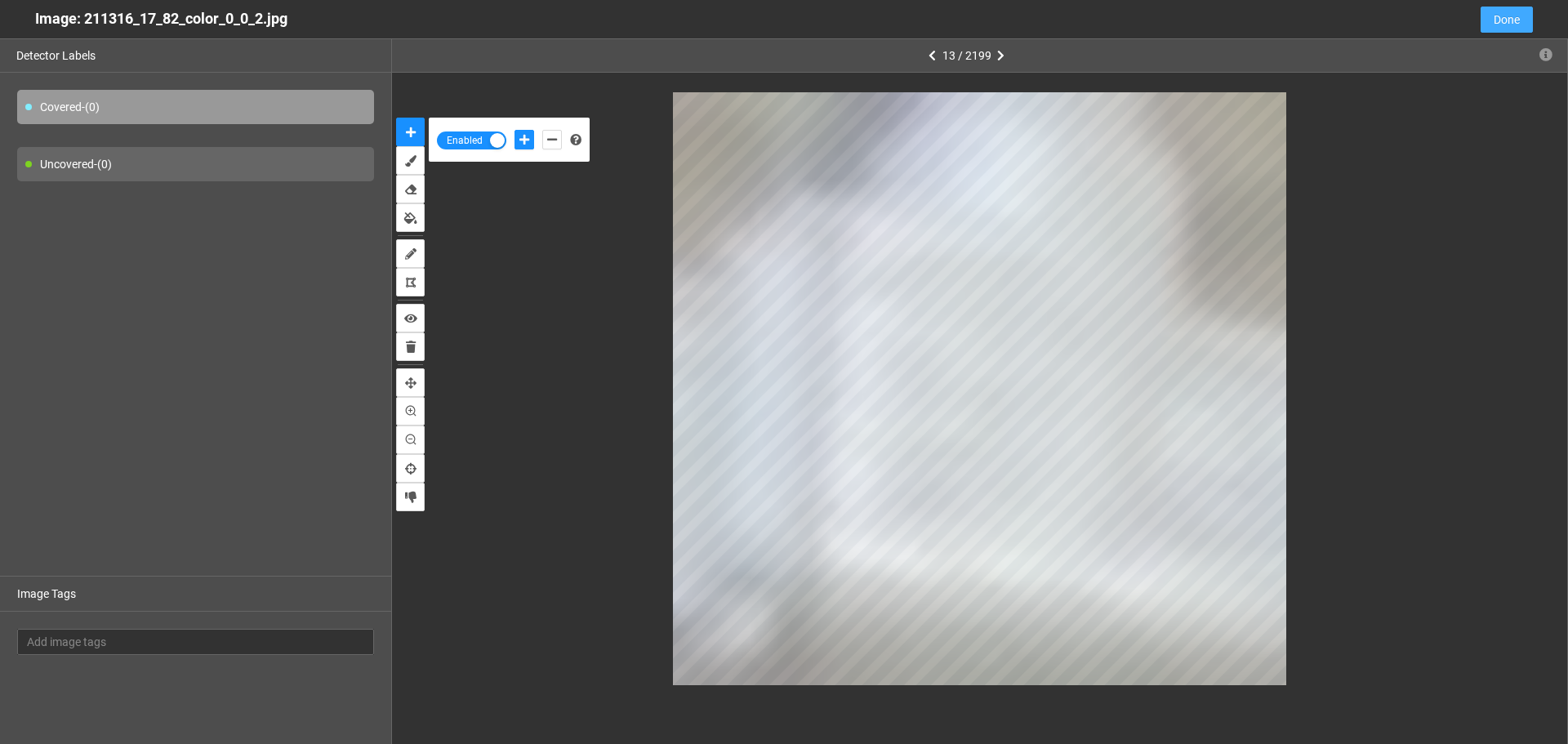
click at [1498, 16] on span "Done" at bounding box center [1506, 20] width 26 height 18
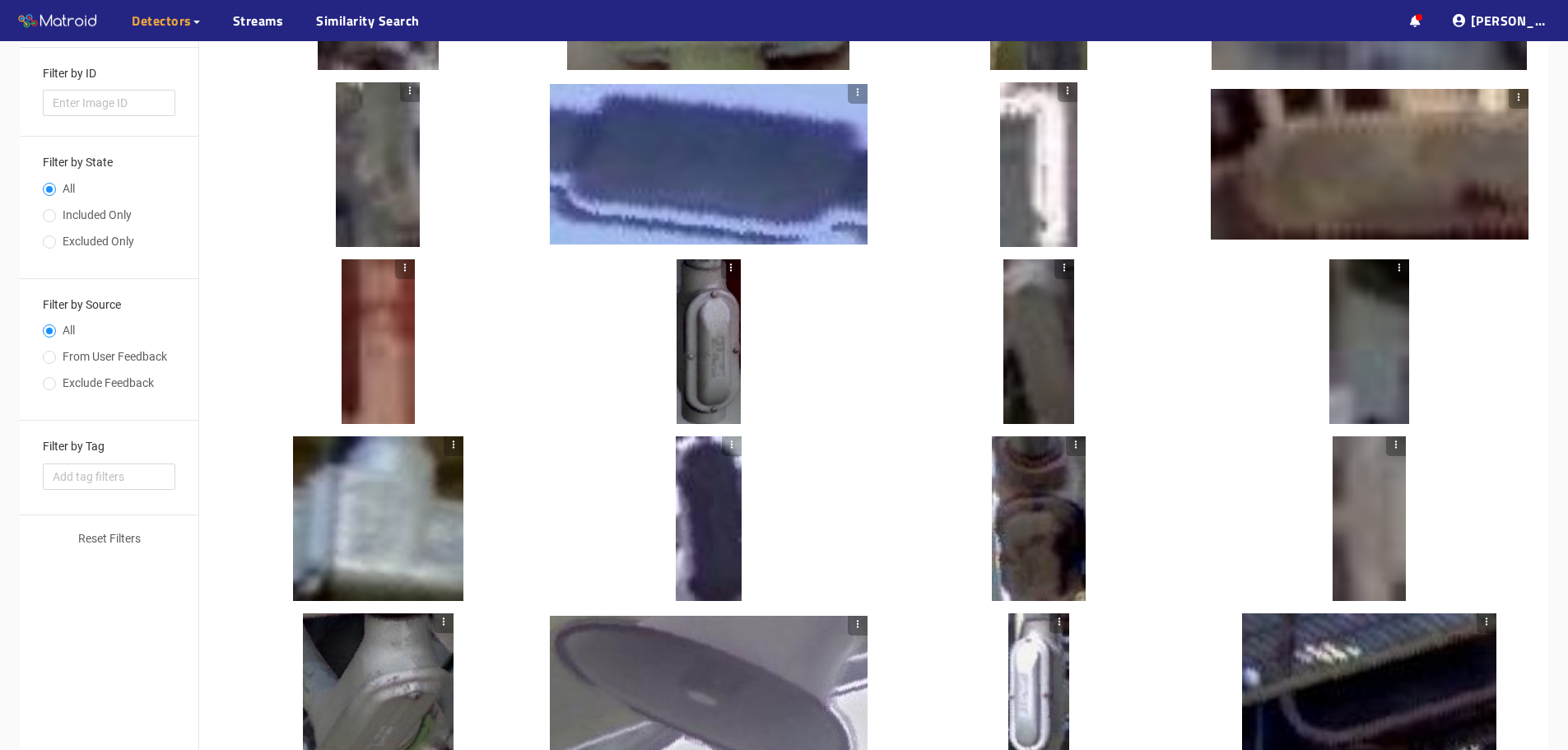
scroll to position [0, 0]
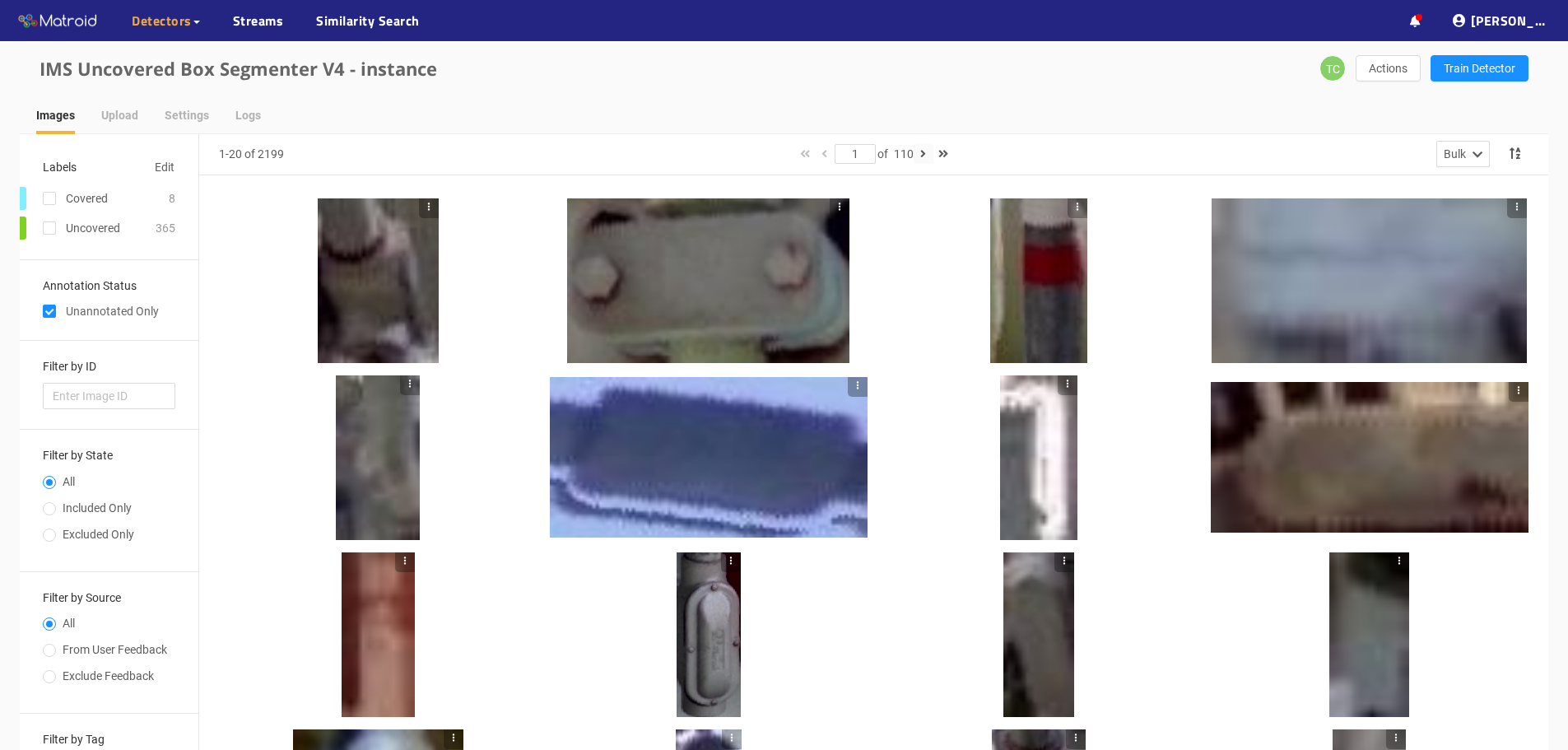
click at [926, 153] on icon "button" at bounding box center [923, 154] width 6 height 12
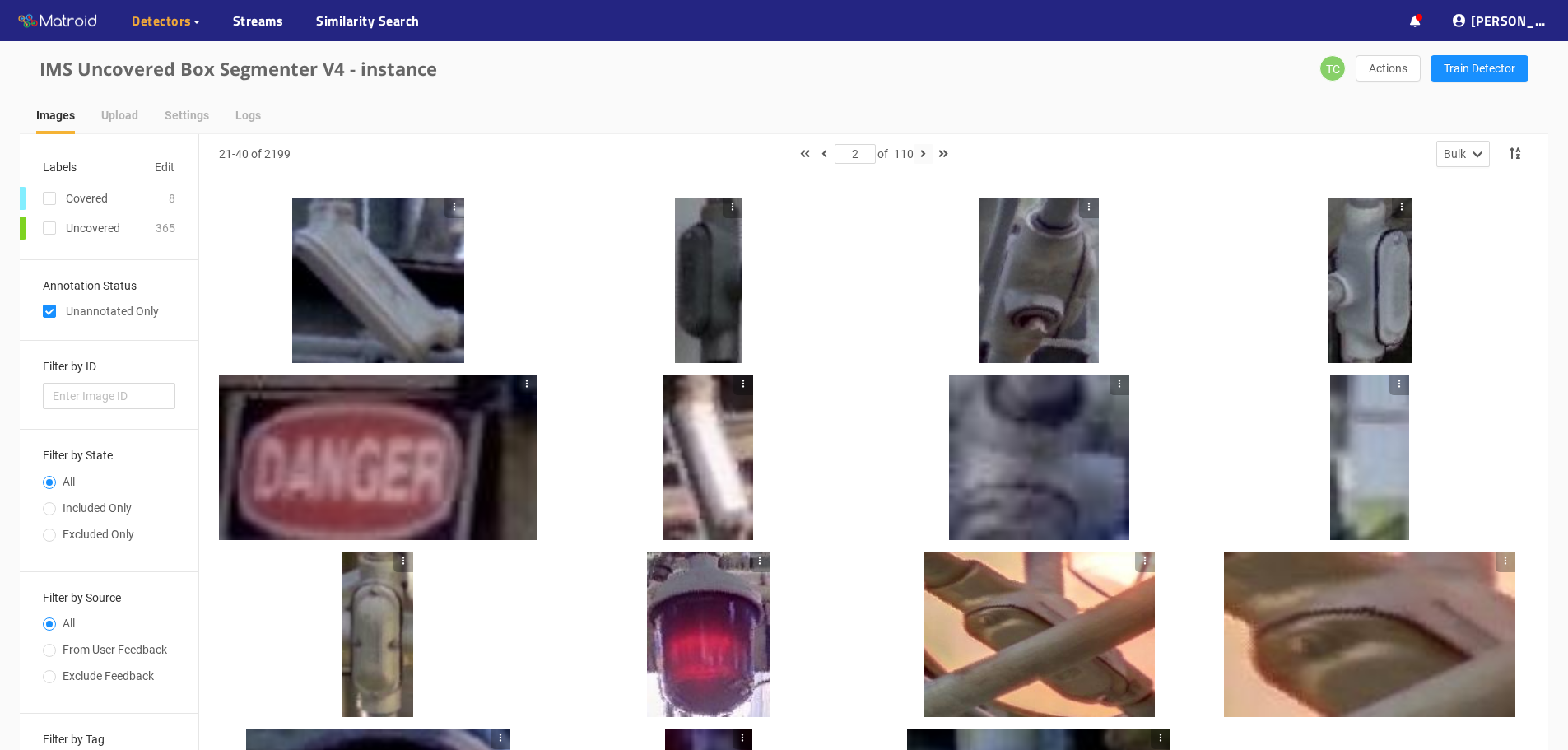
click at [922, 155] on button "button" at bounding box center [924, 154] width 20 height 20
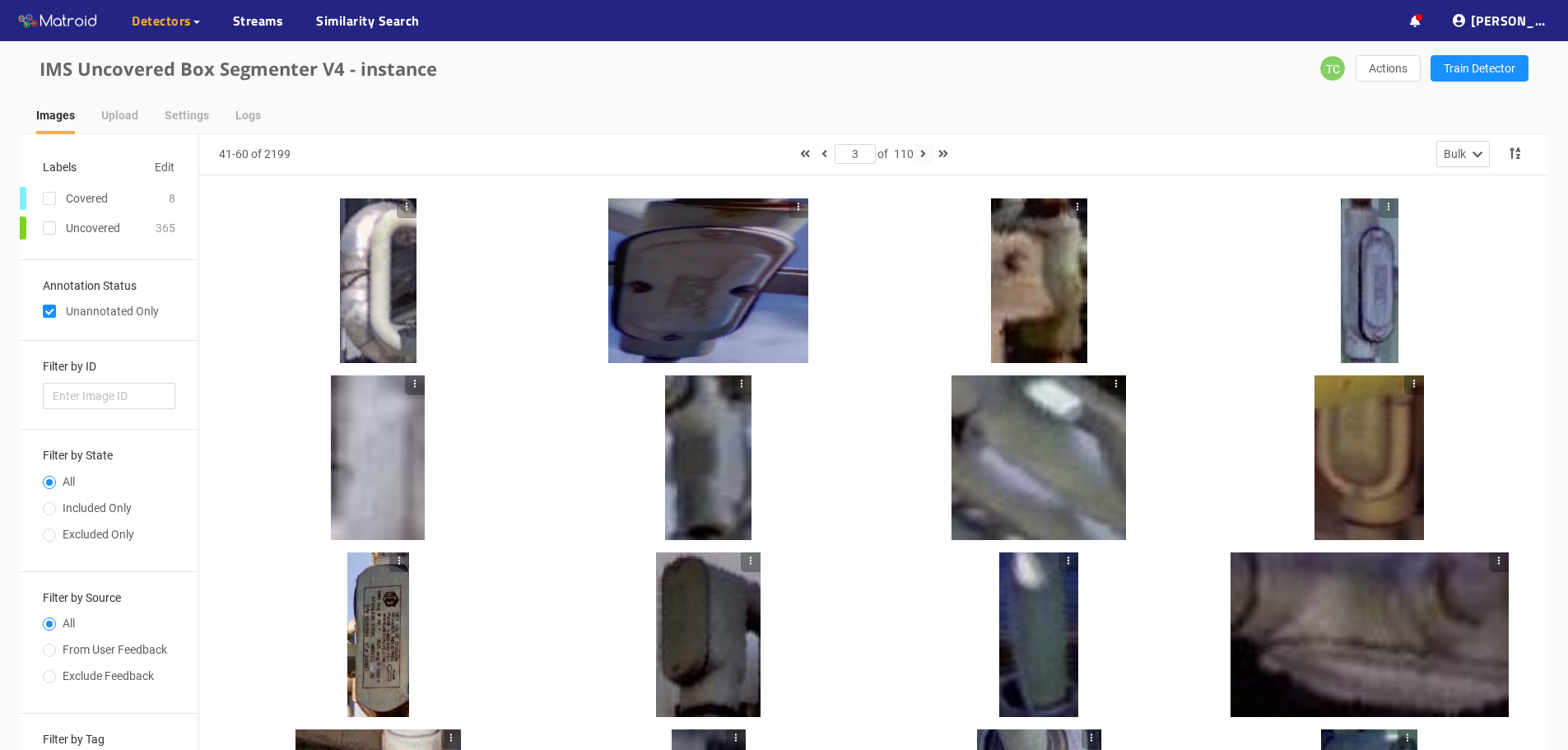
click at [926, 156] on icon "button" at bounding box center [923, 154] width 6 height 12
type input "4"
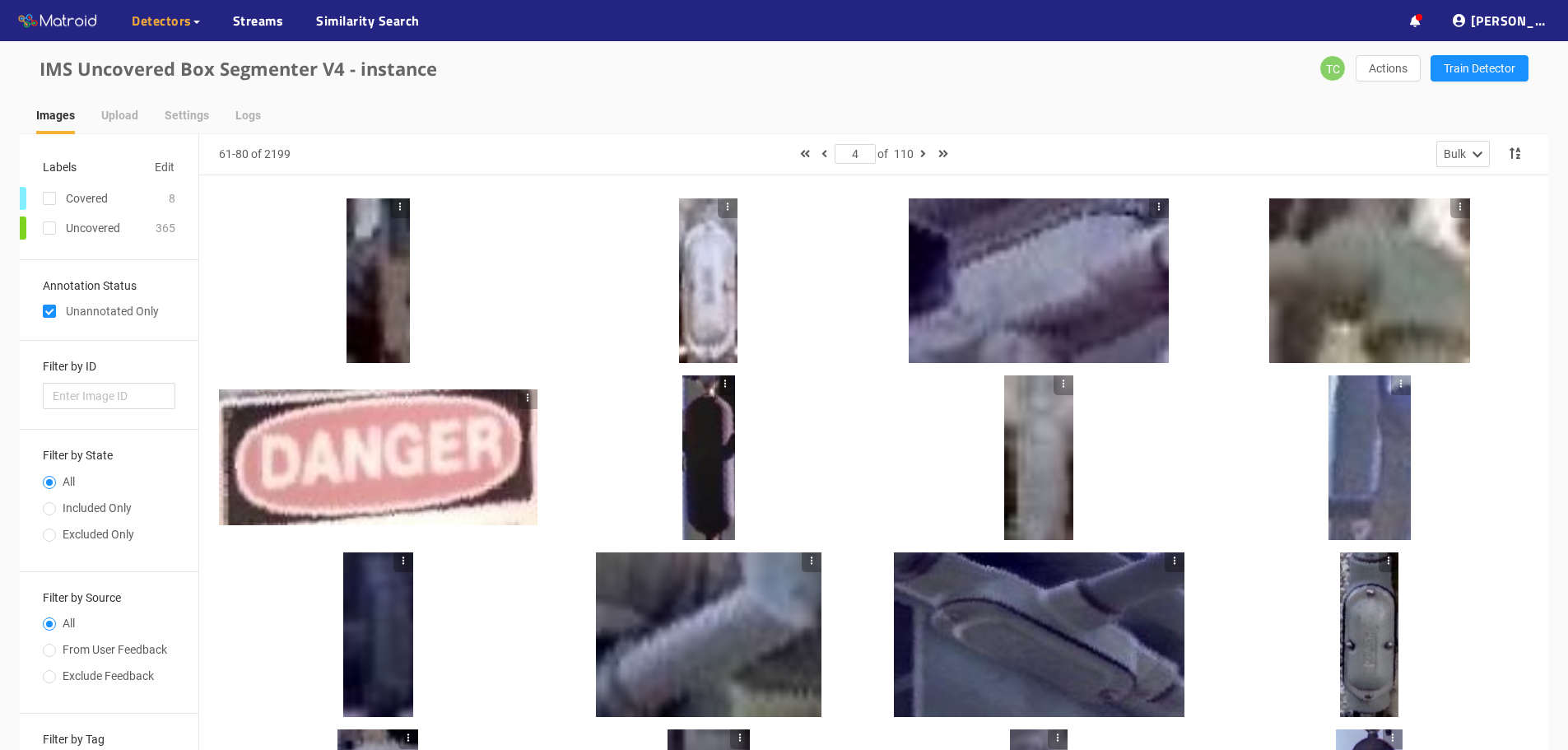
click at [692, 463] on div at bounding box center [708, 457] width 53 height 165
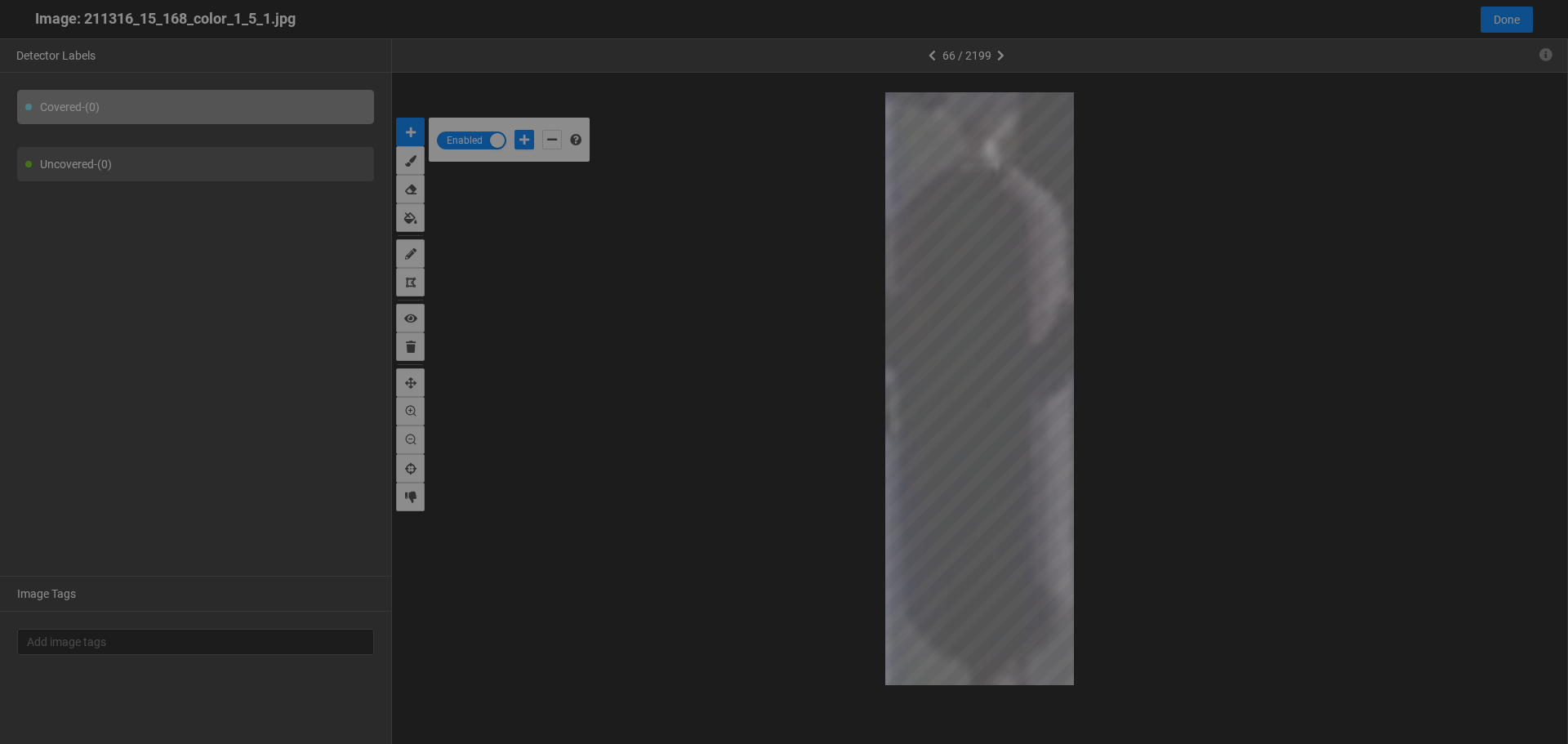
scroll to position [735, 0]
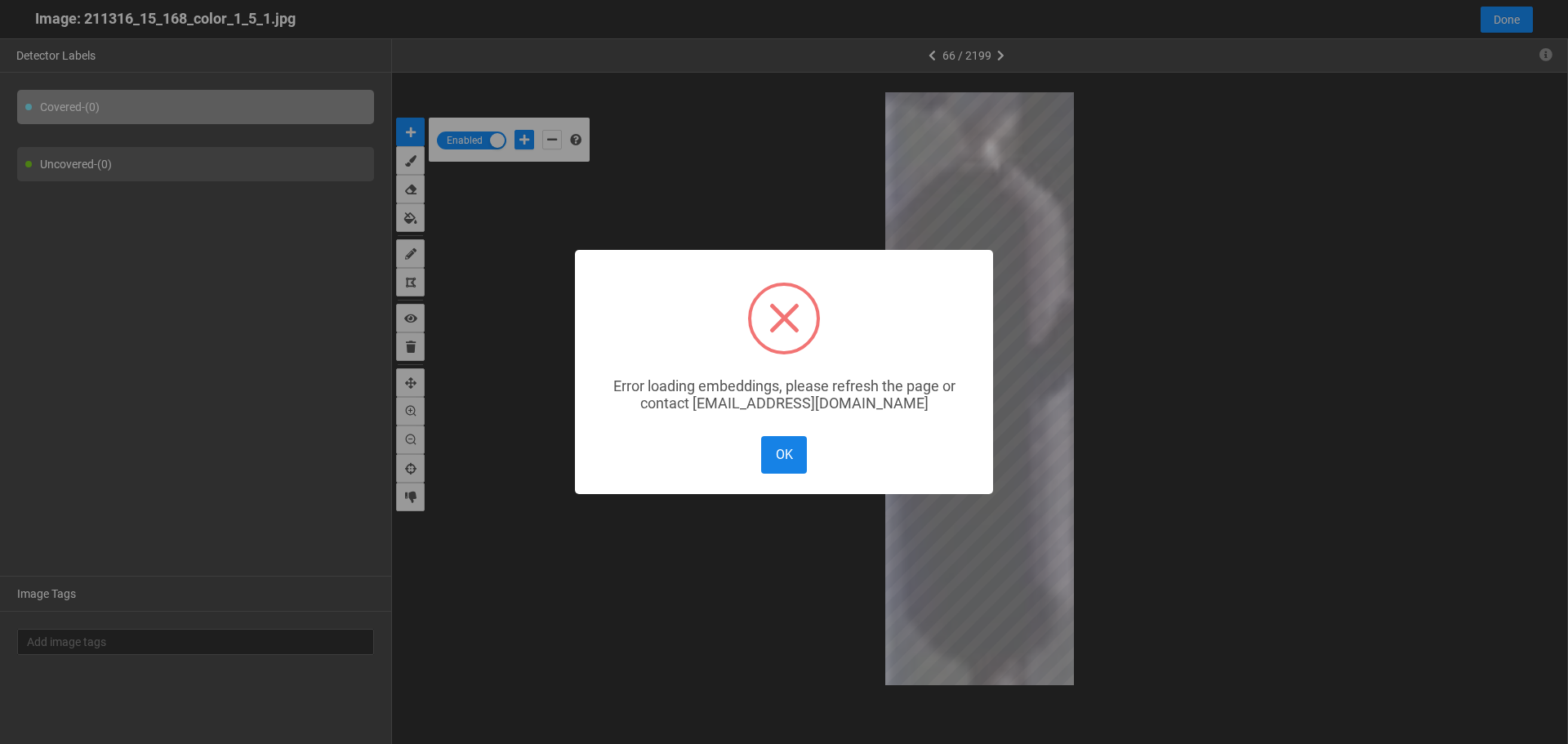
click at [785, 457] on button "OK" at bounding box center [784, 453] width 46 height 37
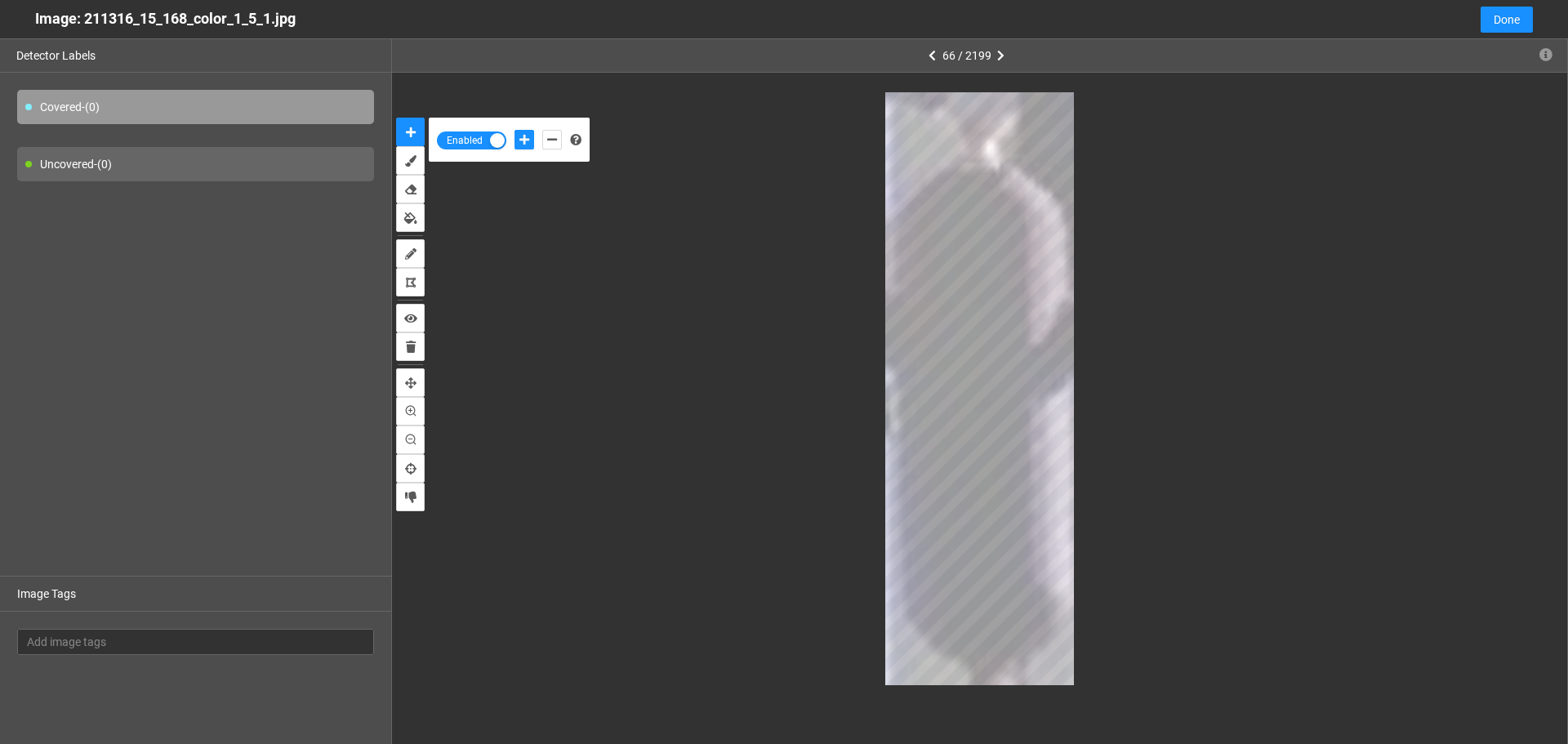
click at [491, 139] on div "button" at bounding box center [497, 140] width 15 height 15
click at [982, 311] on body "··· Detectors ··· Streams ··· Similarity Search ··· ··· ··· Shafi I. ··· IMS Un…" at bounding box center [784, 372] width 1568 height 744
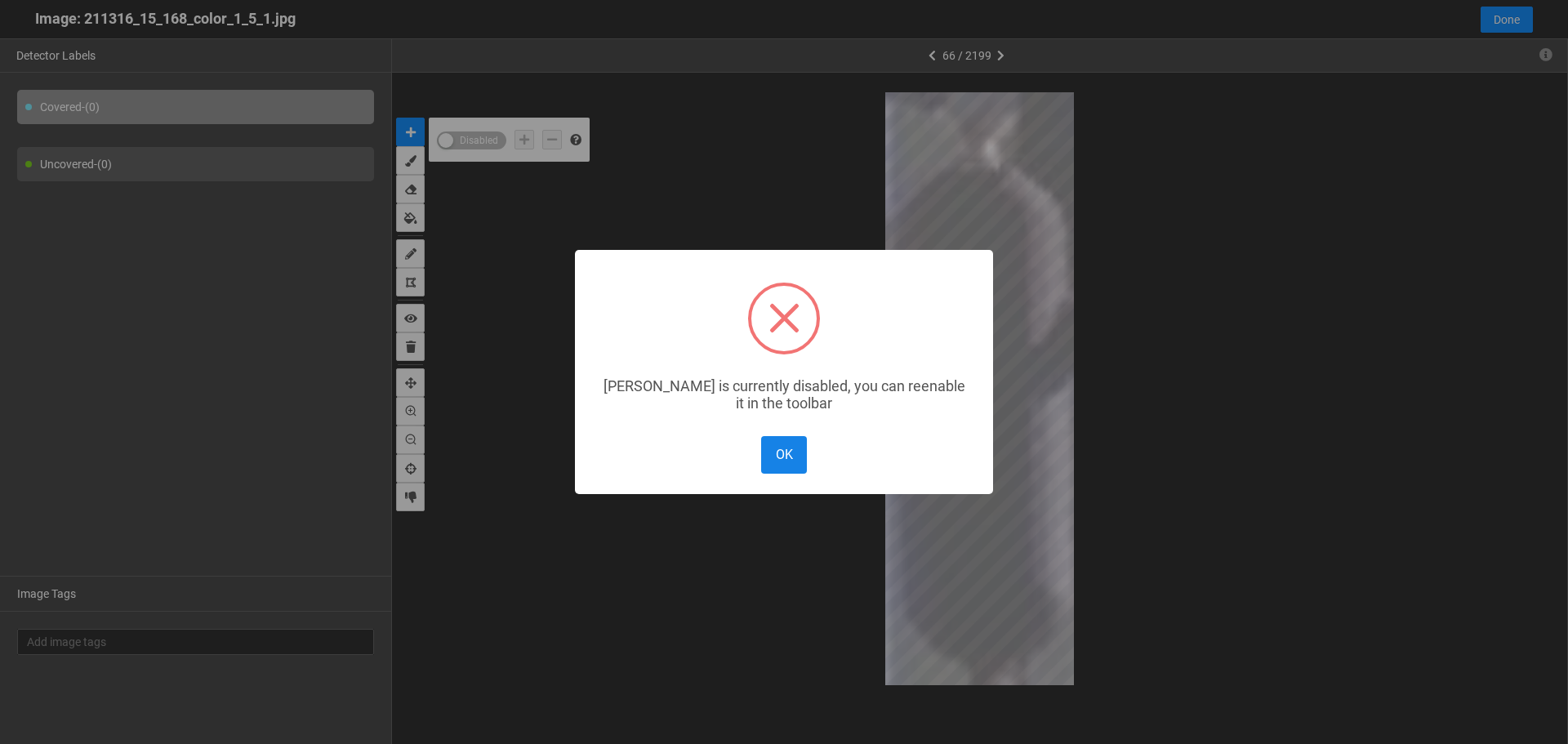
click at [786, 451] on button "OK" at bounding box center [784, 453] width 46 height 37
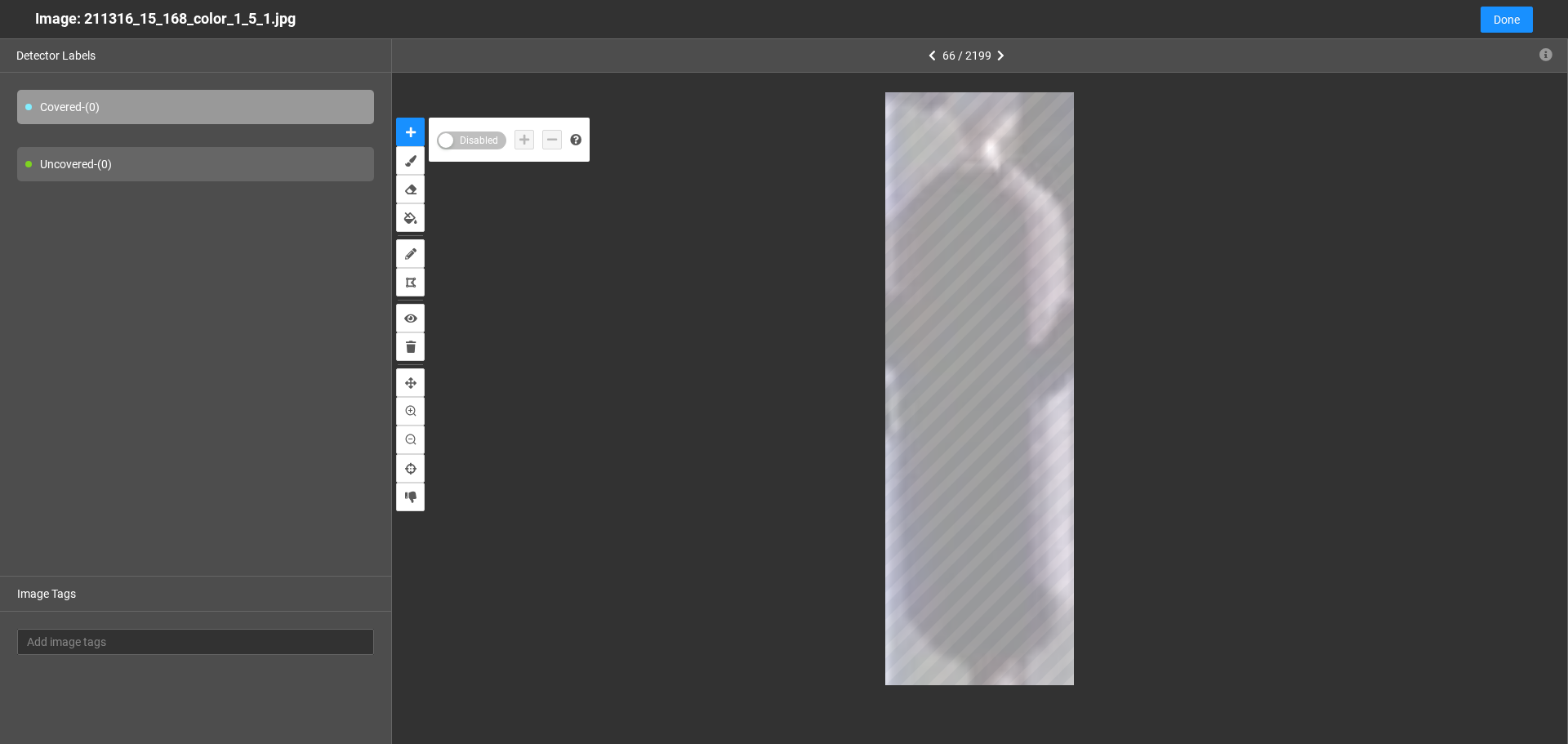
click at [955, 428] on body "··· Detectors ··· Streams ··· Similarity Search ··· ··· ··· Shafi I. ··· IMS Un…" at bounding box center [784, 372] width 1568 height 744
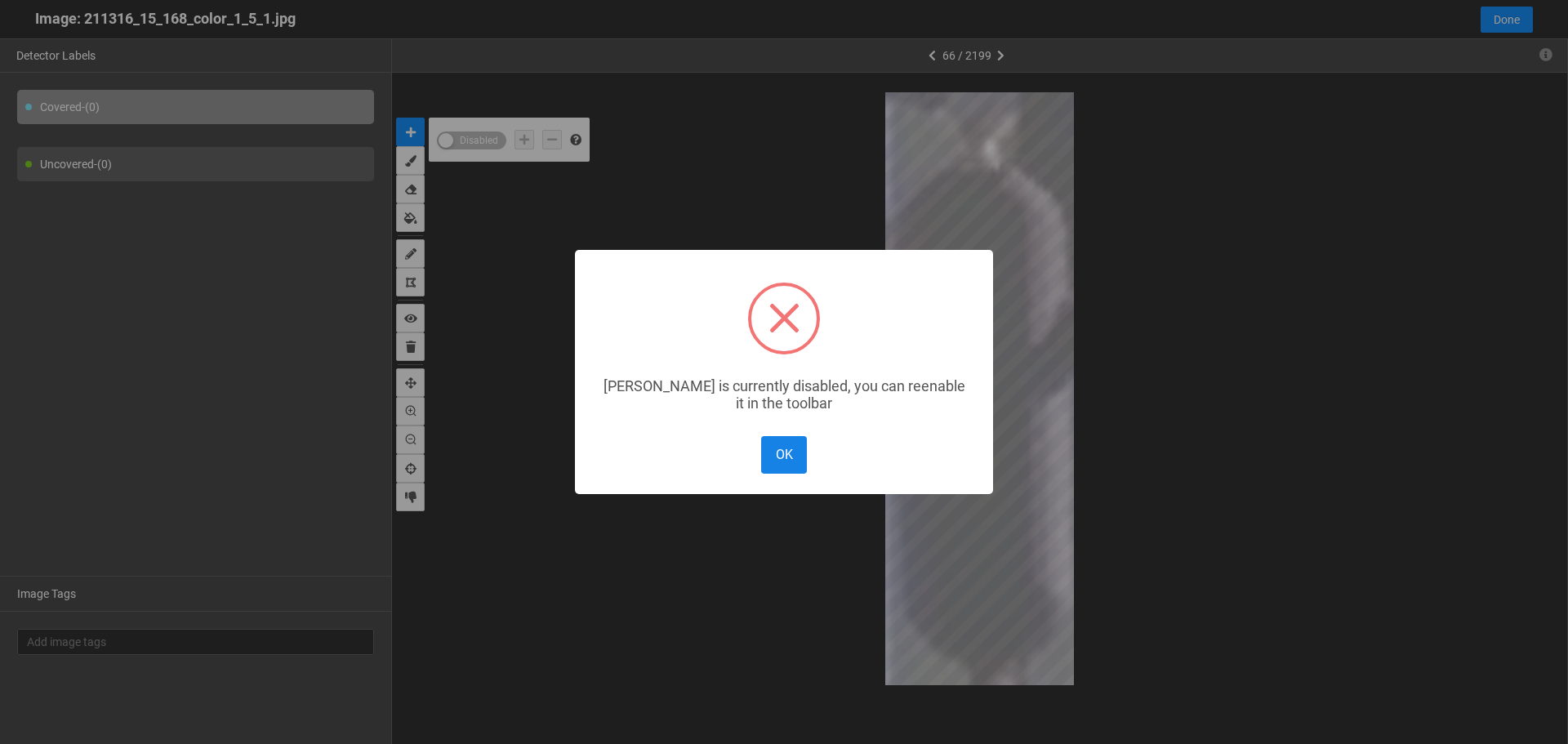
click at [769, 454] on button "OK" at bounding box center [784, 453] width 46 height 37
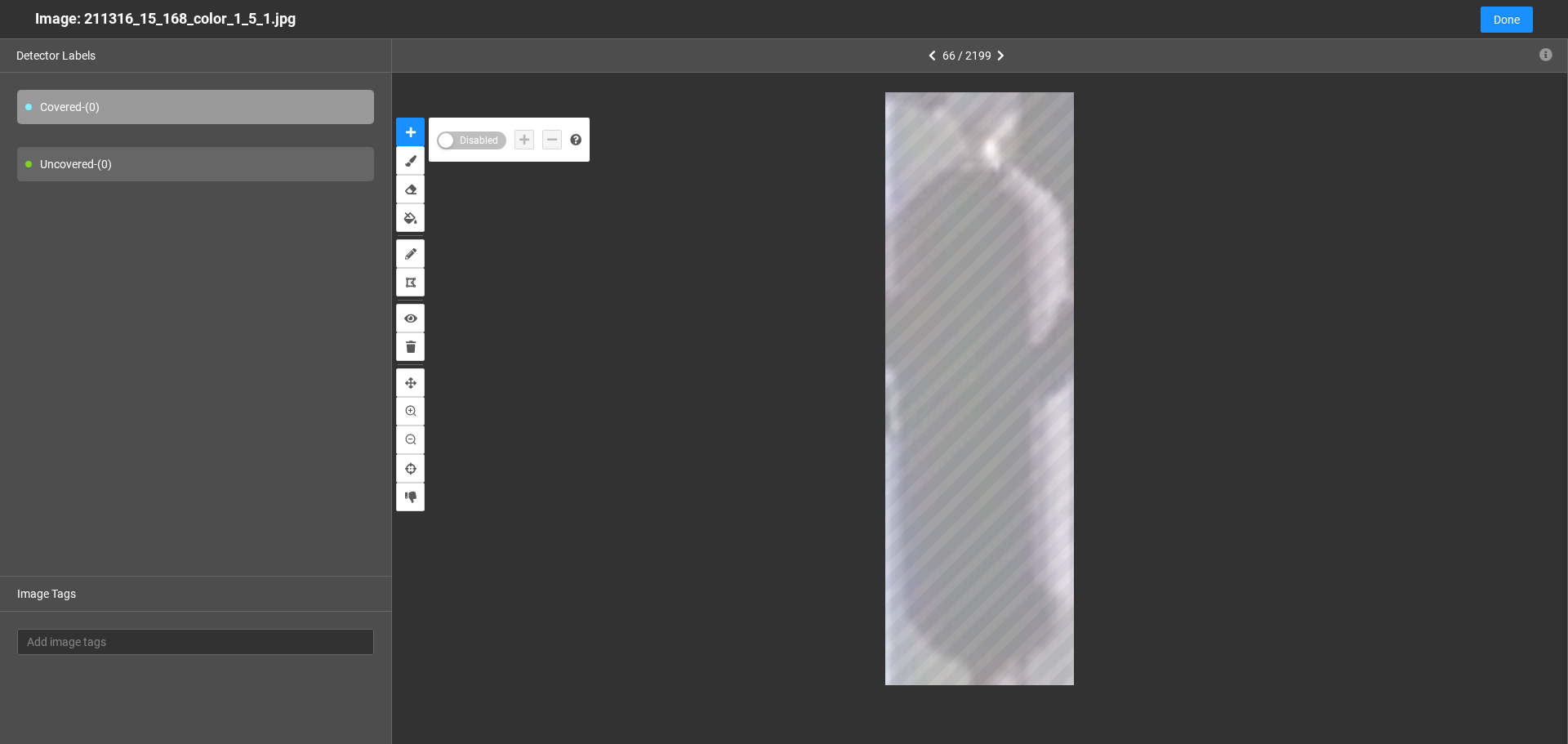
click at [484, 141] on span "Disabled" at bounding box center [479, 141] width 44 height 18
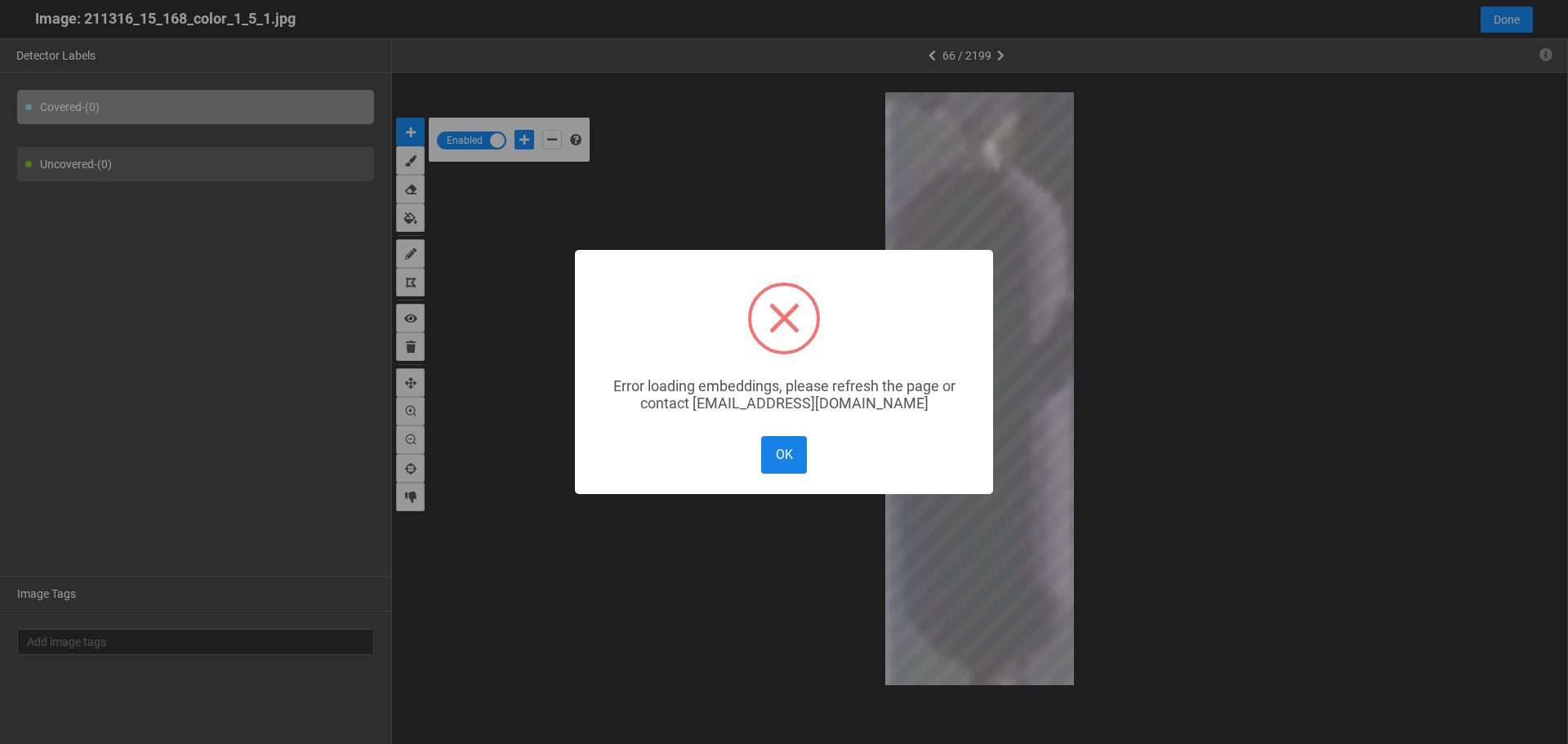
click at [782, 467] on button "OK" at bounding box center [784, 453] width 46 height 37
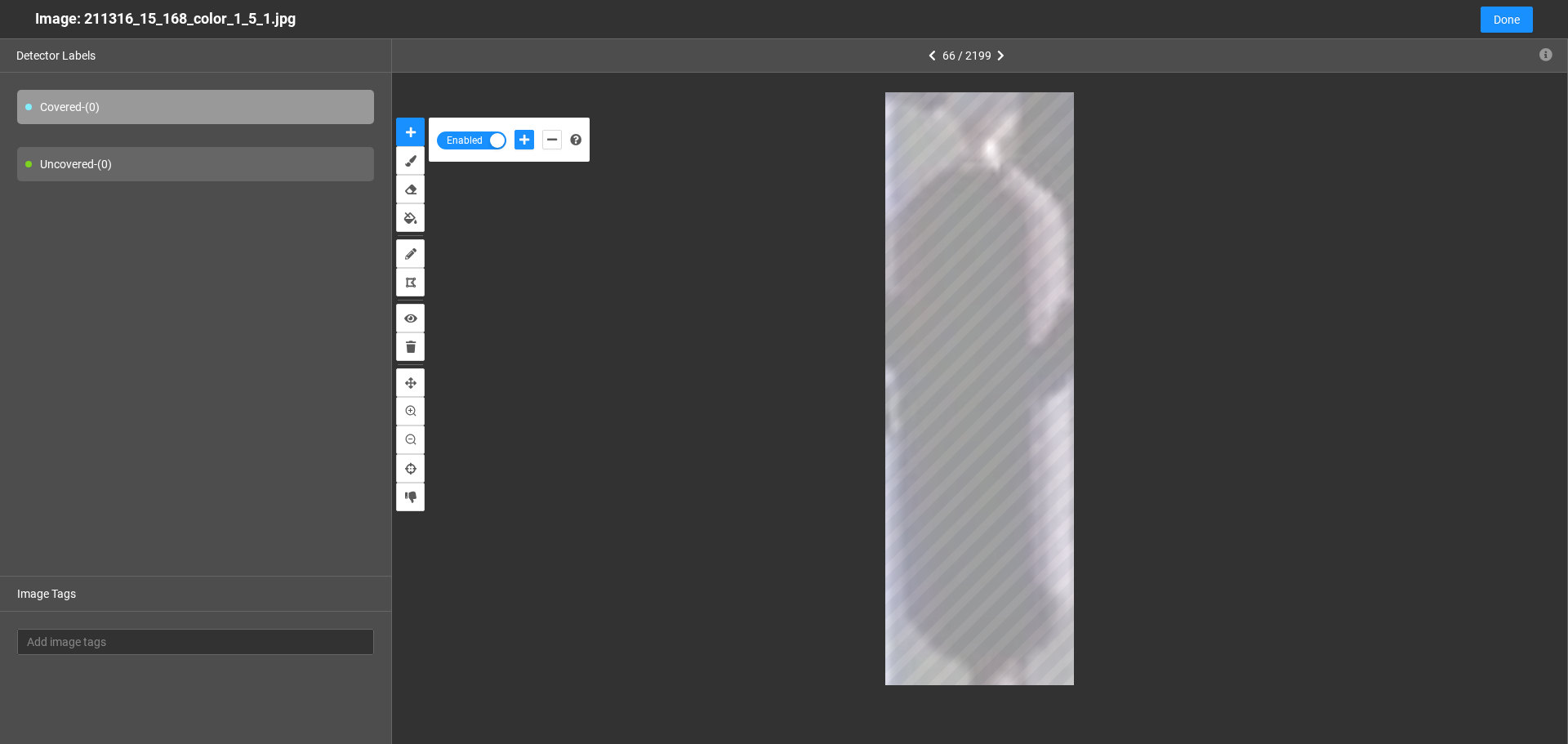
click at [976, 329] on body "··· Detectors ··· Streams ··· Similarity Search ··· ··· ··· Shafi I. ··· IMS Un…" at bounding box center [784, 372] width 1568 height 744
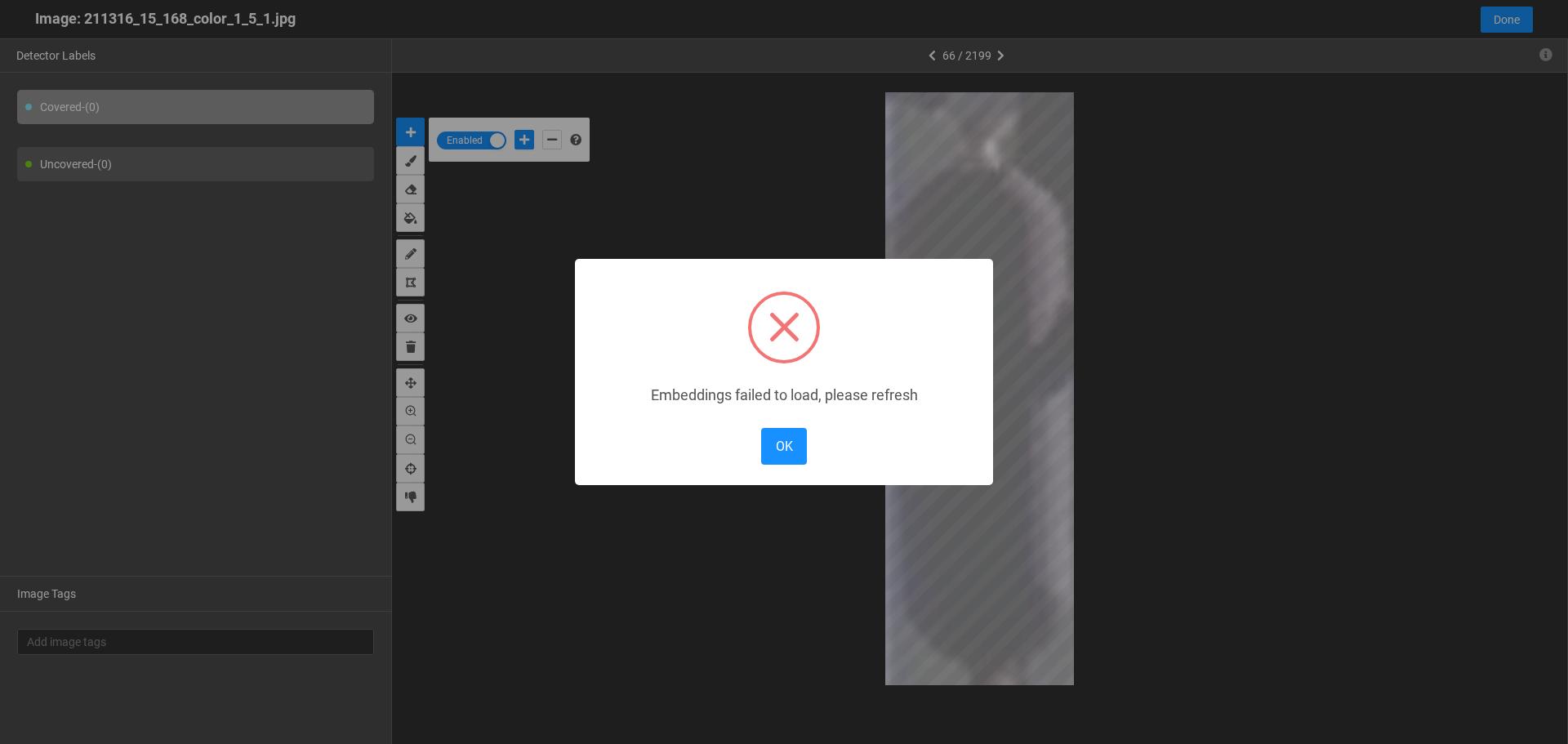
click at [976, 329] on div "× Embeddings failed to load, please refresh OK No Cancel" at bounding box center [783, 372] width 418 height 226
click at [792, 440] on button "OK" at bounding box center [784, 445] width 46 height 37
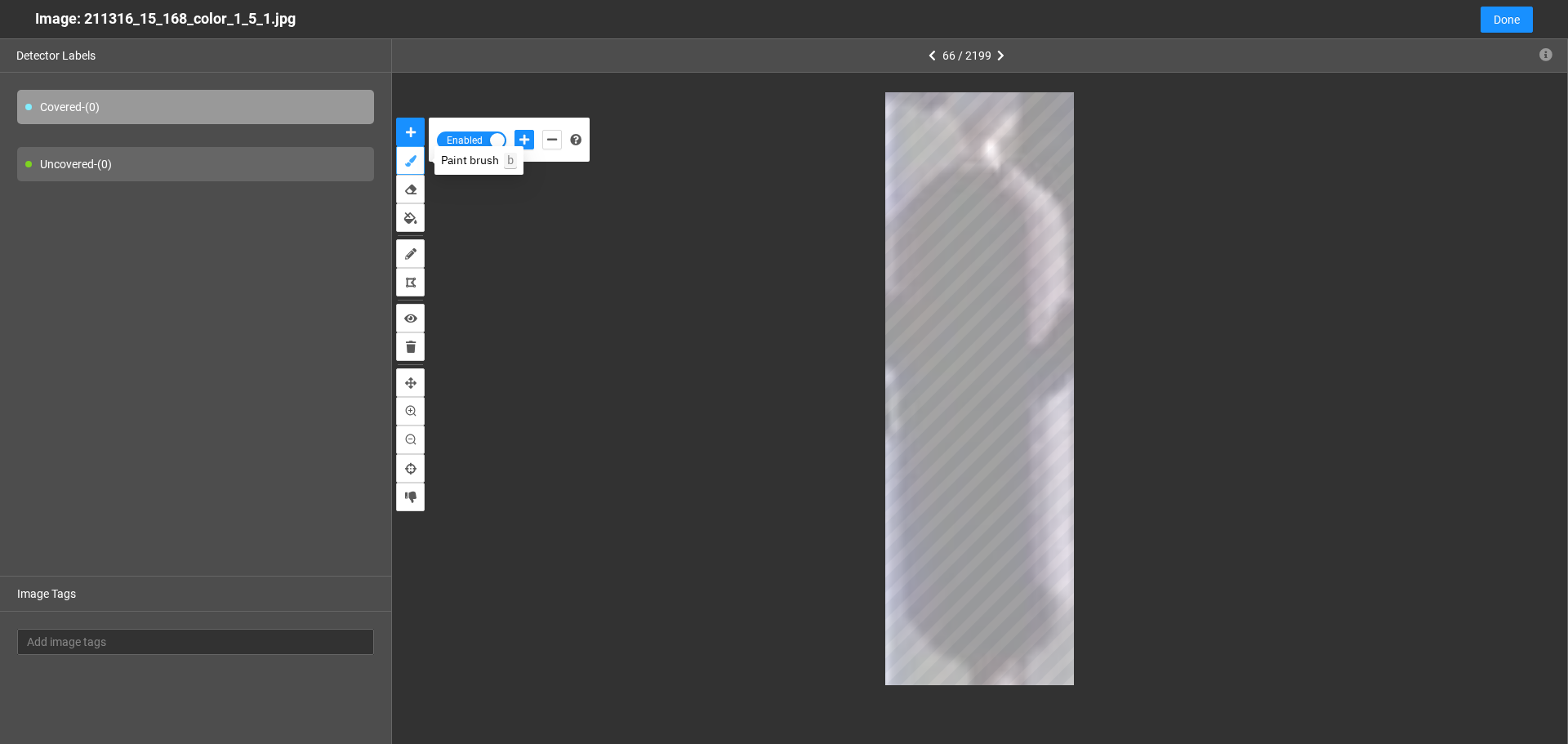
click at [409, 160] on icon "brush" at bounding box center [411, 161] width 12 height 12
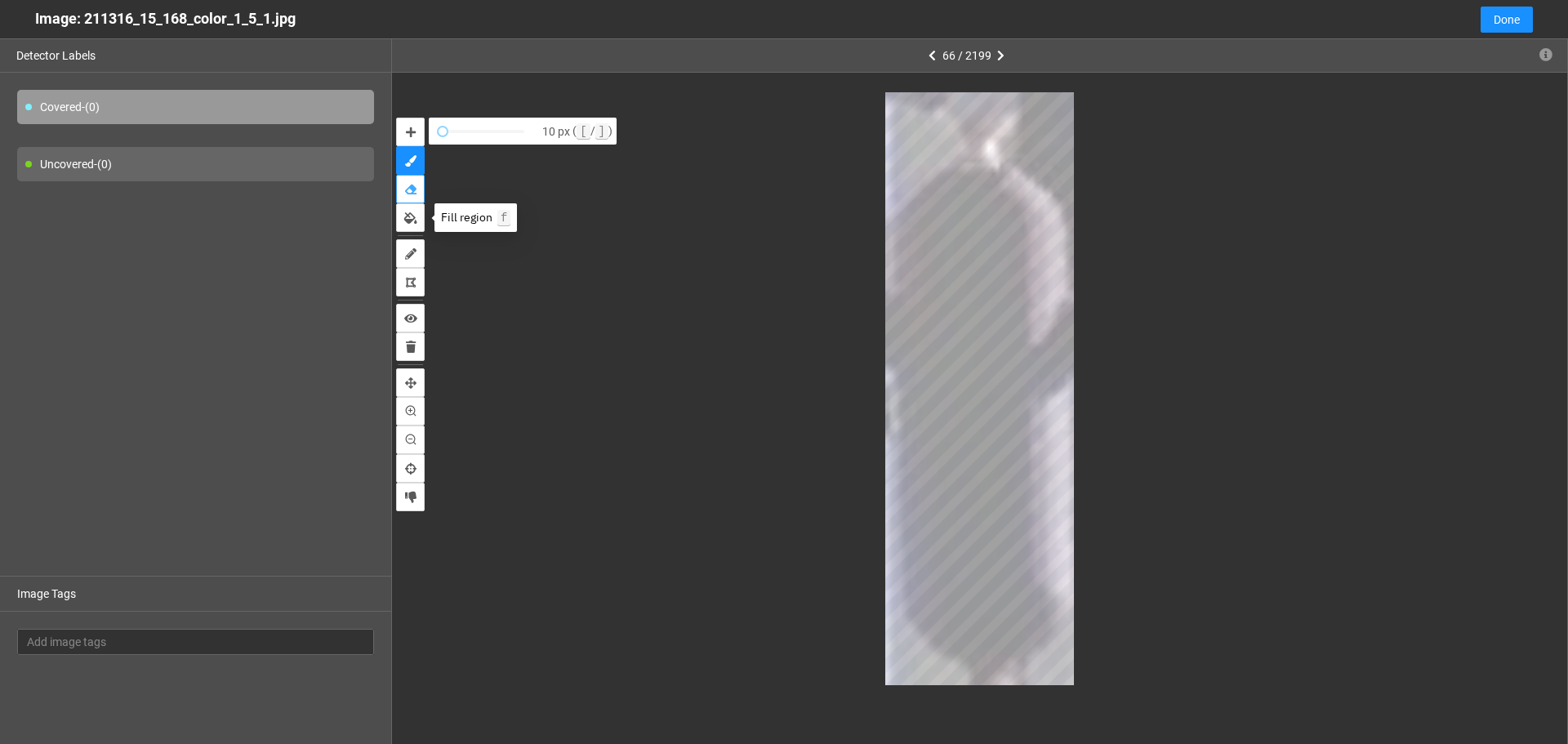
click at [418, 183] on button "erase" at bounding box center [410, 188] width 29 height 29
click at [406, 123] on button "auto-mask" at bounding box center [410, 132] width 29 height 29
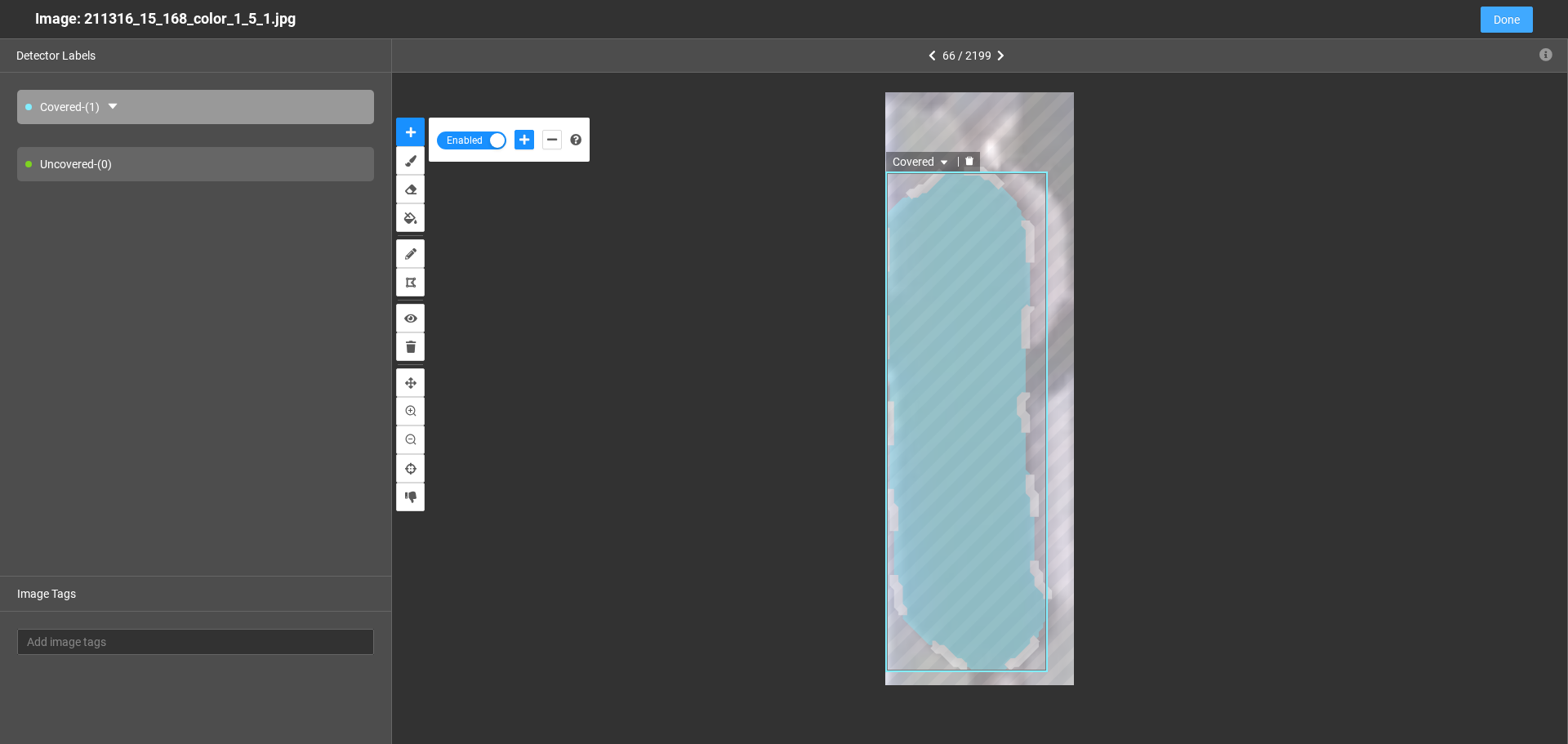
click at [1509, 13] on span "Done" at bounding box center [1506, 20] width 26 height 18
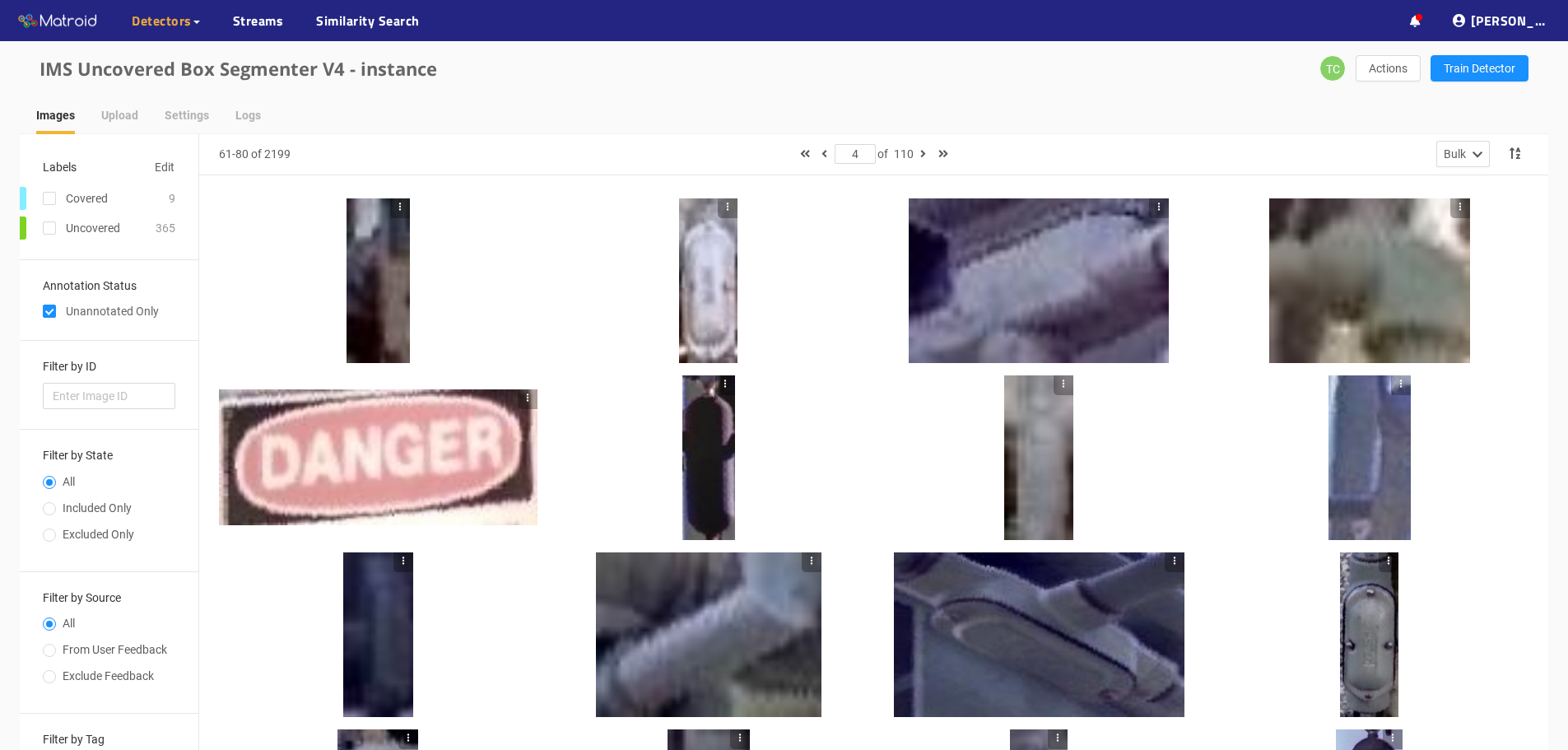
click at [708, 466] on div at bounding box center [708, 457] width 53 height 165
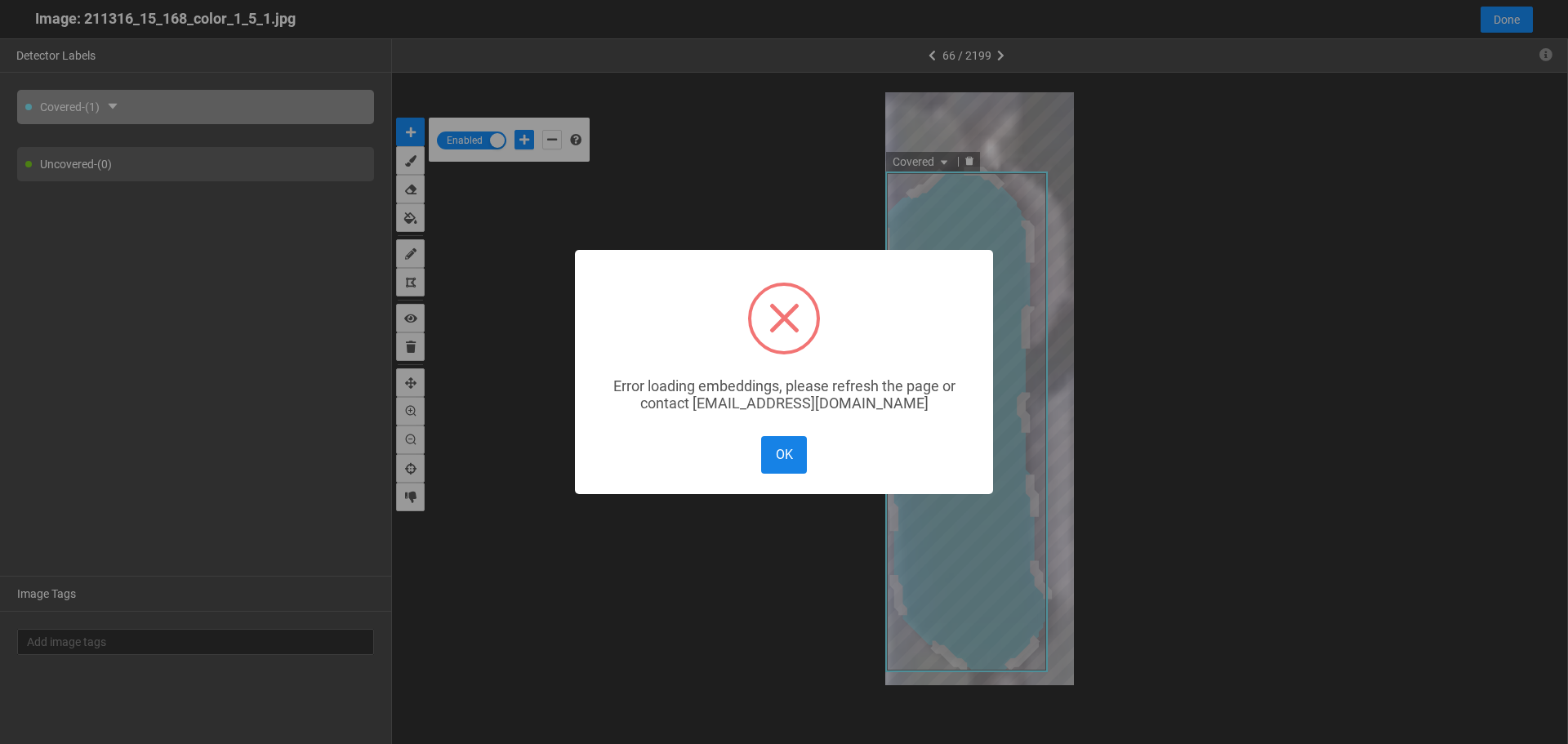
click at [787, 449] on button "OK" at bounding box center [784, 453] width 46 height 37
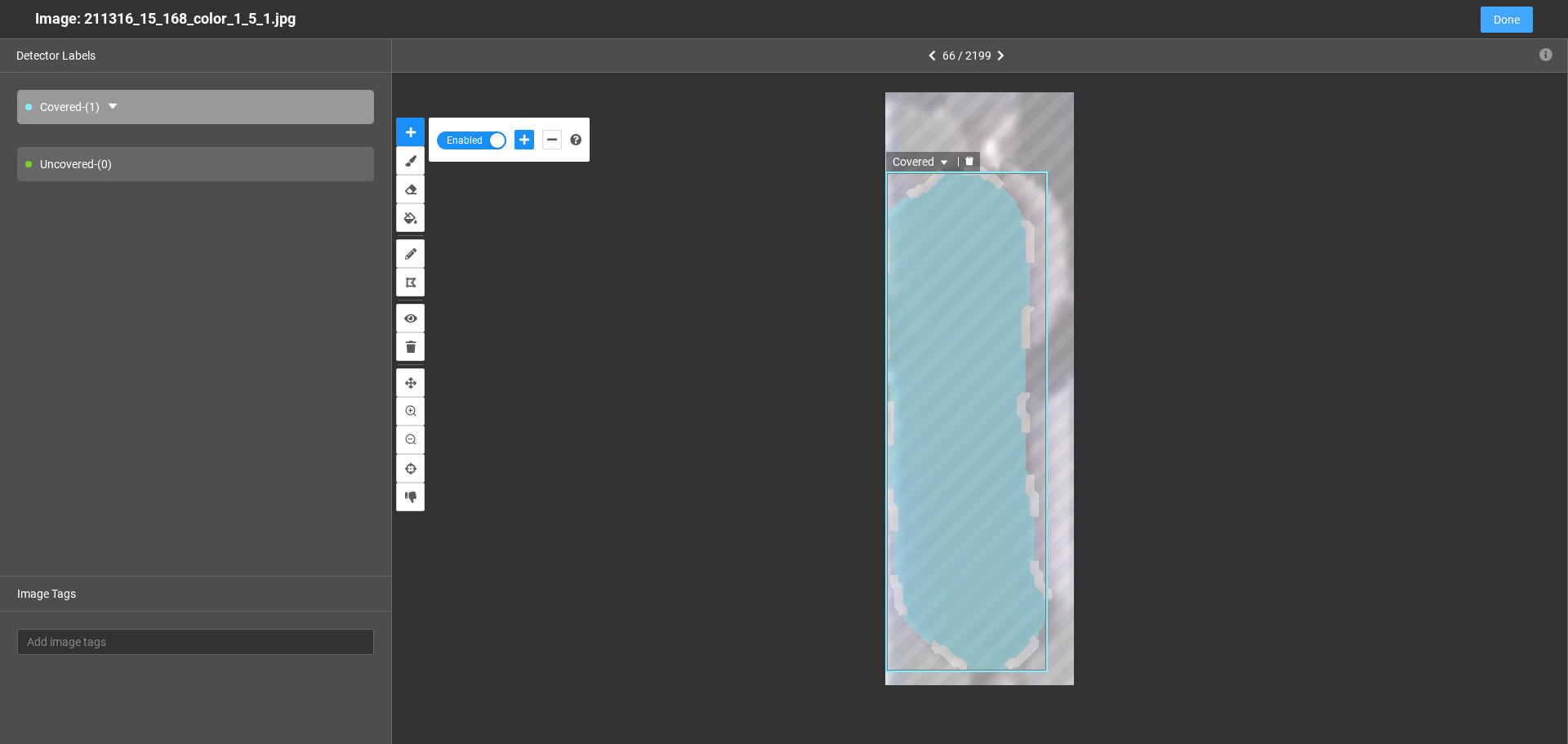
click at [1511, 30] on button "Done" at bounding box center [1506, 20] width 53 height 26
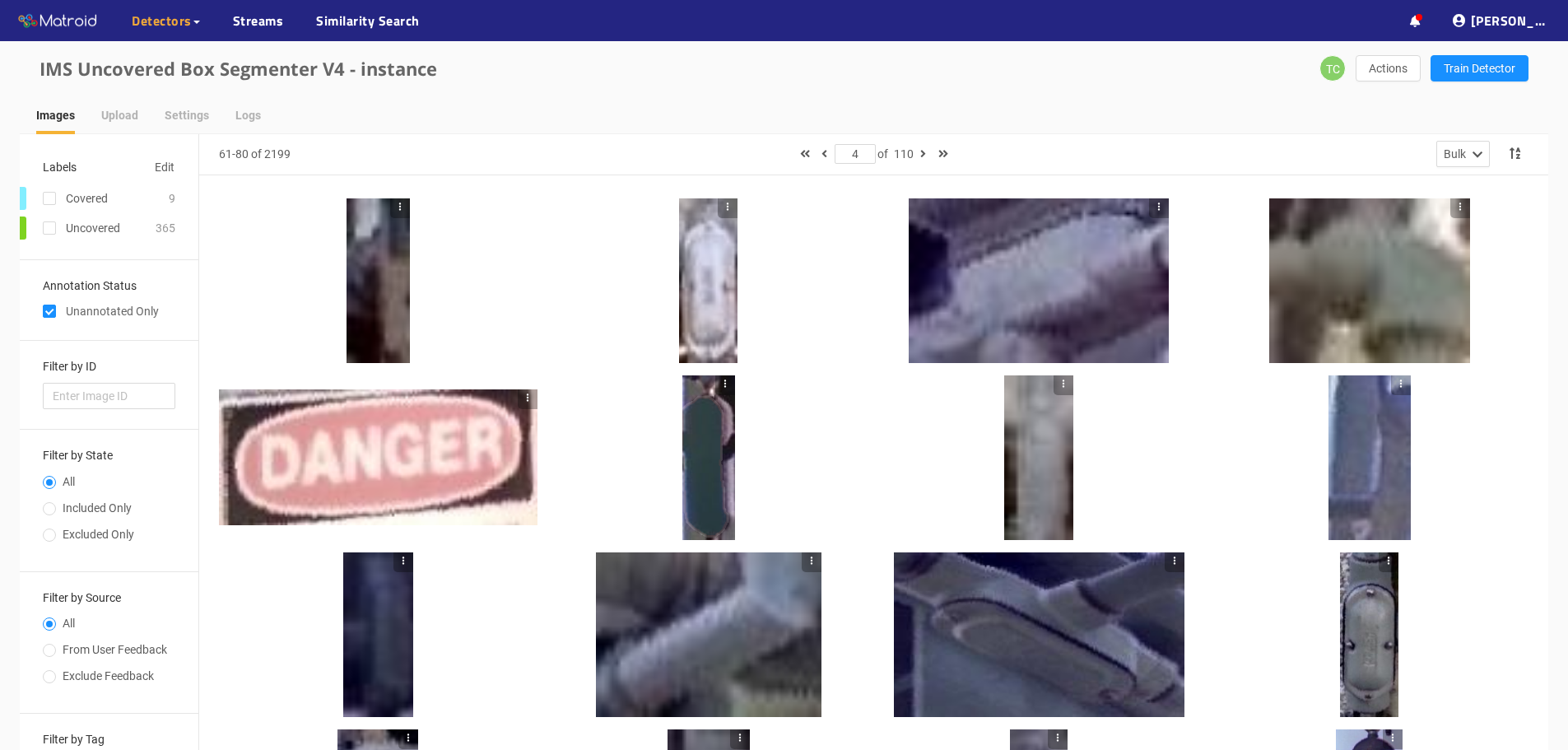
click at [708, 457] on div at bounding box center [708, 457] width 53 height 165
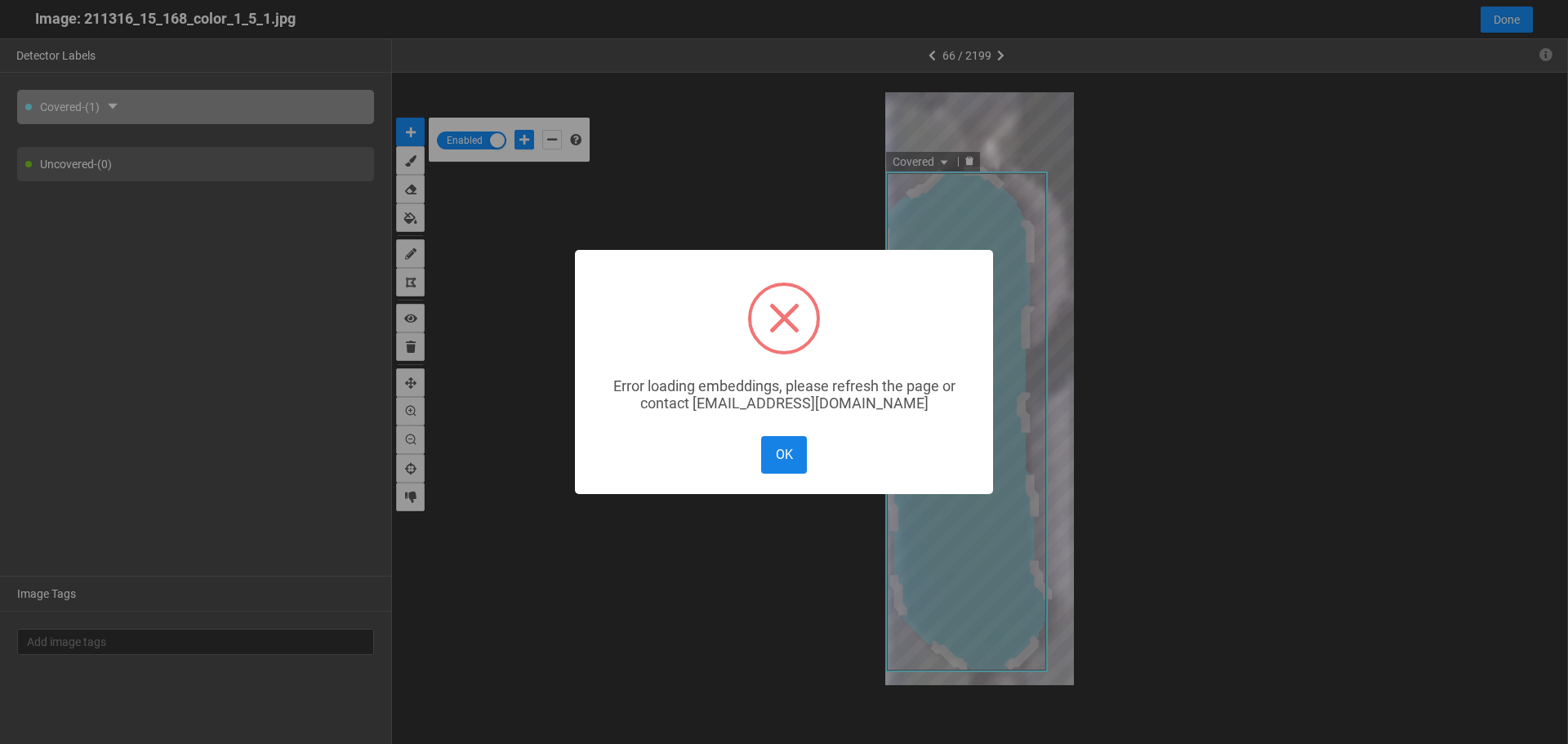
click at [783, 459] on button "OK" at bounding box center [784, 453] width 46 height 37
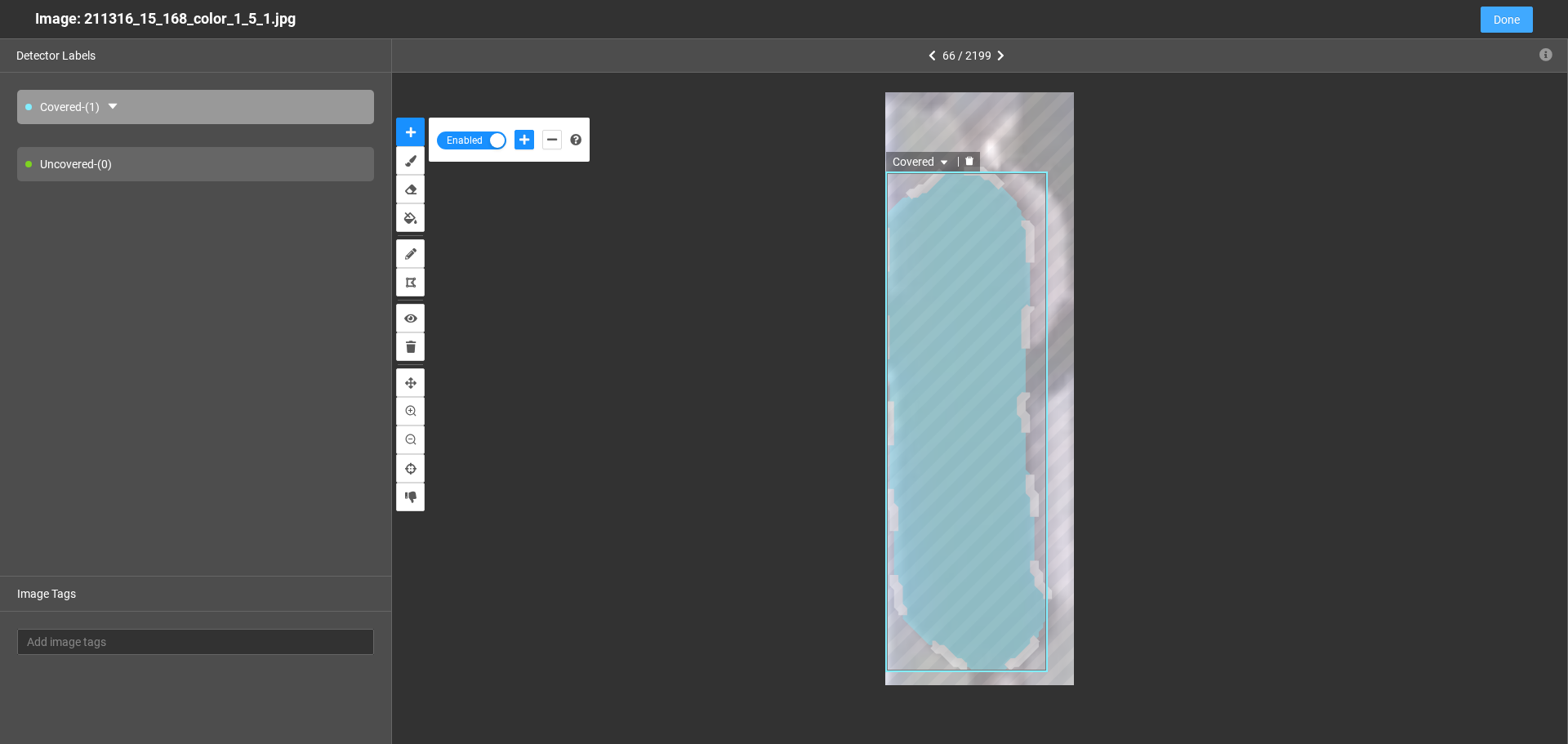
click at [1504, 15] on span "Done" at bounding box center [1506, 20] width 26 height 18
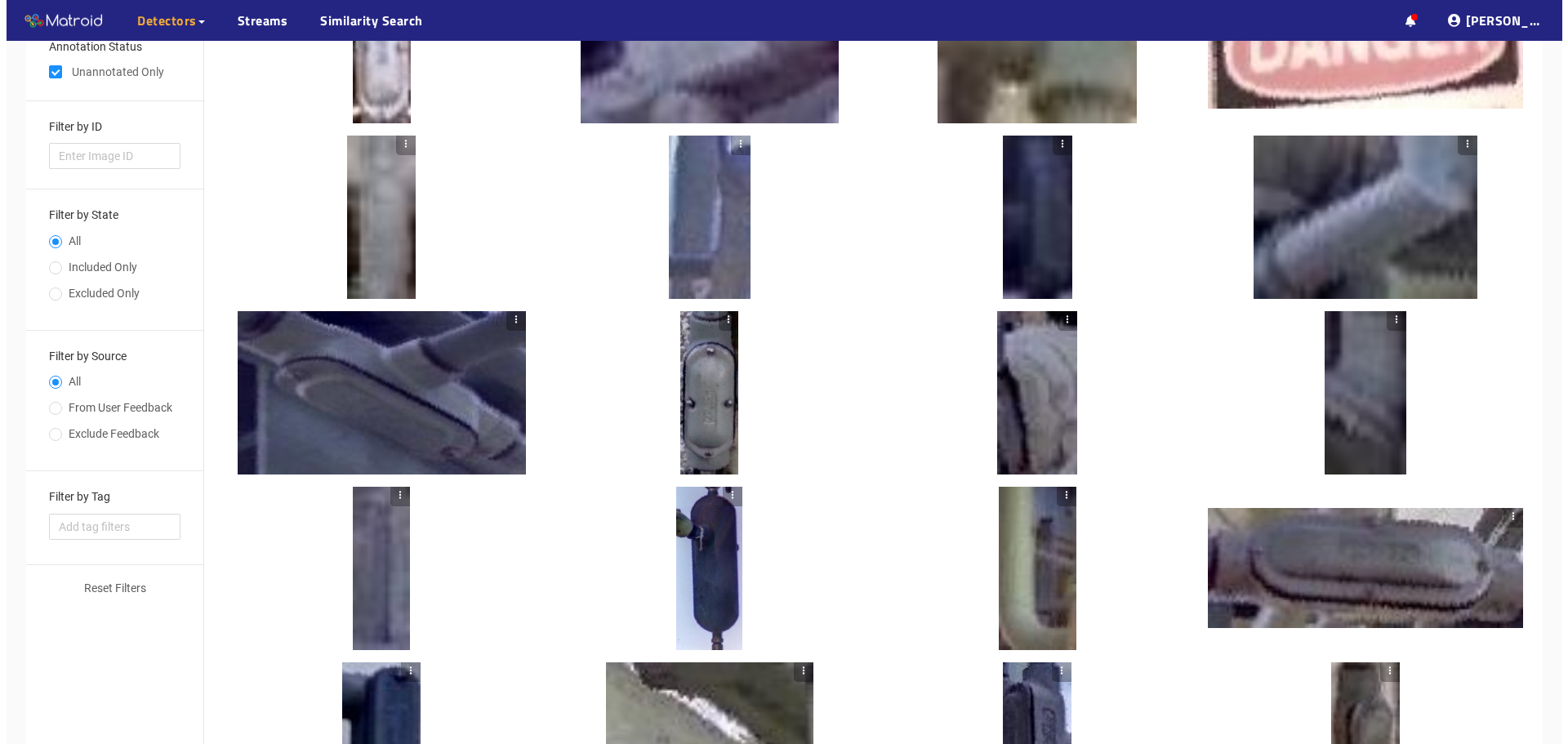
scroll to position [245, 0]
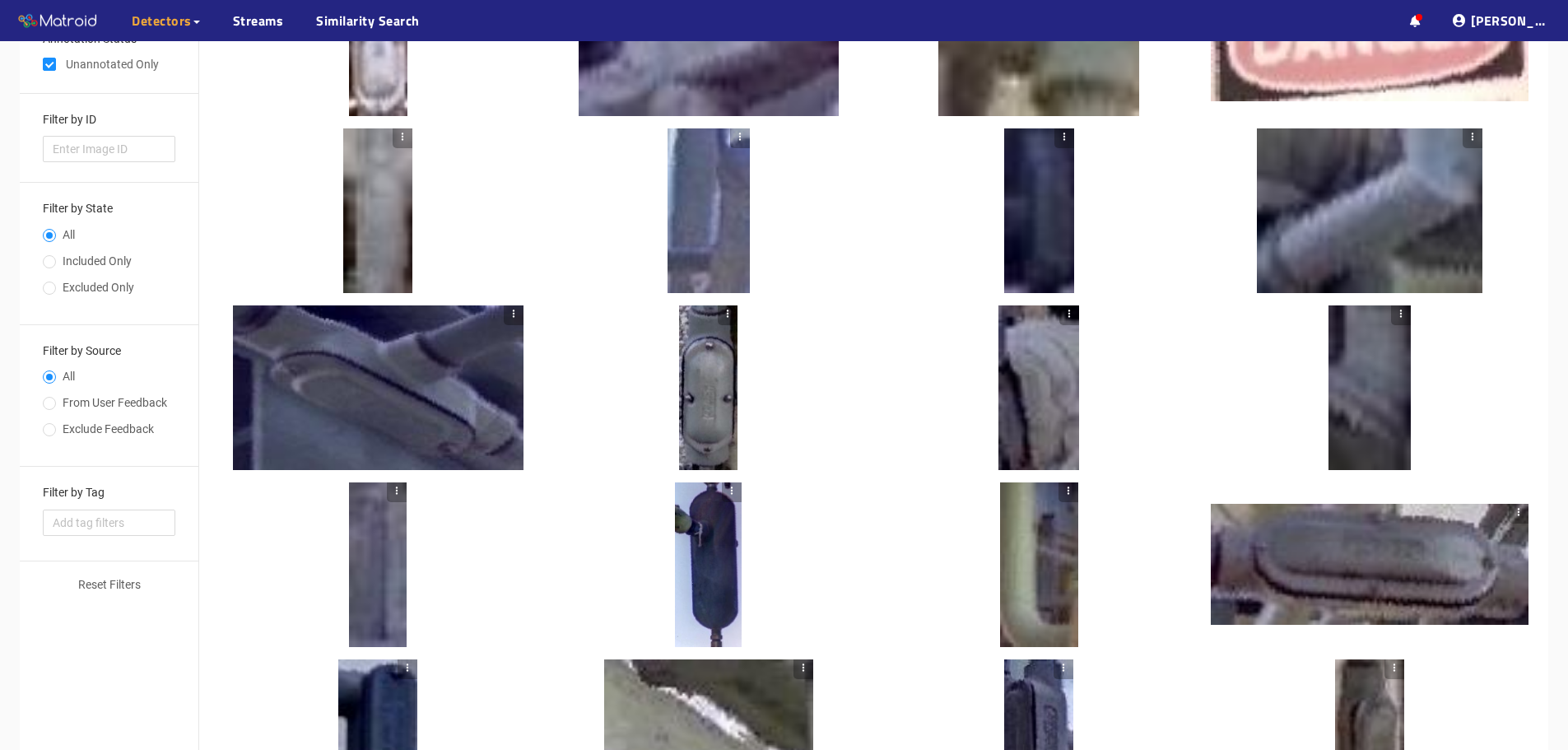
click at [702, 415] on div at bounding box center [708, 387] width 58 height 165
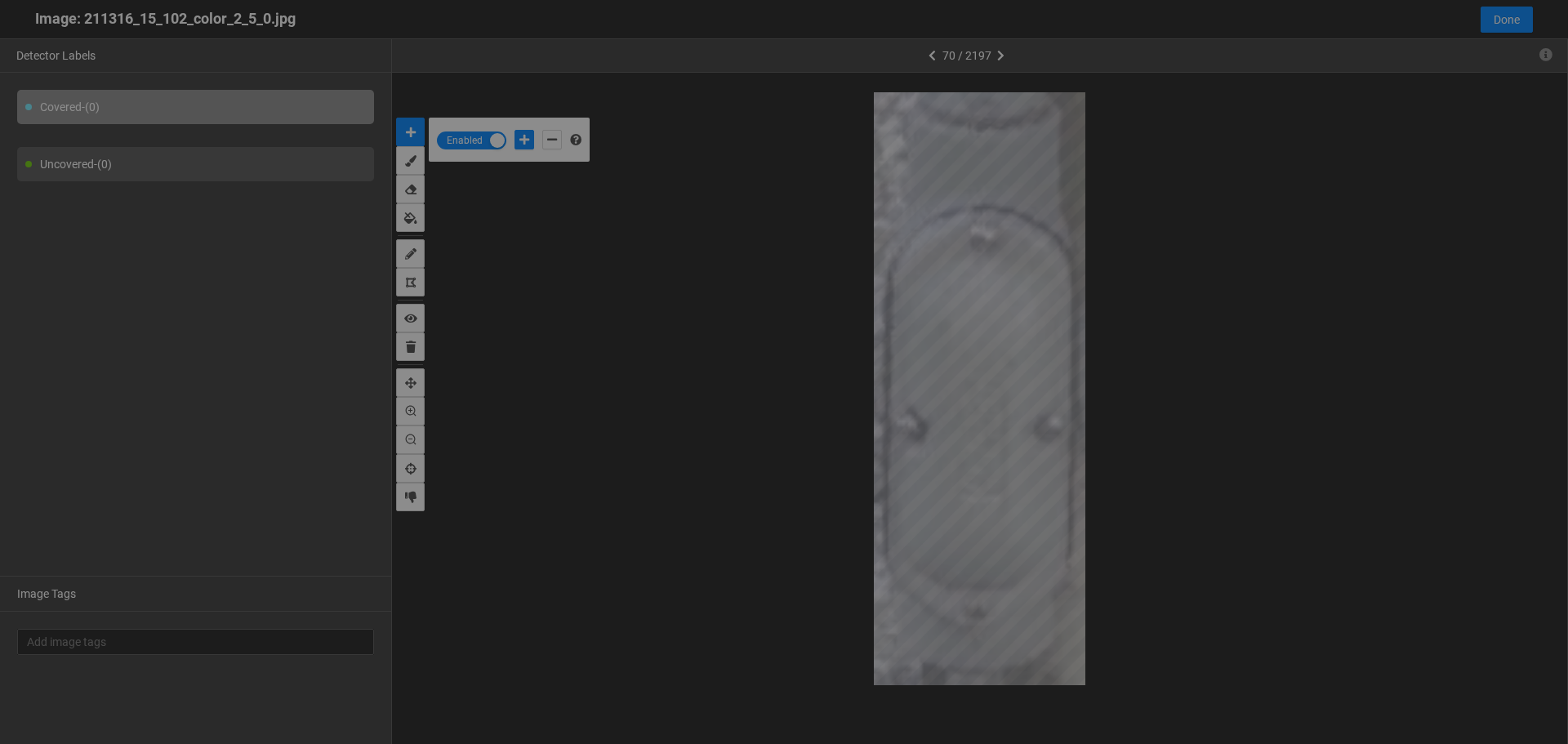
scroll to position [735, 0]
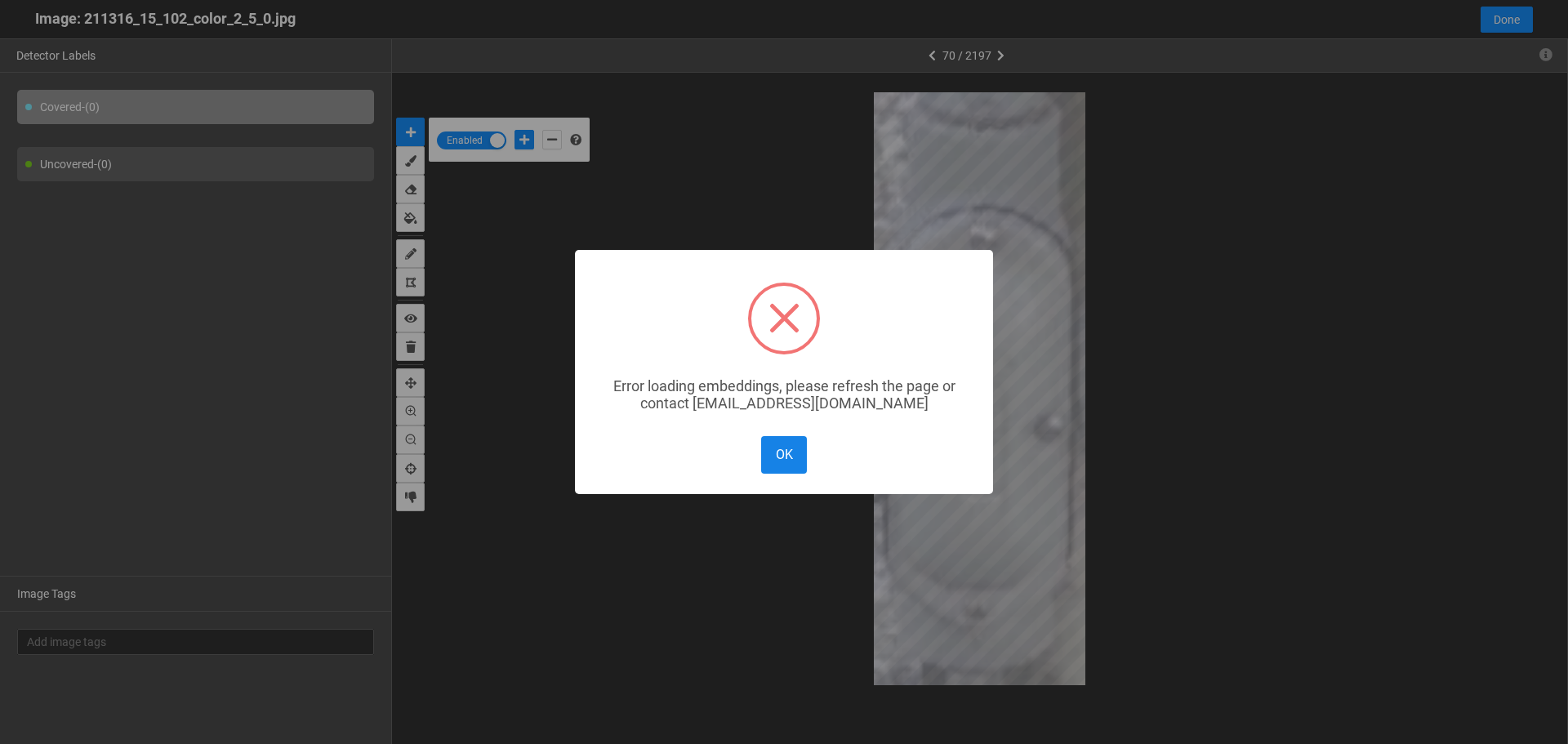
click at [793, 452] on button "OK" at bounding box center [784, 453] width 46 height 37
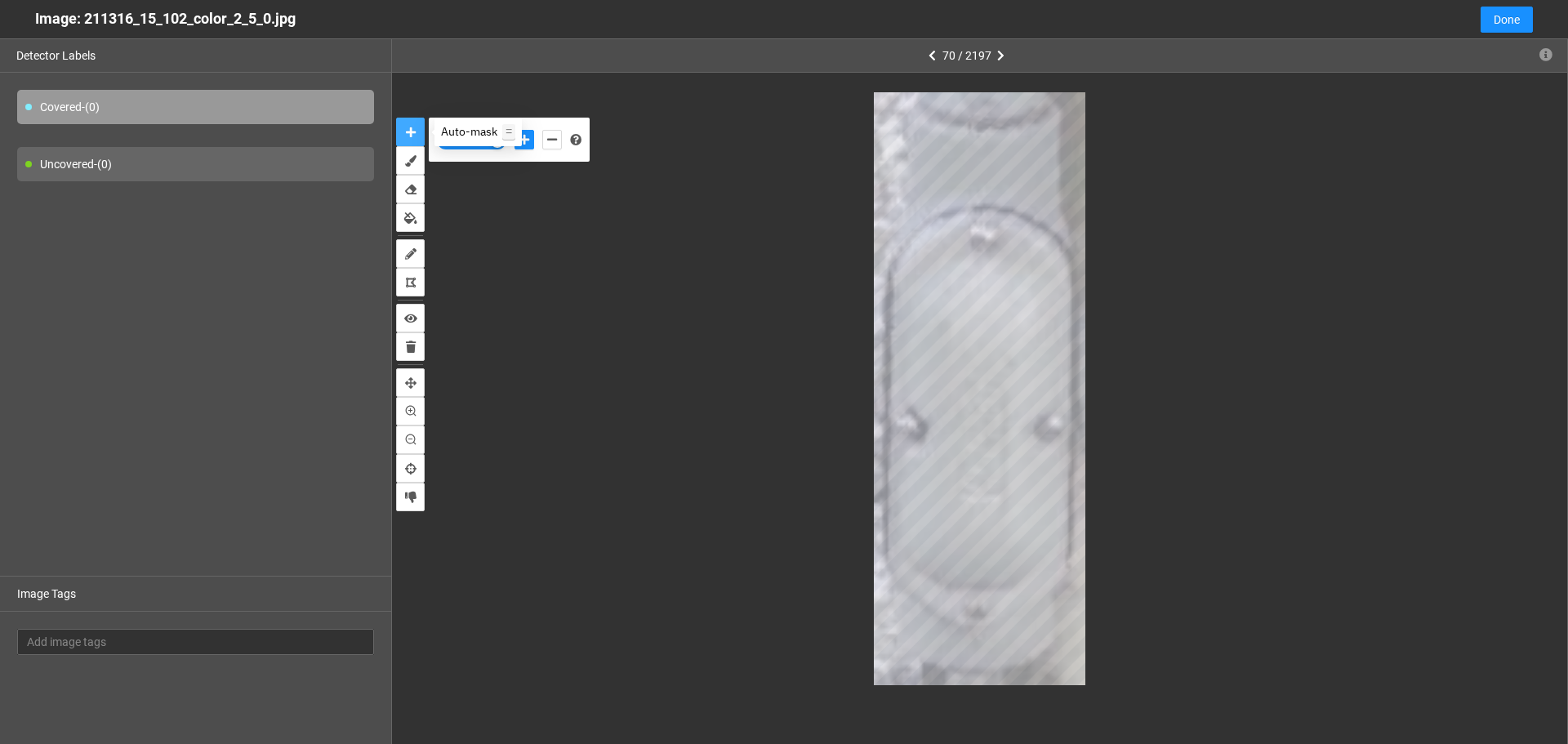
click at [407, 130] on icon "auto-mask" at bounding box center [411, 133] width 10 height 12
click at [413, 129] on icon "auto-mask" at bounding box center [411, 133] width 10 height 12
click at [455, 135] on span "Auto-mask =" at bounding box center [477, 131] width 74 height 15
click at [465, 148] on span "Enabled" at bounding box center [464, 141] width 44 height 18
click at [487, 142] on span "Disabled" at bounding box center [479, 141] width 44 height 18
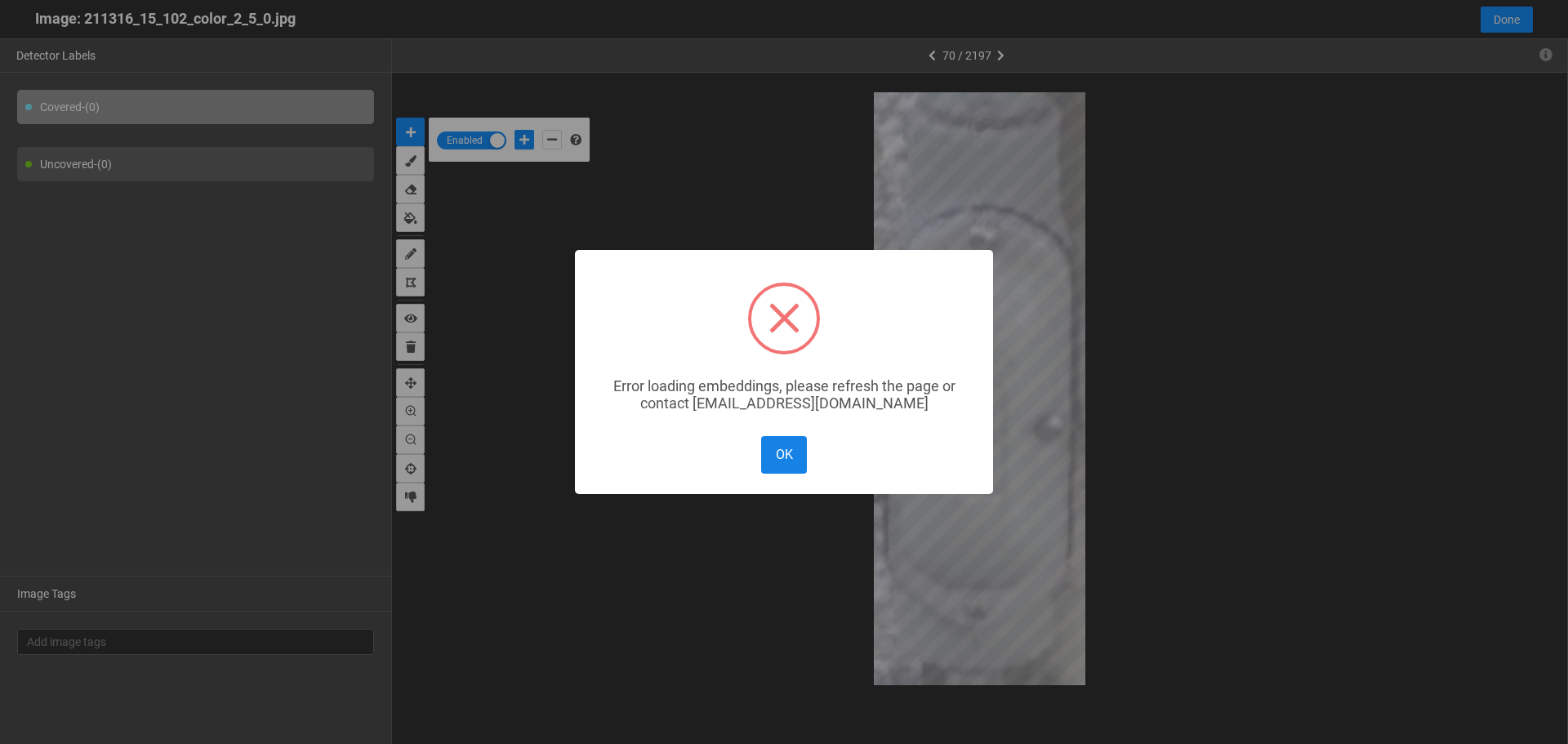
click at [793, 465] on button "OK" at bounding box center [784, 453] width 46 height 37
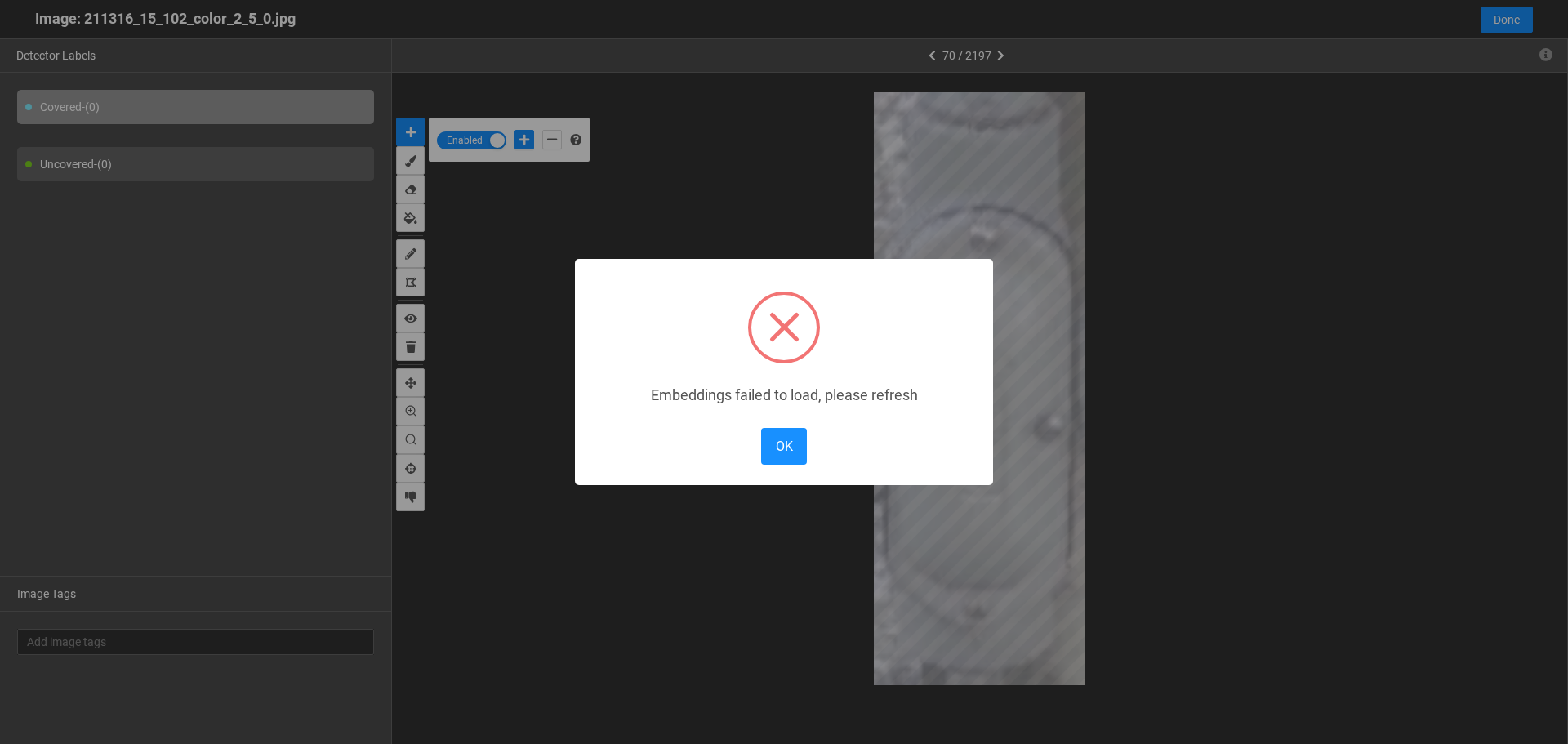
click at [984, 198] on body "··· Detectors ··· Streams ··· Similarity Search ··· ··· ··· Shafi I. ··· IMS Un…" at bounding box center [784, 339] width 1568 height 1169
click at [789, 445] on button "OK" at bounding box center [784, 445] width 46 height 37
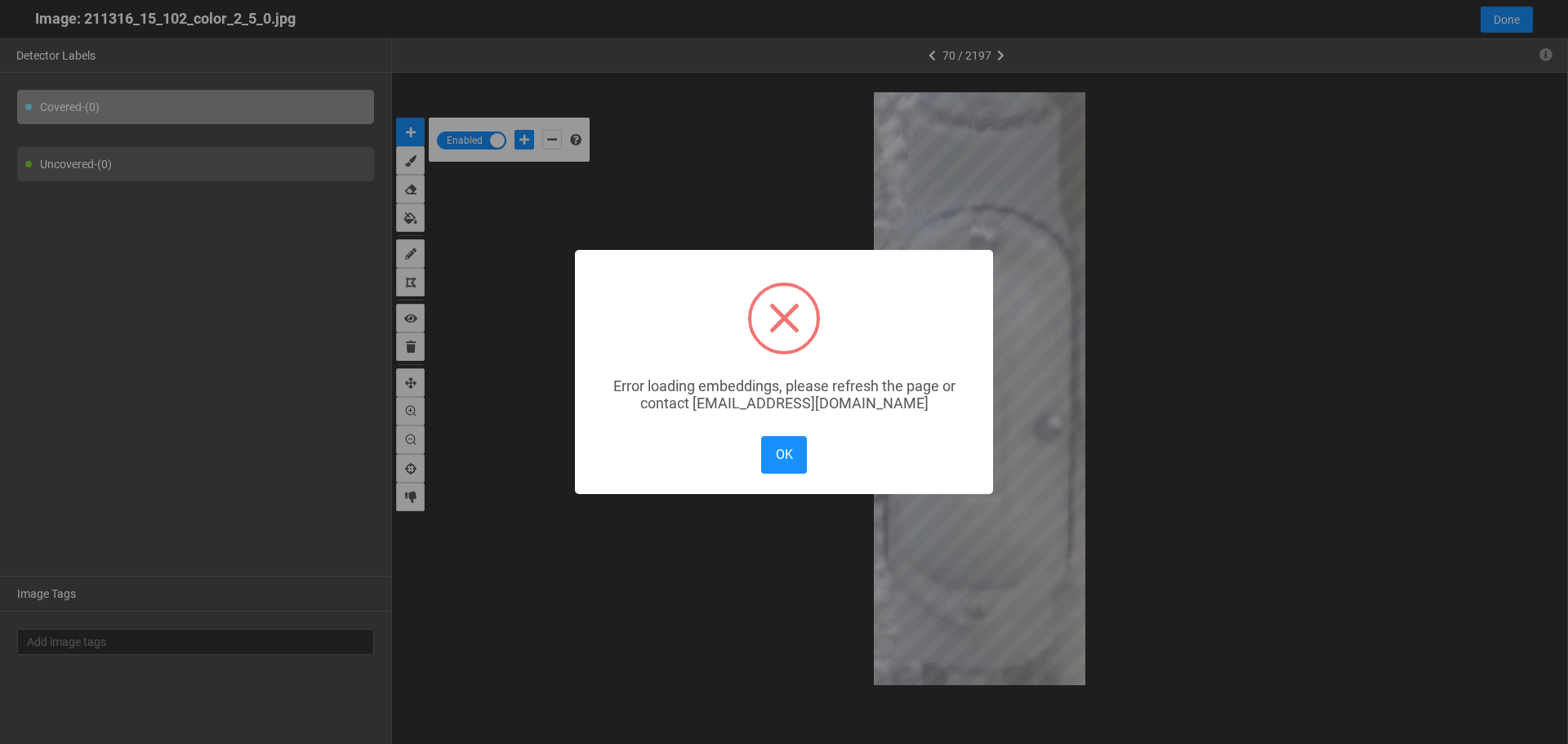
click at [790, 443] on button "OK" at bounding box center [784, 453] width 46 height 37
click at [793, 456] on button "OK" at bounding box center [784, 453] width 46 height 37
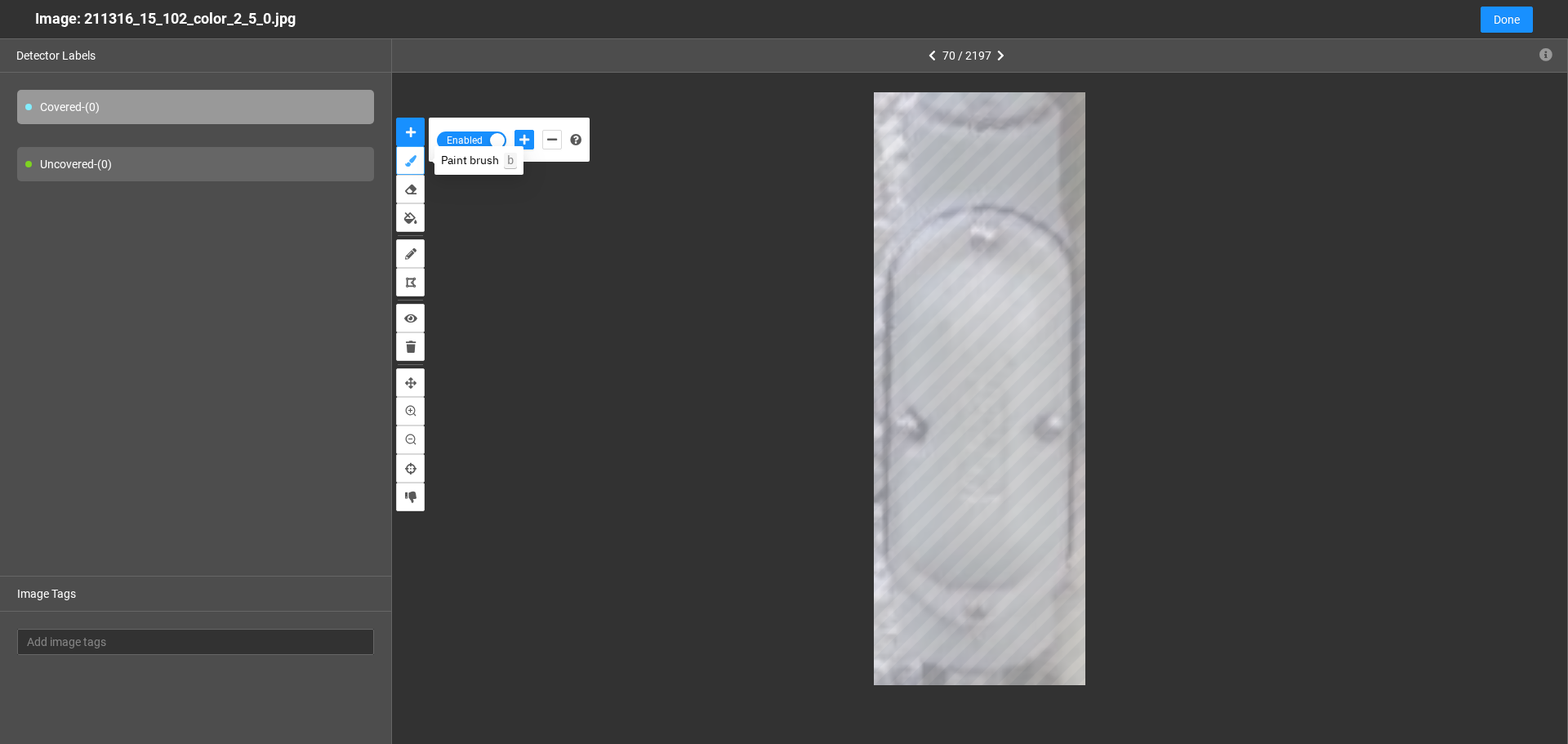
drag, startPoint x: 405, startPoint y: 162, endPoint x: 620, endPoint y: 337, distance: 277.2
click at [406, 162] on icon "brush" at bounding box center [411, 161] width 12 height 12
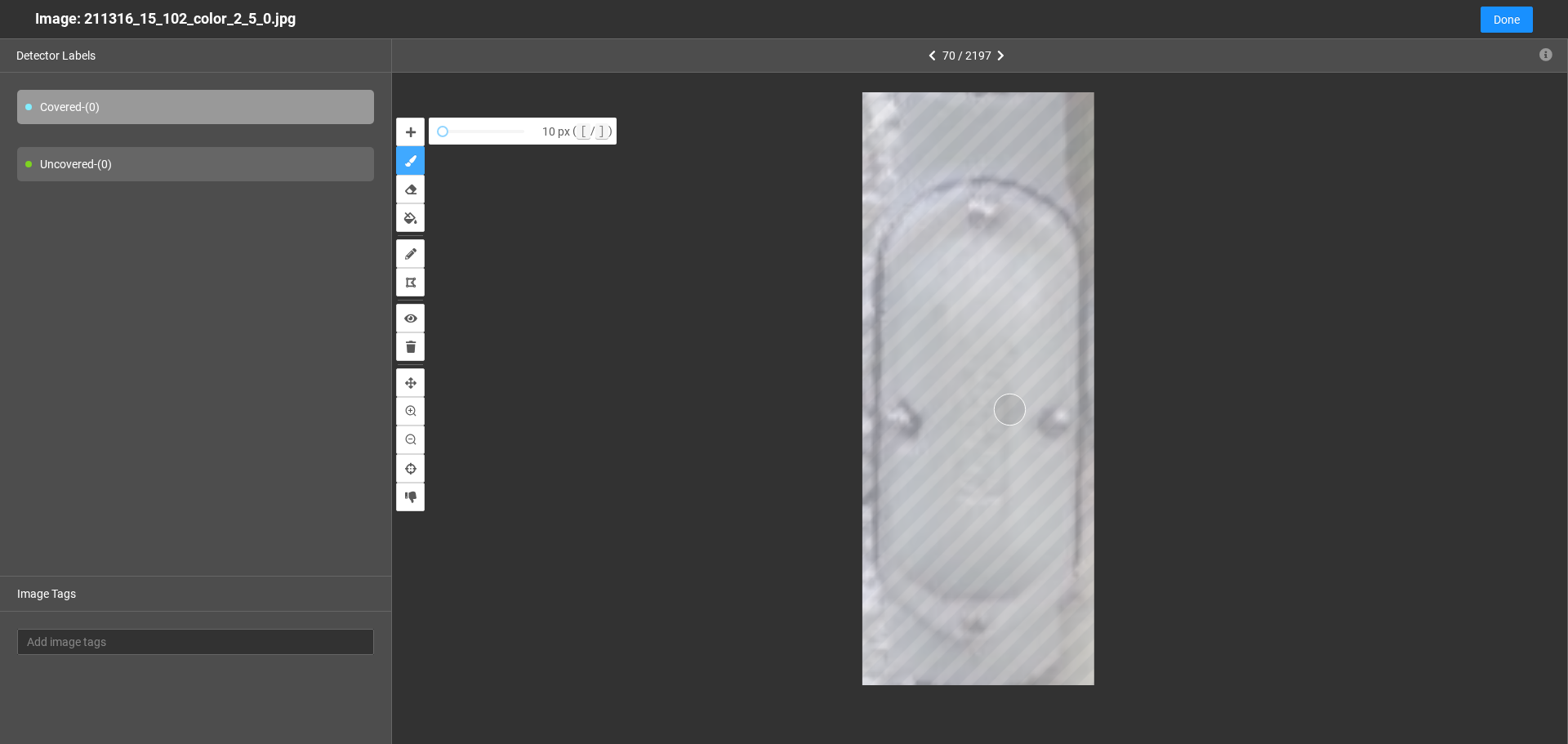
click at [396, 146] on button "brush" at bounding box center [410, 160] width 29 height 29
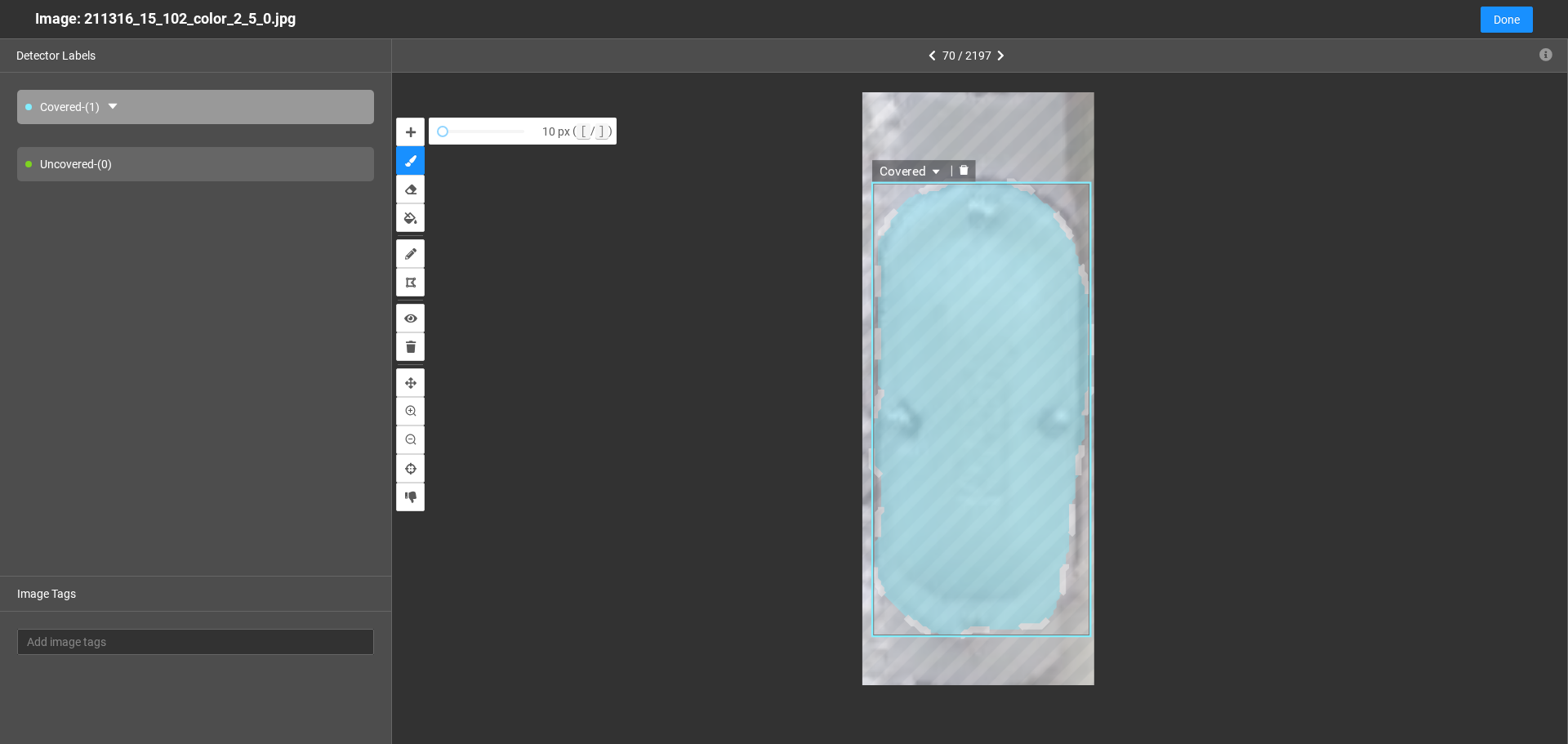
click at [1219, 553] on div "Covered" at bounding box center [980, 388] width 1106 height 592
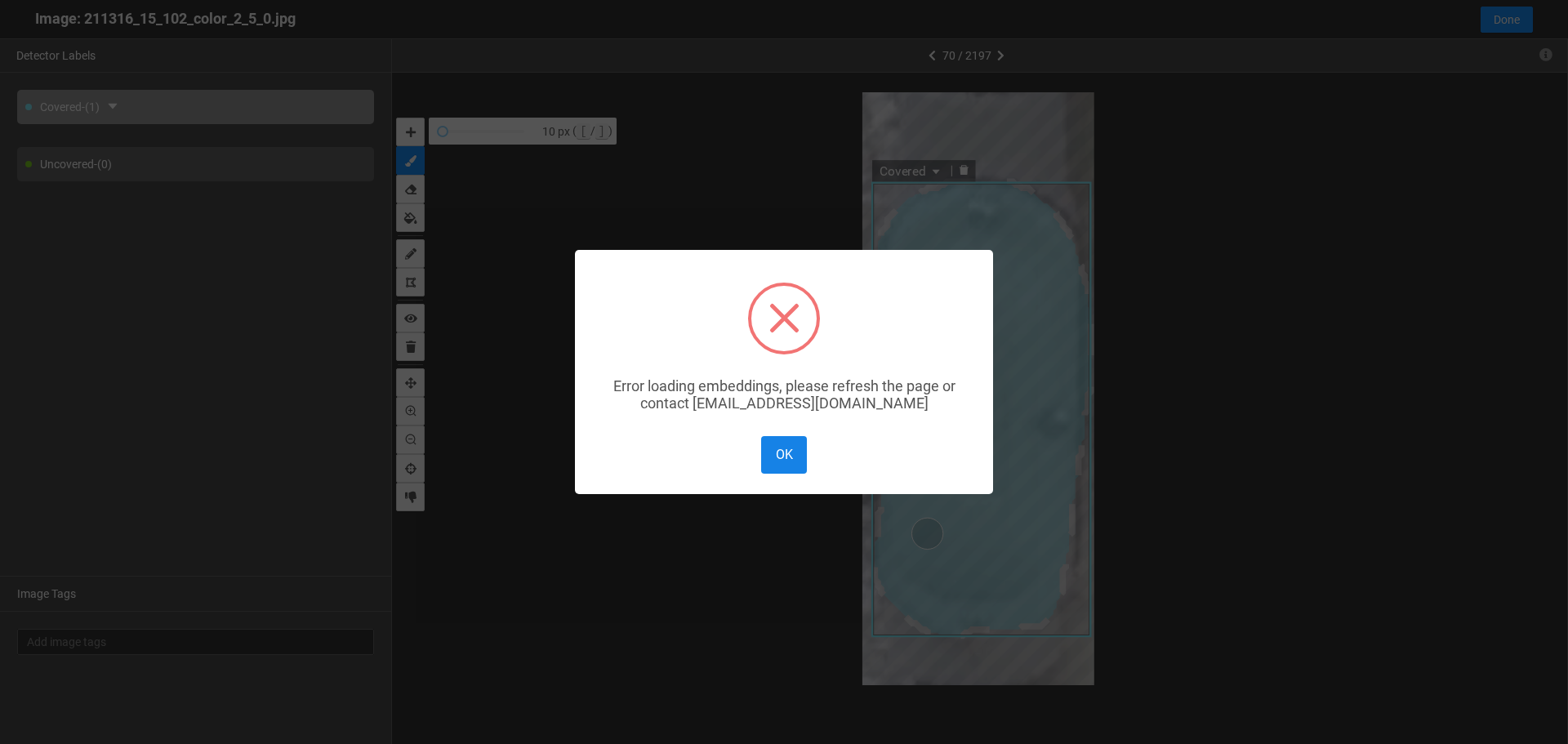
click at [772, 445] on button "OK" at bounding box center [784, 453] width 46 height 37
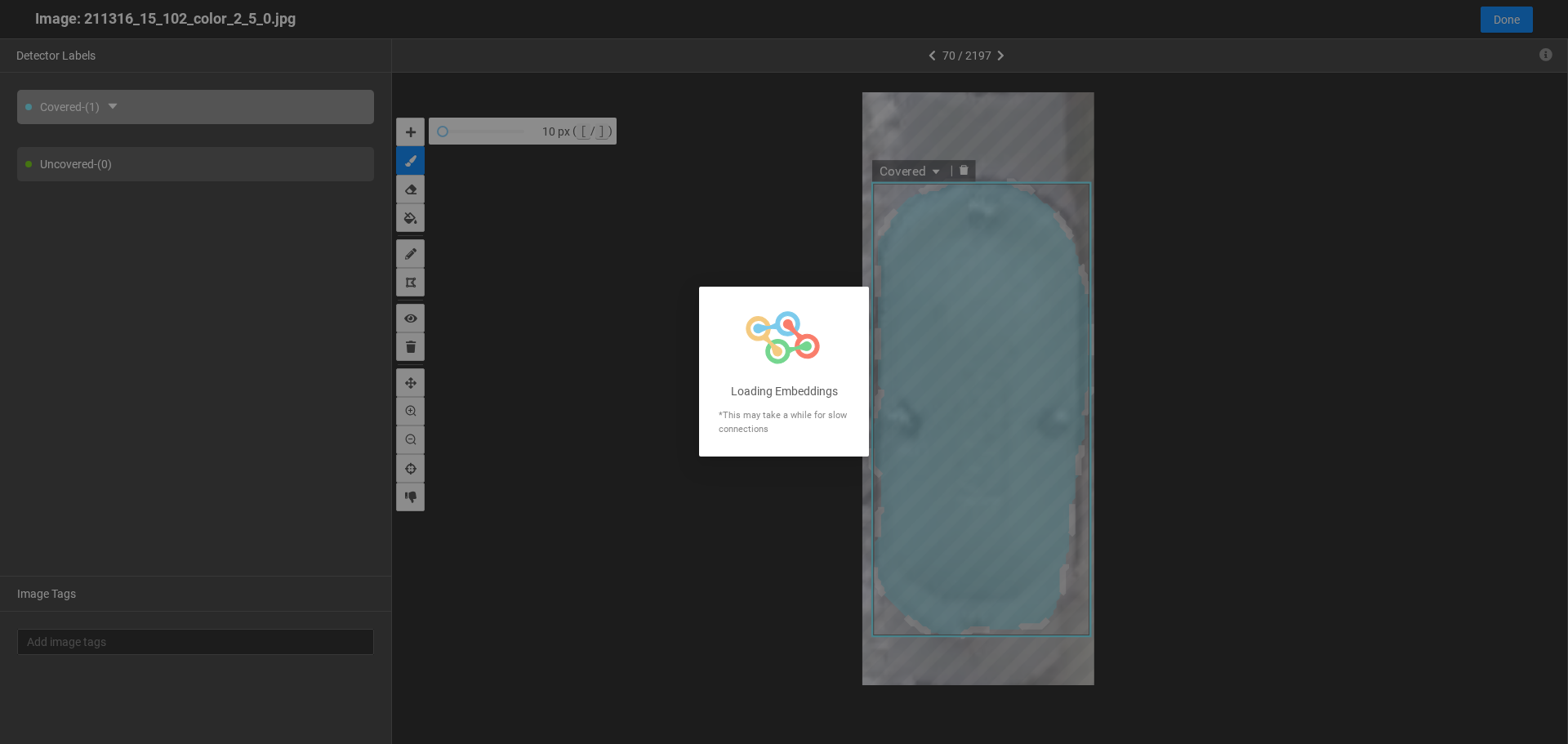
click at [1364, 485] on div at bounding box center [784, 372] width 1568 height 744
click at [1267, 250] on div at bounding box center [784, 372] width 1568 height 744
click at [741, 201] on div at bounding box center [784, 372] width 1568 height 744
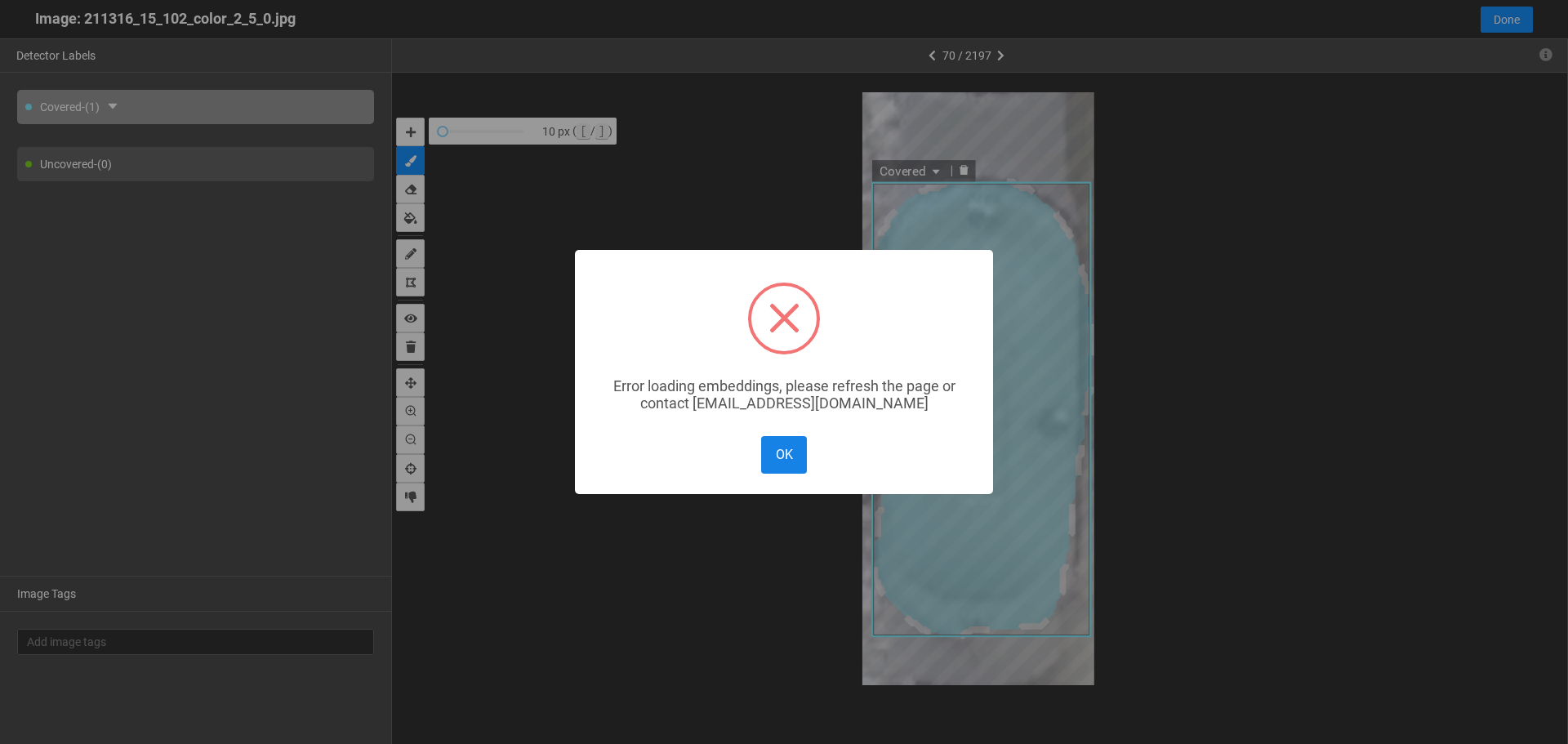
click at [778, 468] on button "OK" at bounding box center [784, 453] width 46 height 37
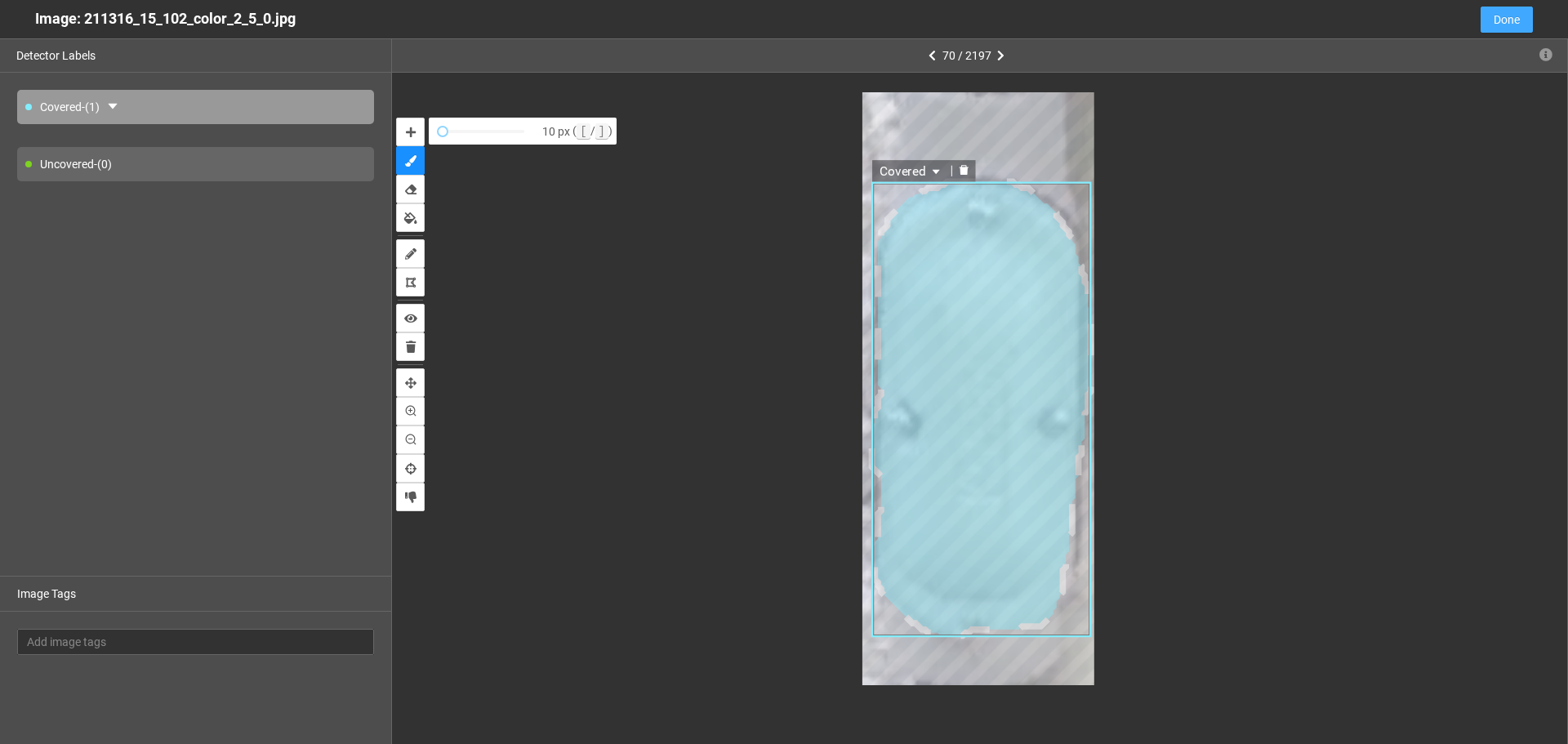
click at [1504, 21] on span "Done" at bounding box center [1506, 20] width 26 height 18
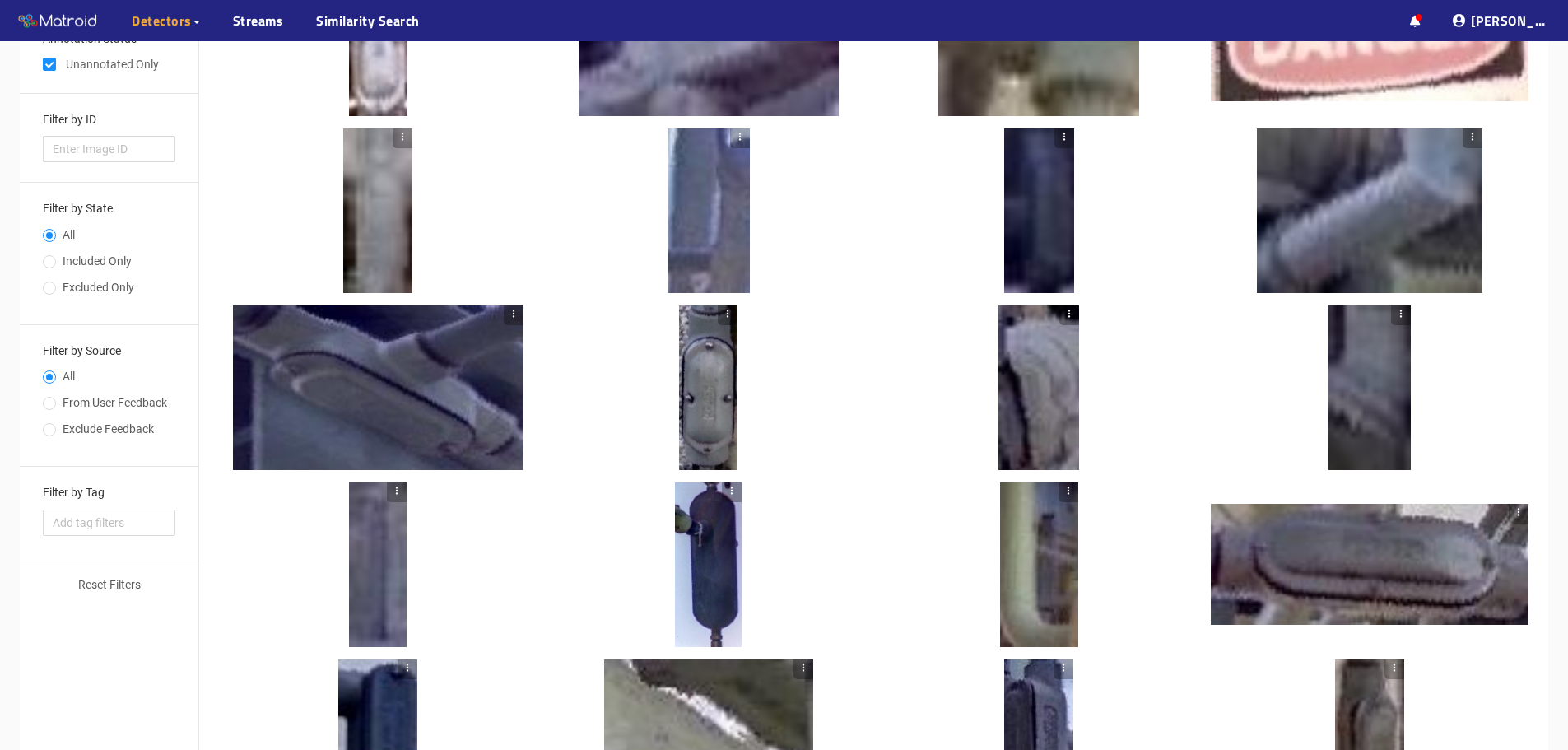
click at [705, 402] on div at bounding box center [708, 387] width 58 height 165
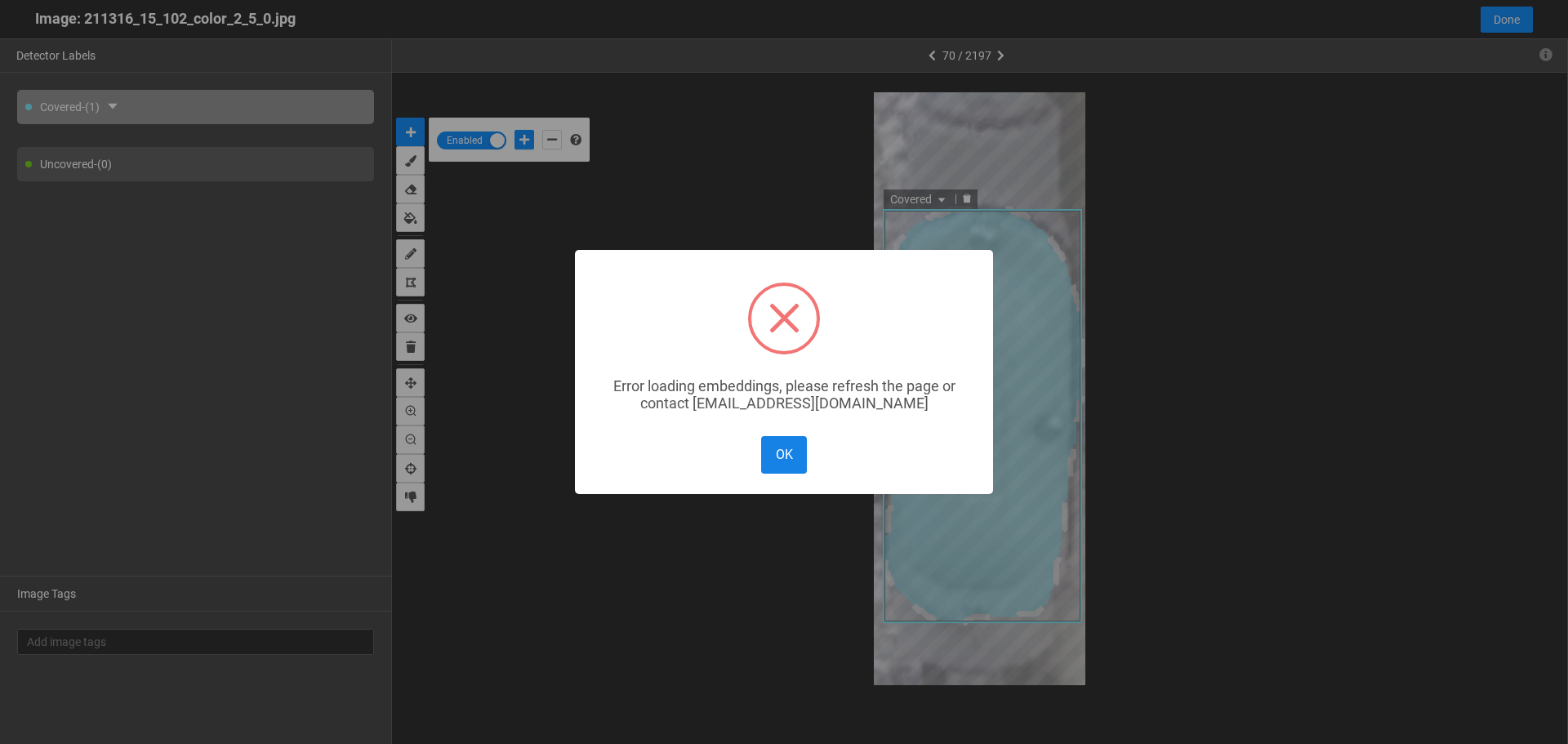
click at [777, 450] on button "OK" at bounding box center [784, 453] width 46 height 37
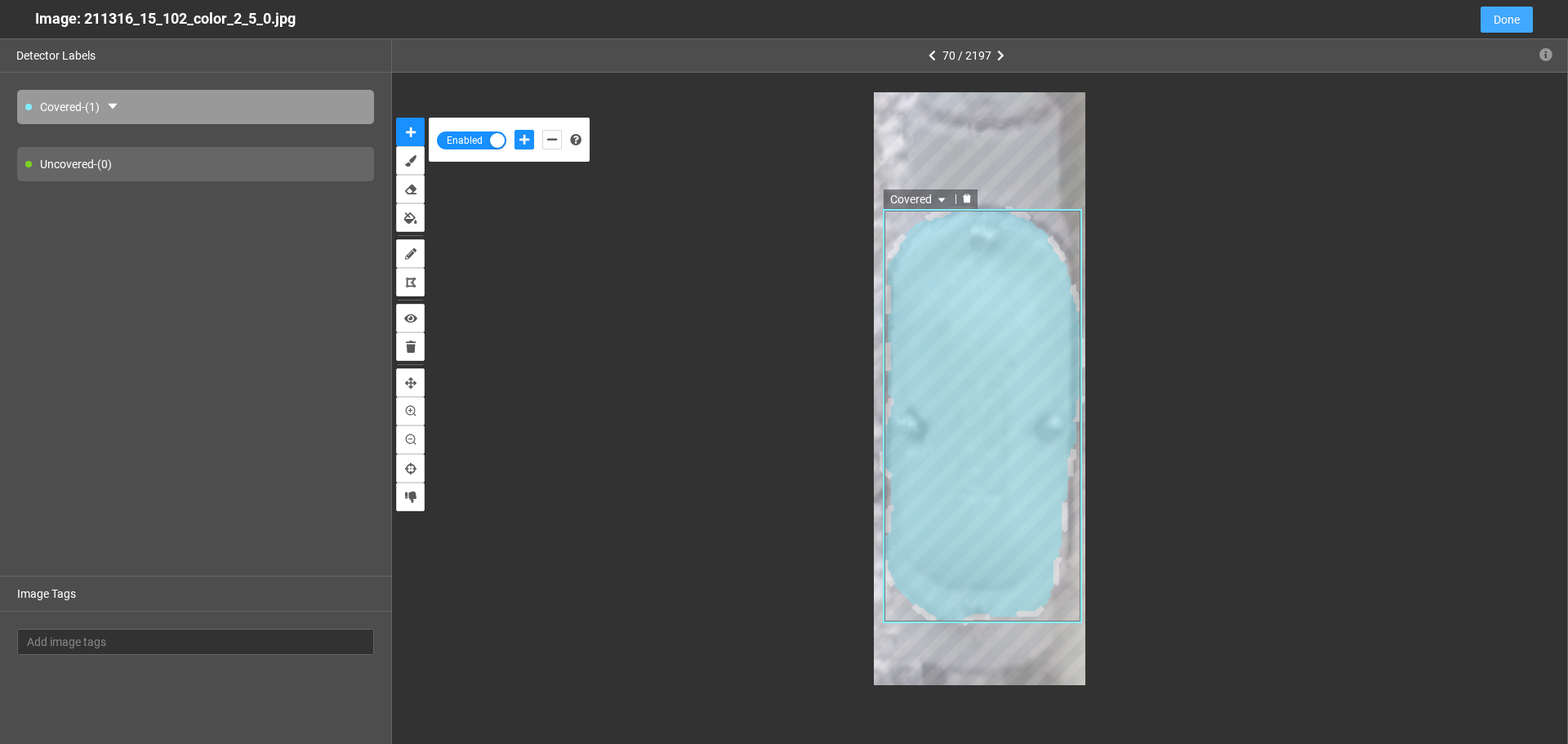
click at [1503, 22] on span "Done" at bounding box center [1506, 20] width 26 height 18
